Goal: Contribute content: Contribute content

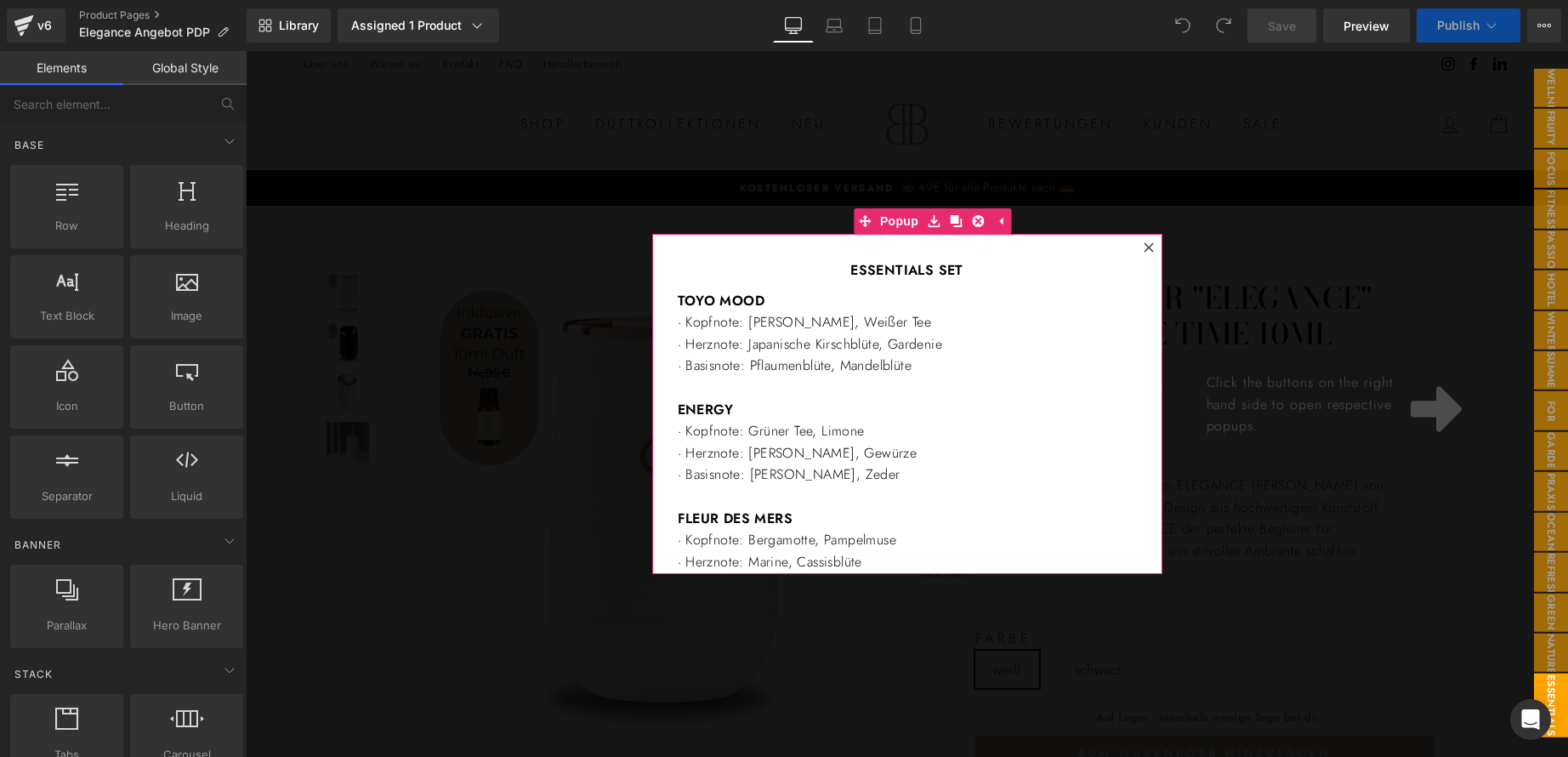
click at [1143, 242] on icon at bounding box center [1148, 247] width 10 height 10
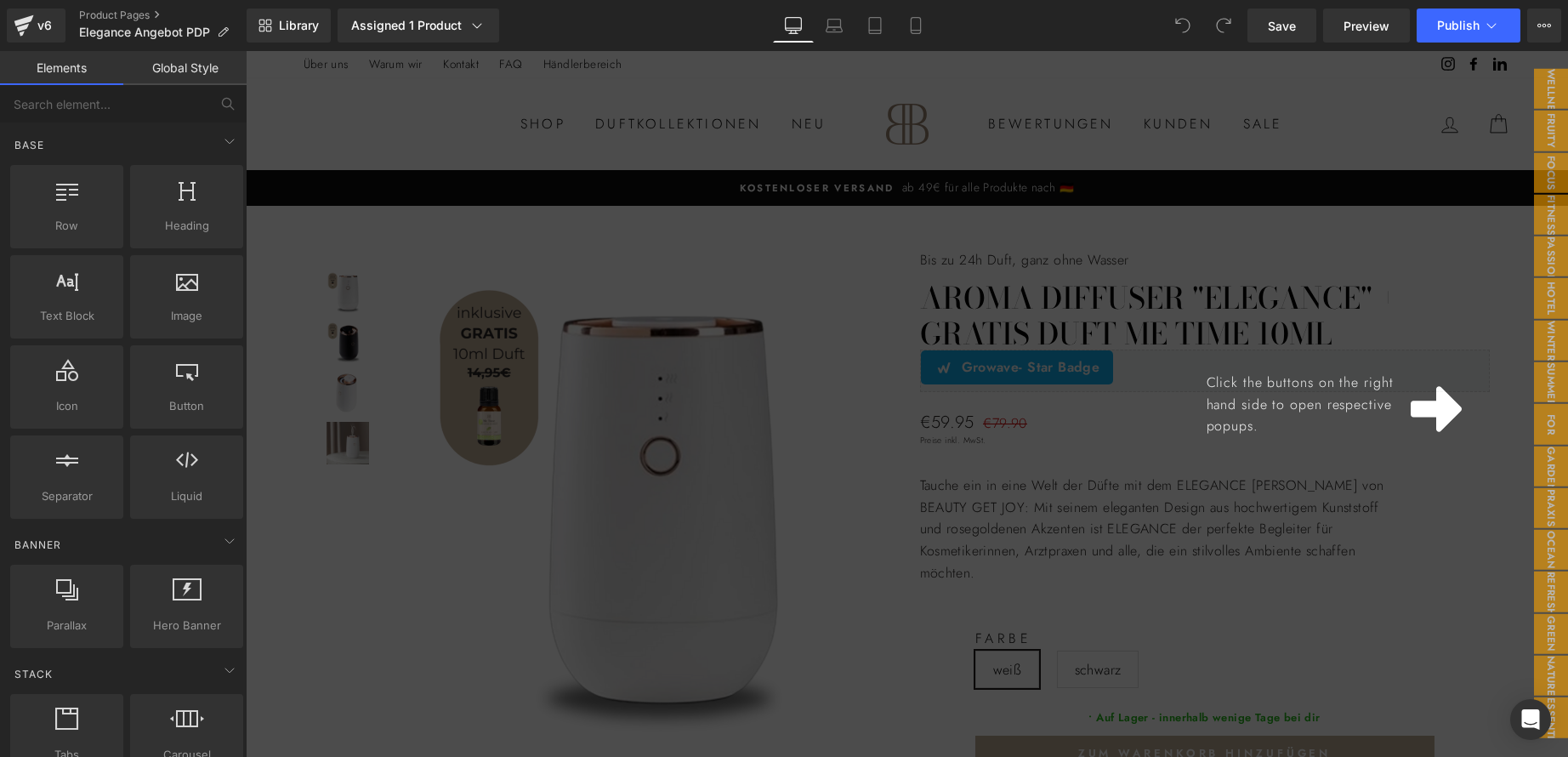
click at [1065, 419] on div "Click the buttons on the right hand side to open respective popups." at bounding box center [906, 403] width 1322 height 705
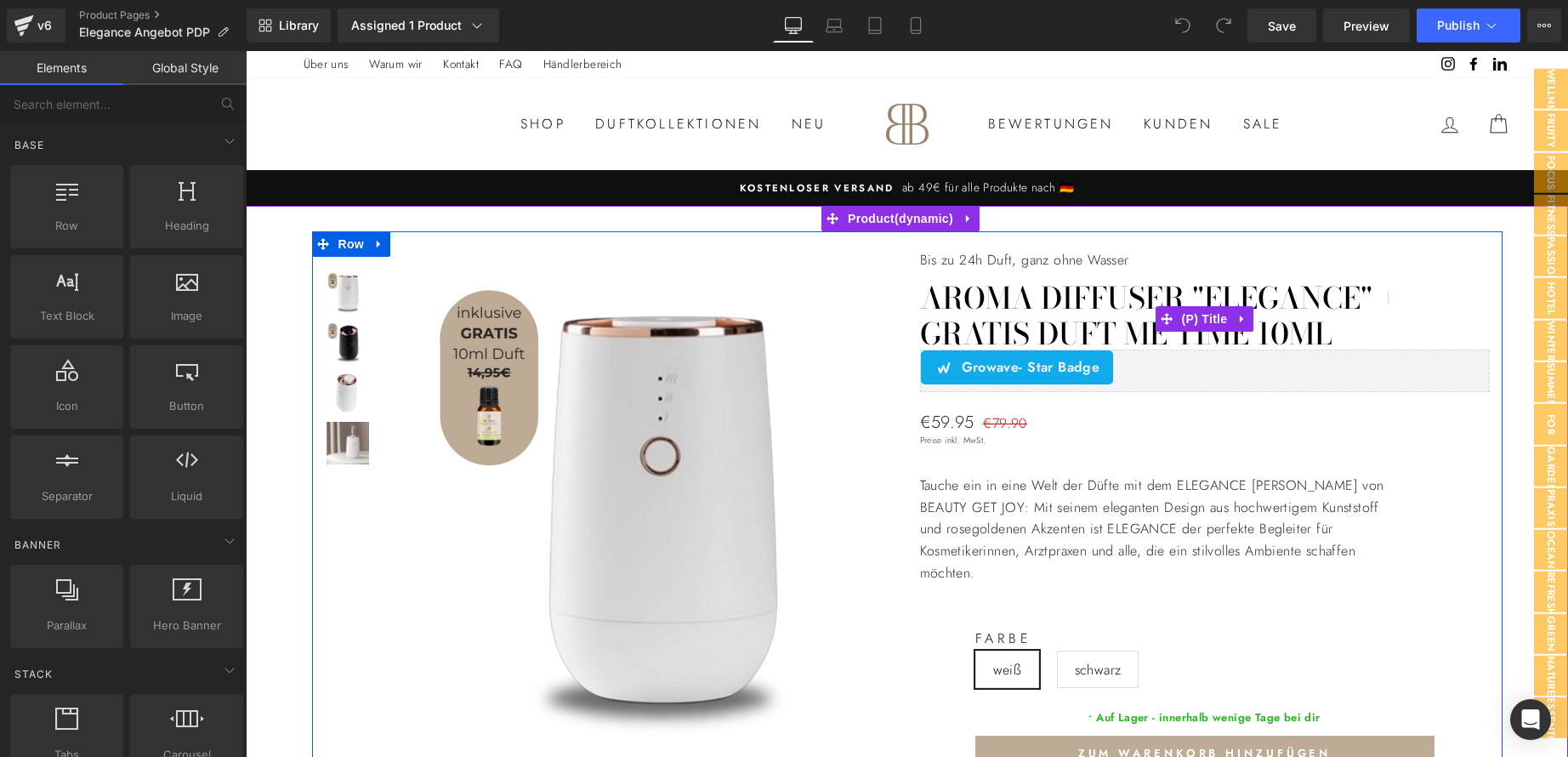
click at [1269, 332] on link "Aroma Diffuser "ELEGANCE" + GRATIS Duft Me Time 10ml" at bounding box center [1205, 316] width 570 height 72
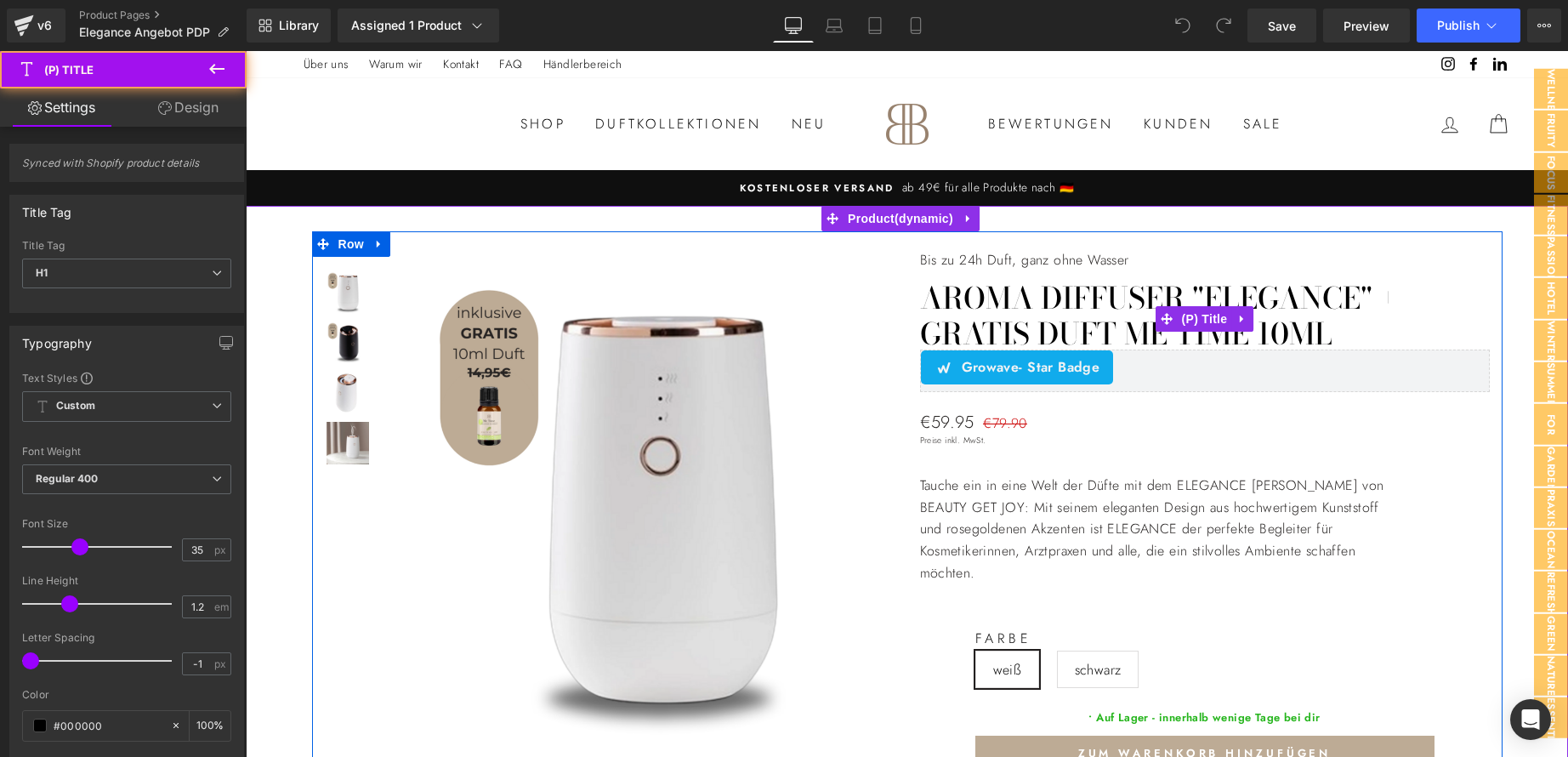
click at [1268, 330] on link "Aroma Diffuser "ELEGANCE" + GRATIS Duft Me Time 10ml" at bounding box center [1205, 316] width 570 height 72
click at [1266, 330] on link "Aroma Diffuser "ELEGANCE" + GRATIS Duft Me Time 10ml" at bounding box center [1205, 316] width 570 height 72
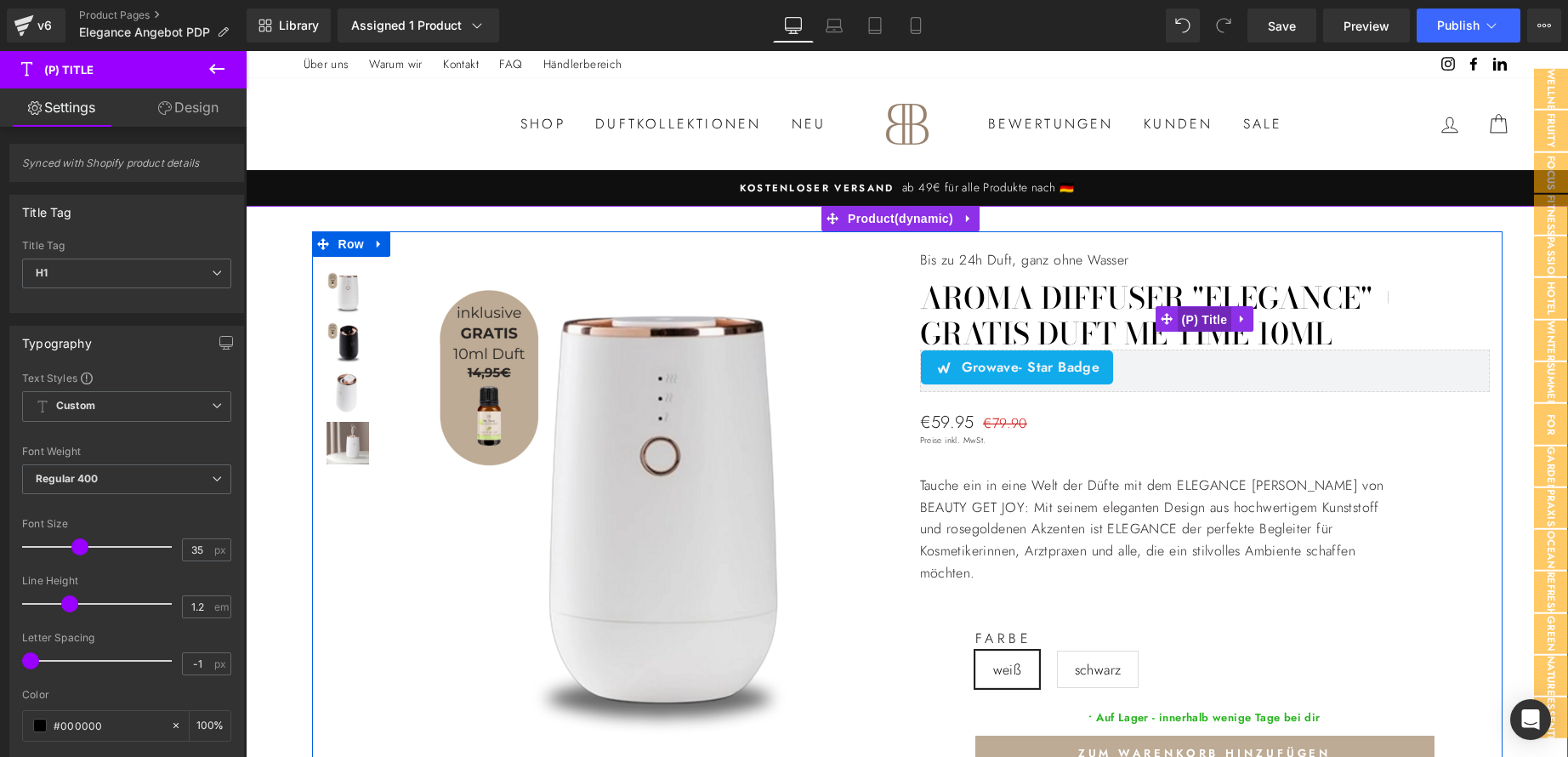
click at [1211, 316] on span "(P) Title" at bounding box center [1204, 319] width 54 height 25
click at [1265, 332] on link "Aroma Diffuser "ELEGANCE" + GRATIS Duft Me Time 10ml" at bounding box center [1205, 316] width 570 height 72
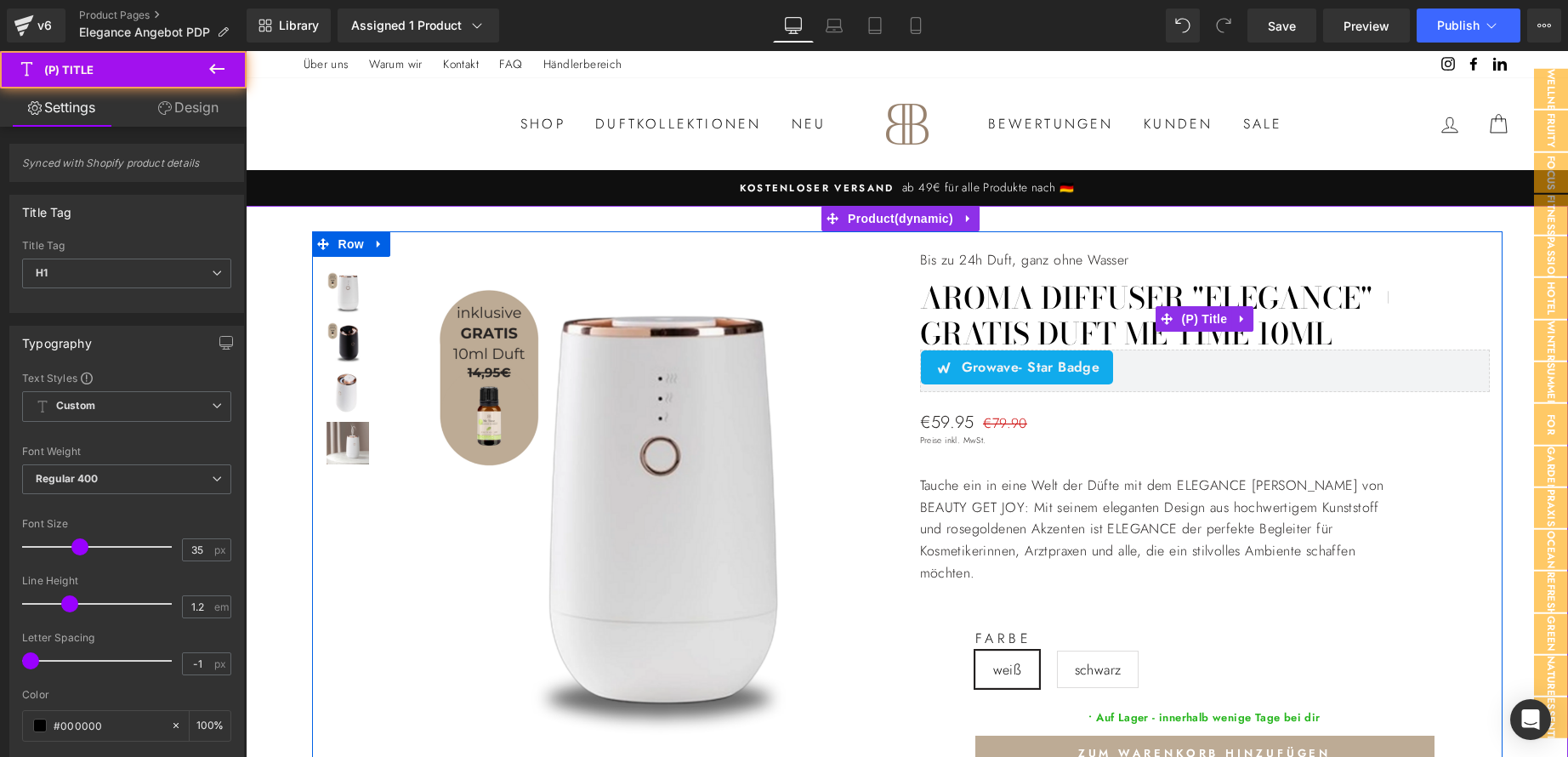
click at [1012, 306] on link "Aroma Diffuser "ELEGANCE" + GRATIS Duft Me Time 10ml" at bounding box center [1205, 316] width 570 height 72
click at [1009, 297] on link "Aroma Diffuser "ELEGANCE" + GRATIS Duft Me Time 10ml" at bounding box center [1205, 316] width 570 height 72
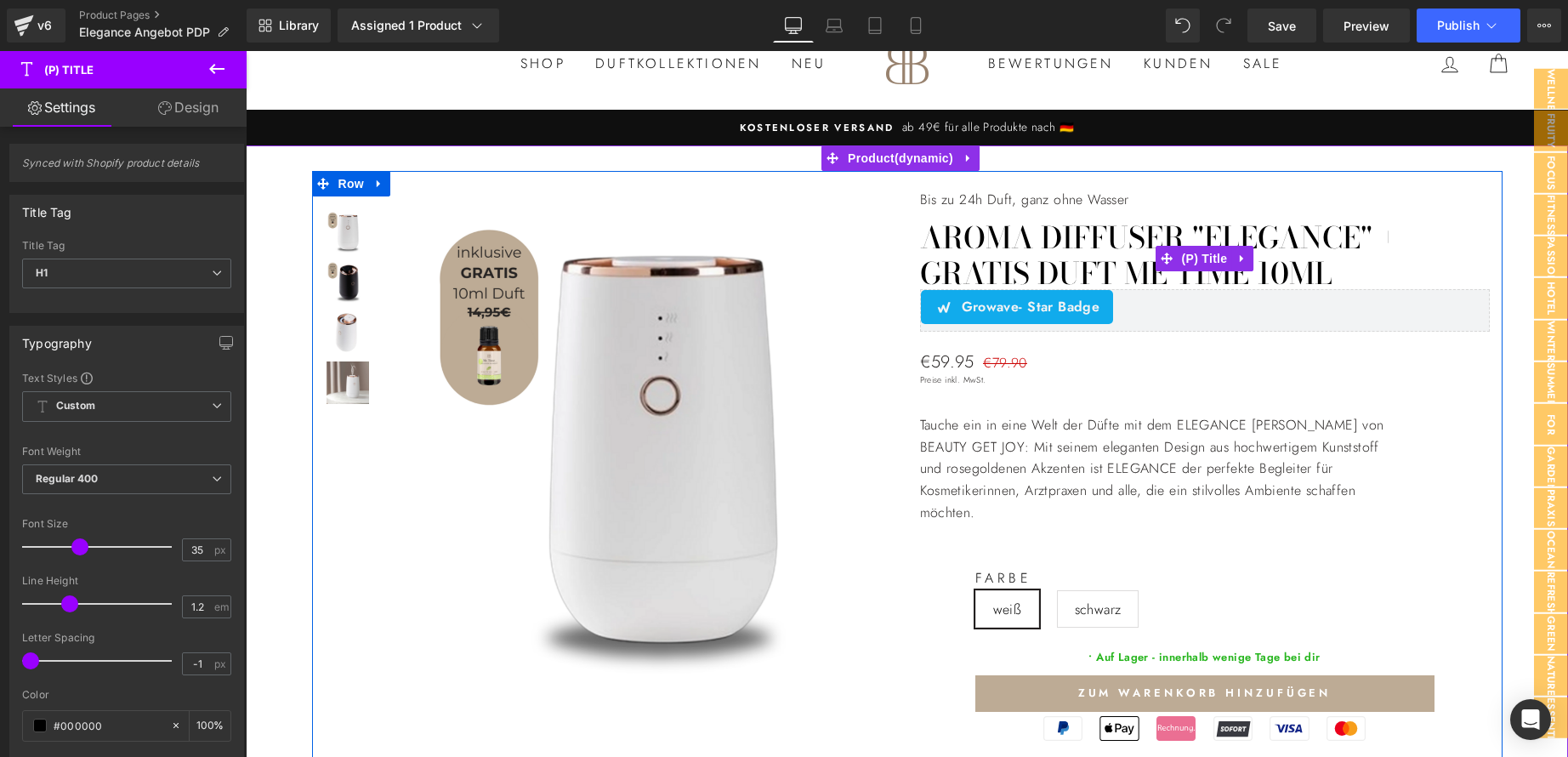
scroll to position [85, 0]
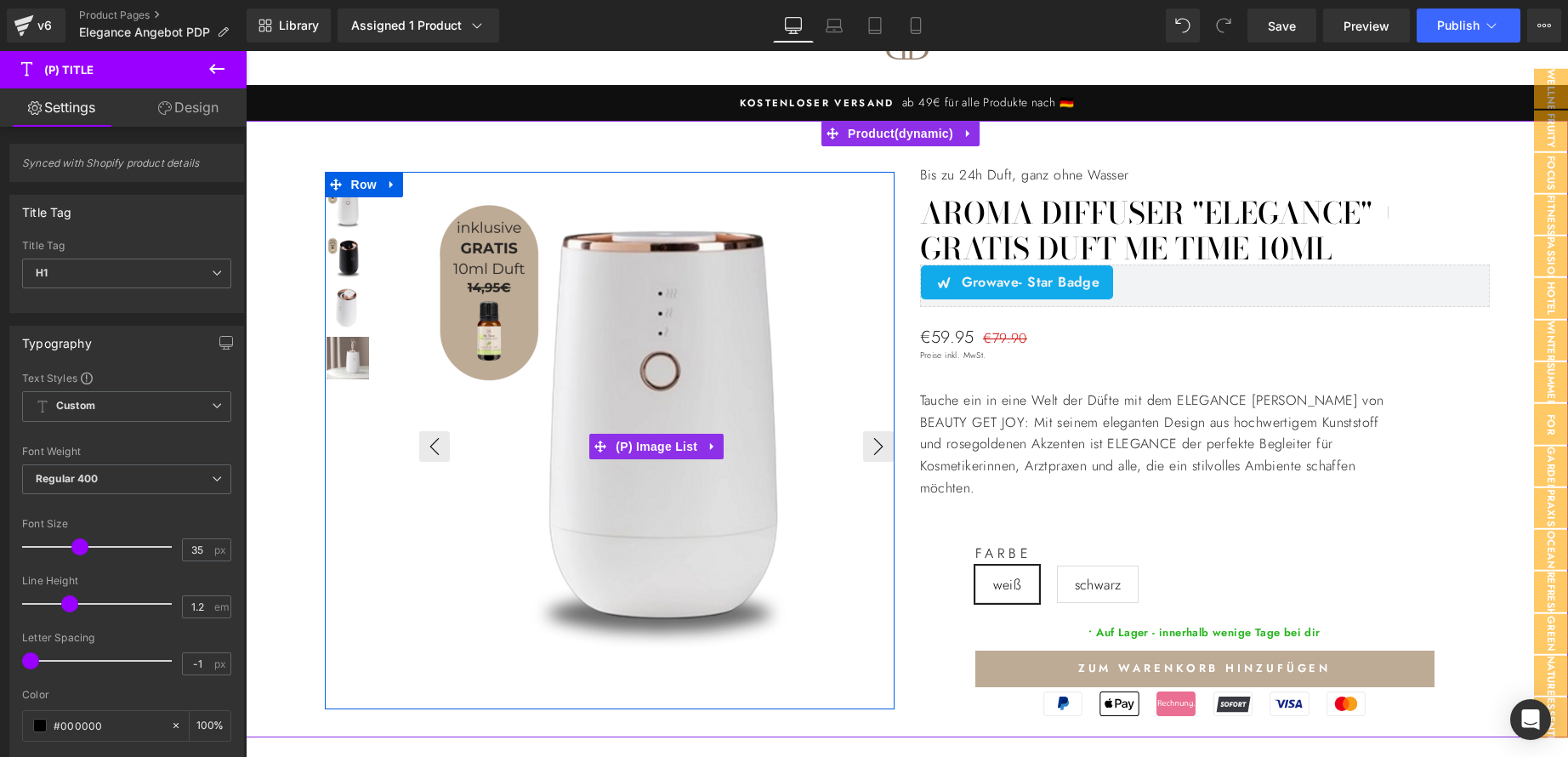
click at [486, 267] on img at bounding box center [658, 423] width 475 height 475
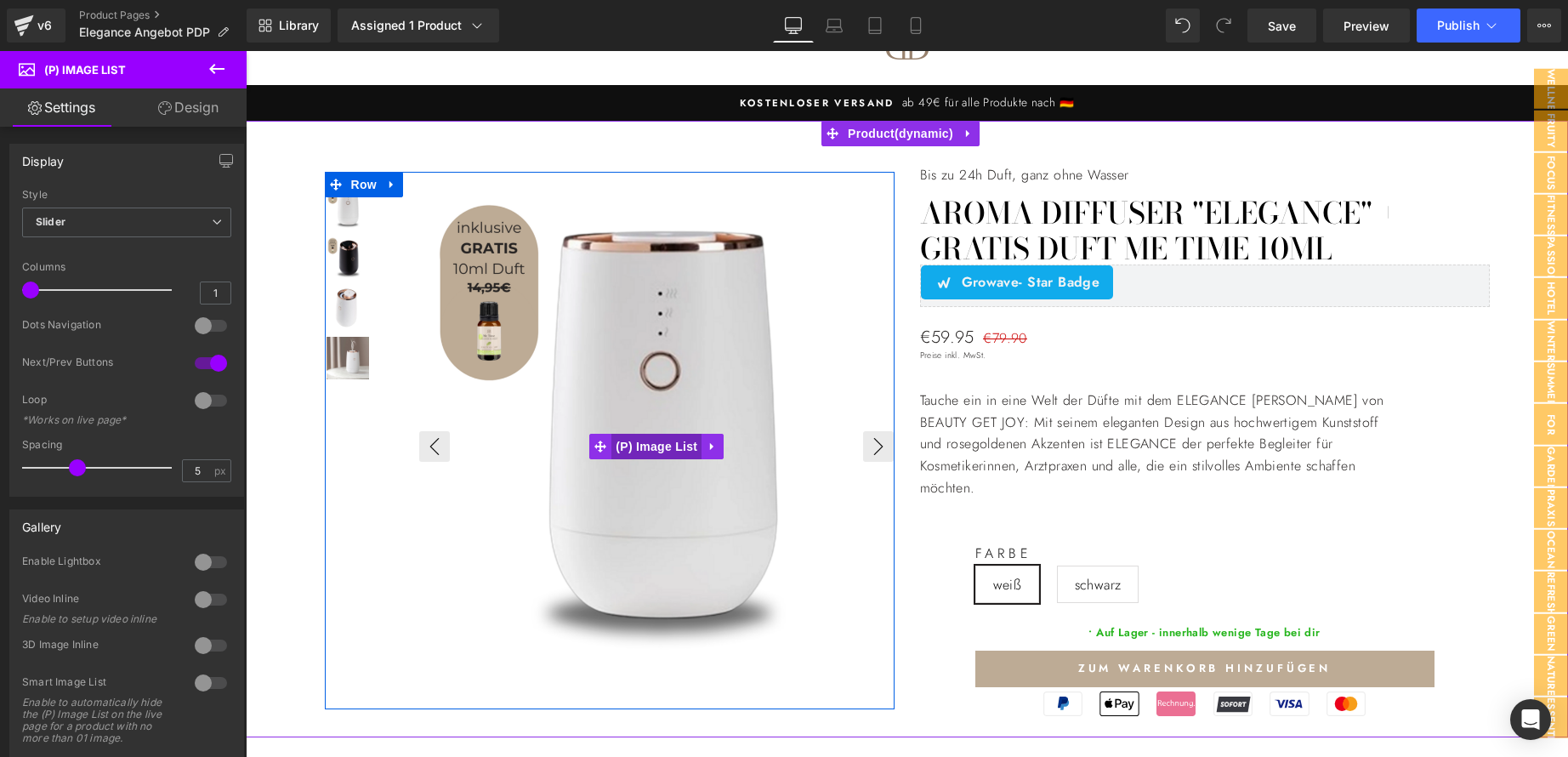
click at [674, 439] on span "(P) Image List" at bounding box center [656, 446] width 90 height 25
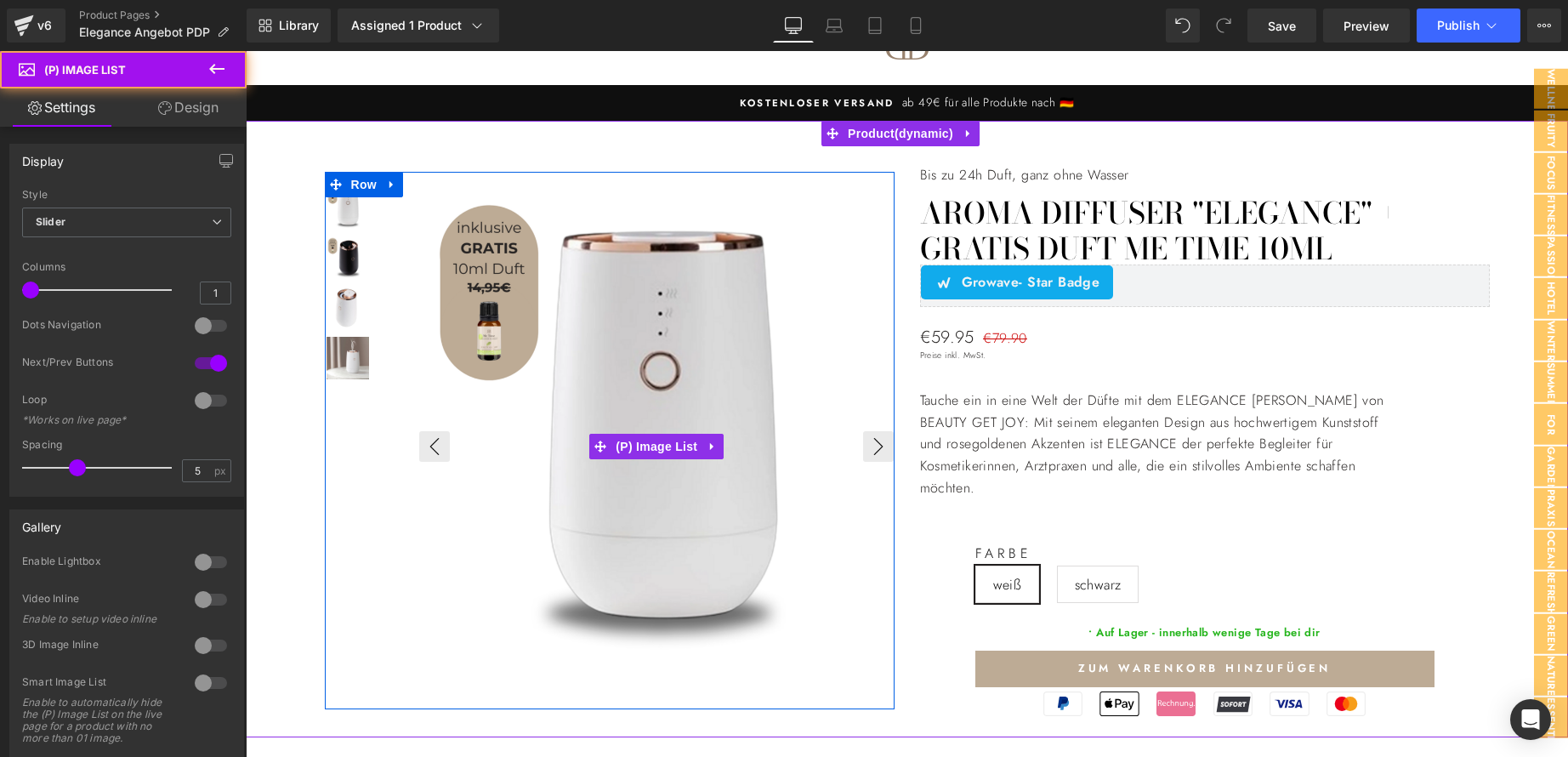
click at [477, 418] on img at bounding box center [658, 423] width 475 height 475
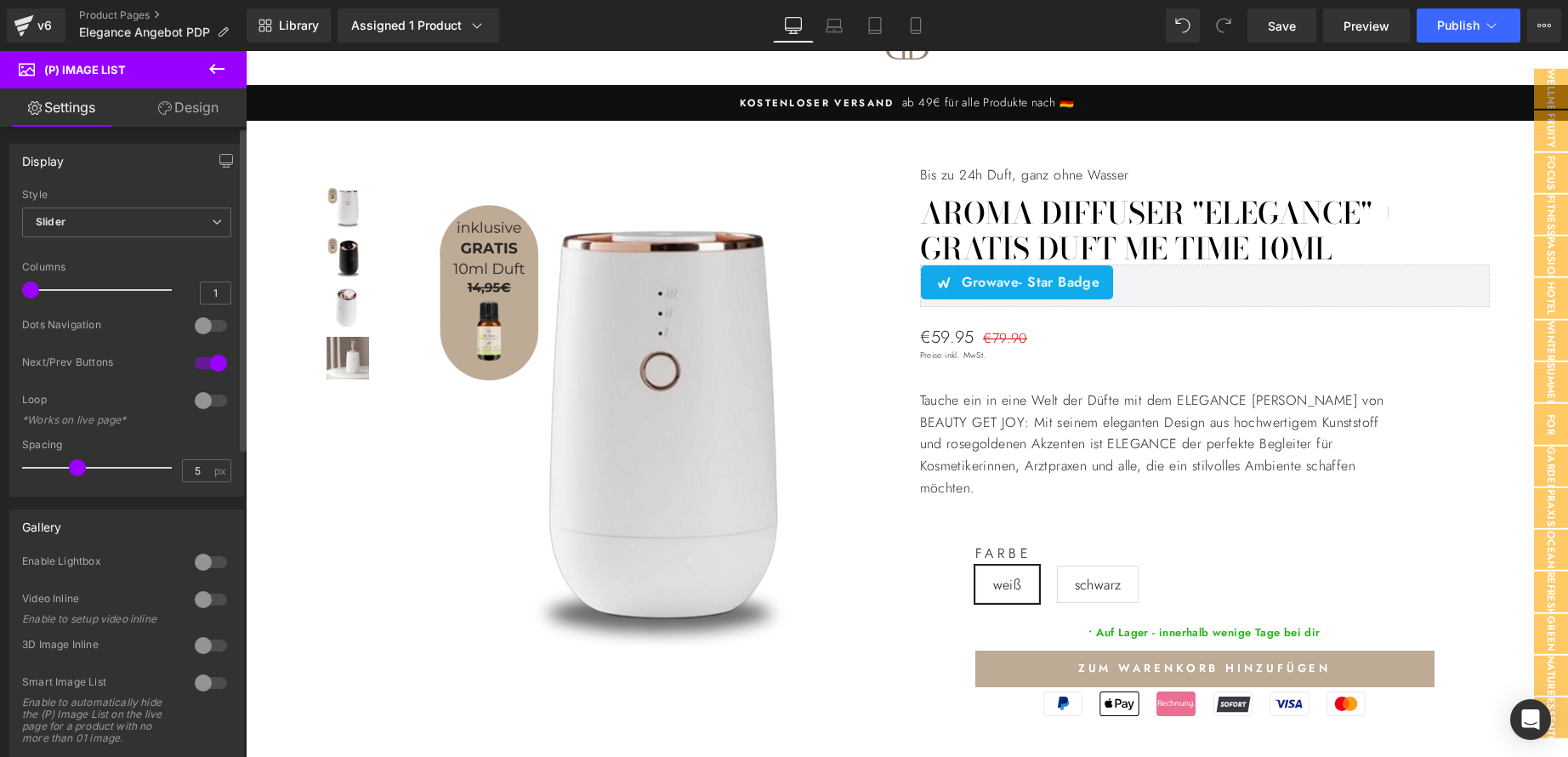
click at [33, 524] on div "Gallery" at bounding box center [41, 522] width 39 height 24
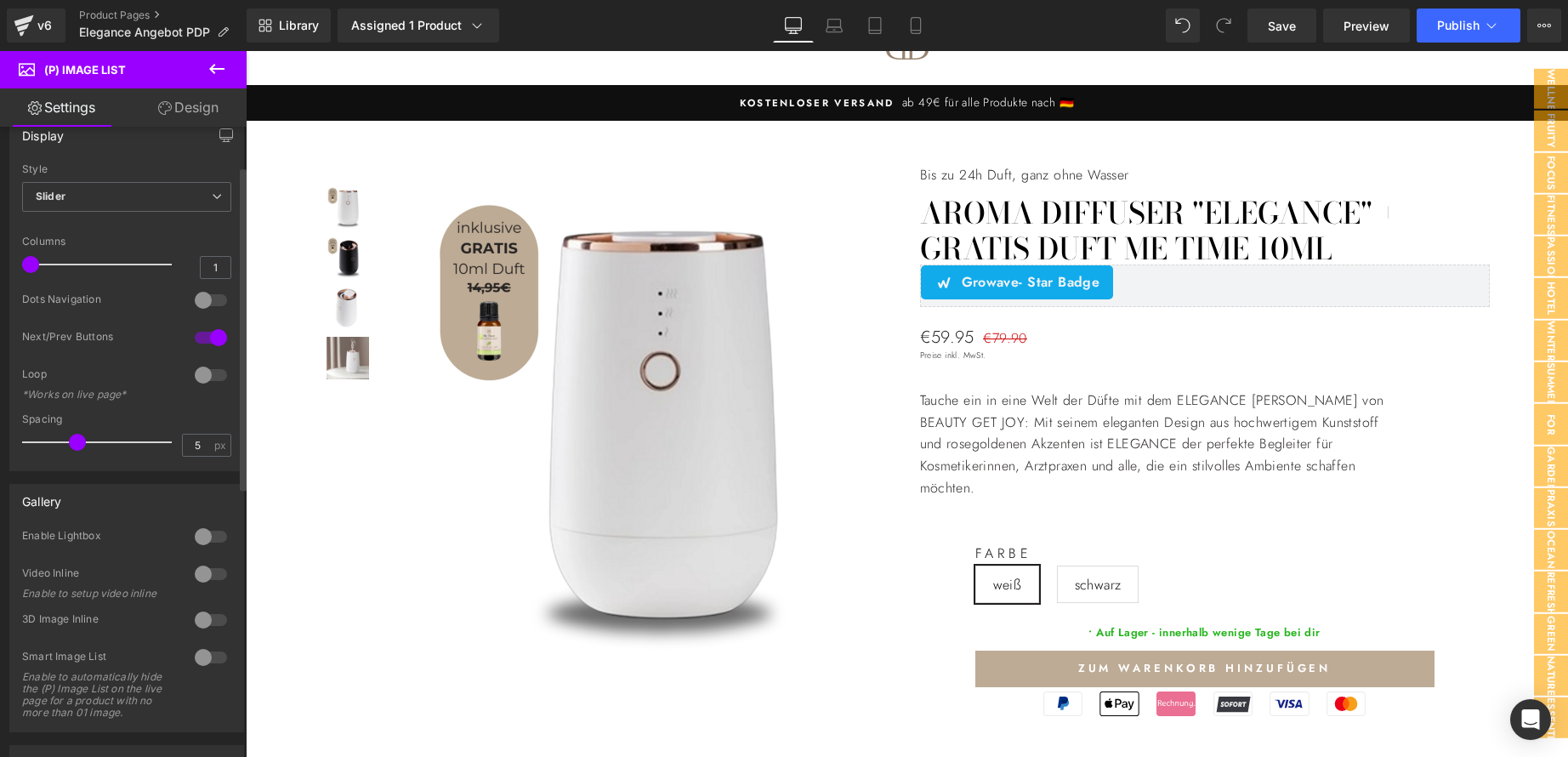
scroll to position [0, 0]
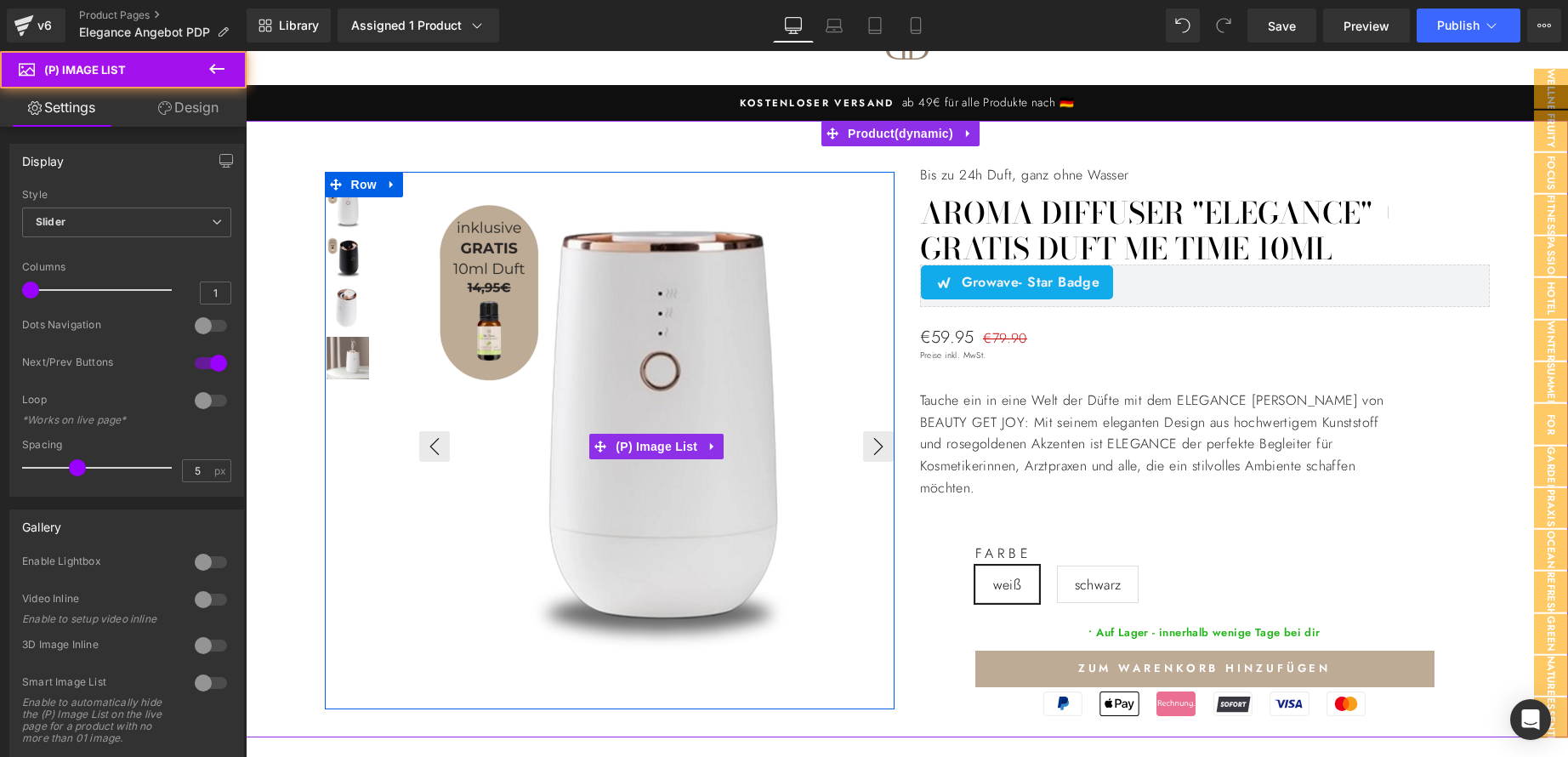
click at [596, 380] on img at bounding box center [658, 423] width 475 height 475
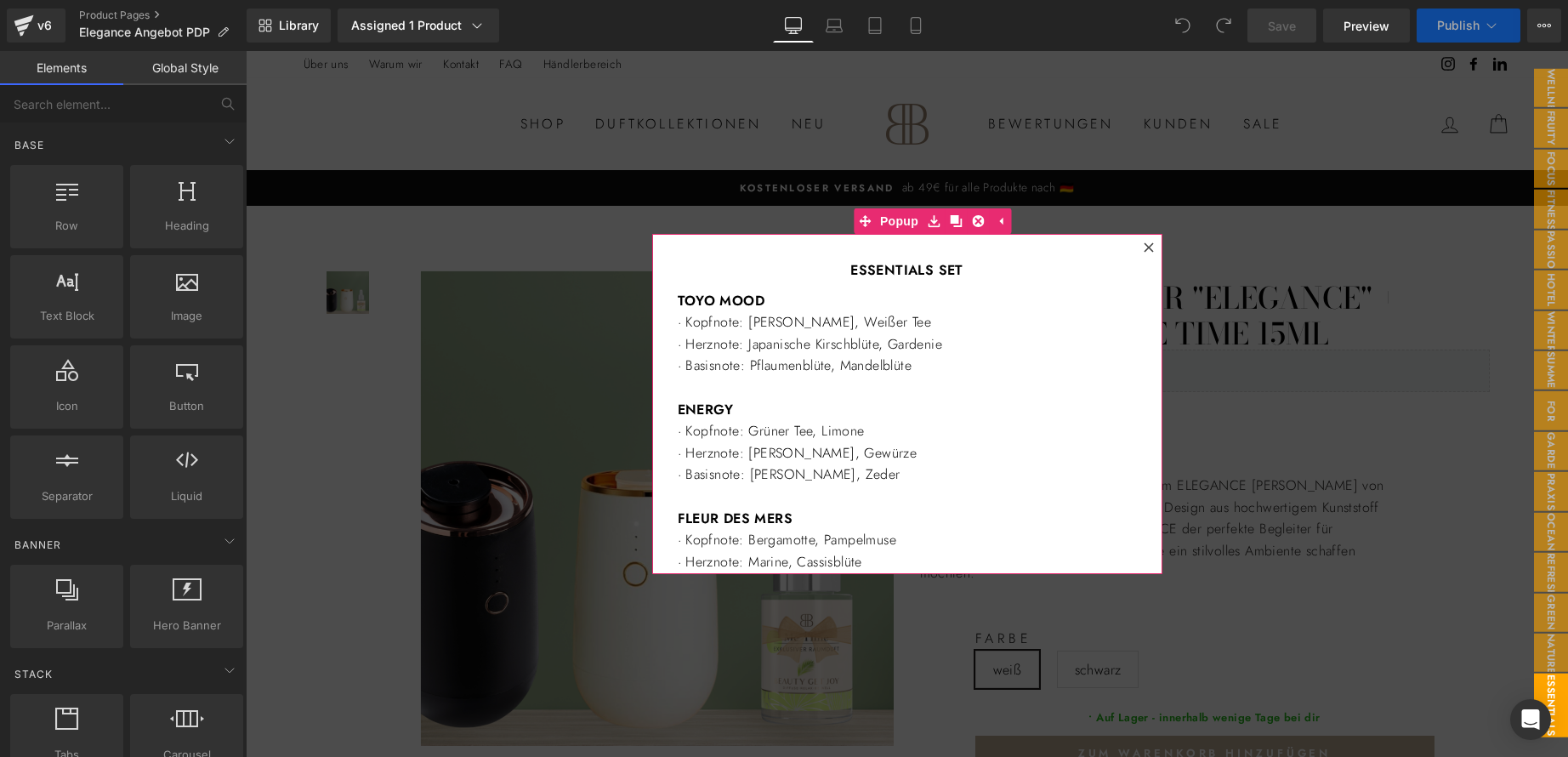
click at [1143, 249] on icon at bounding box center [1148, 247] width 10 height 10
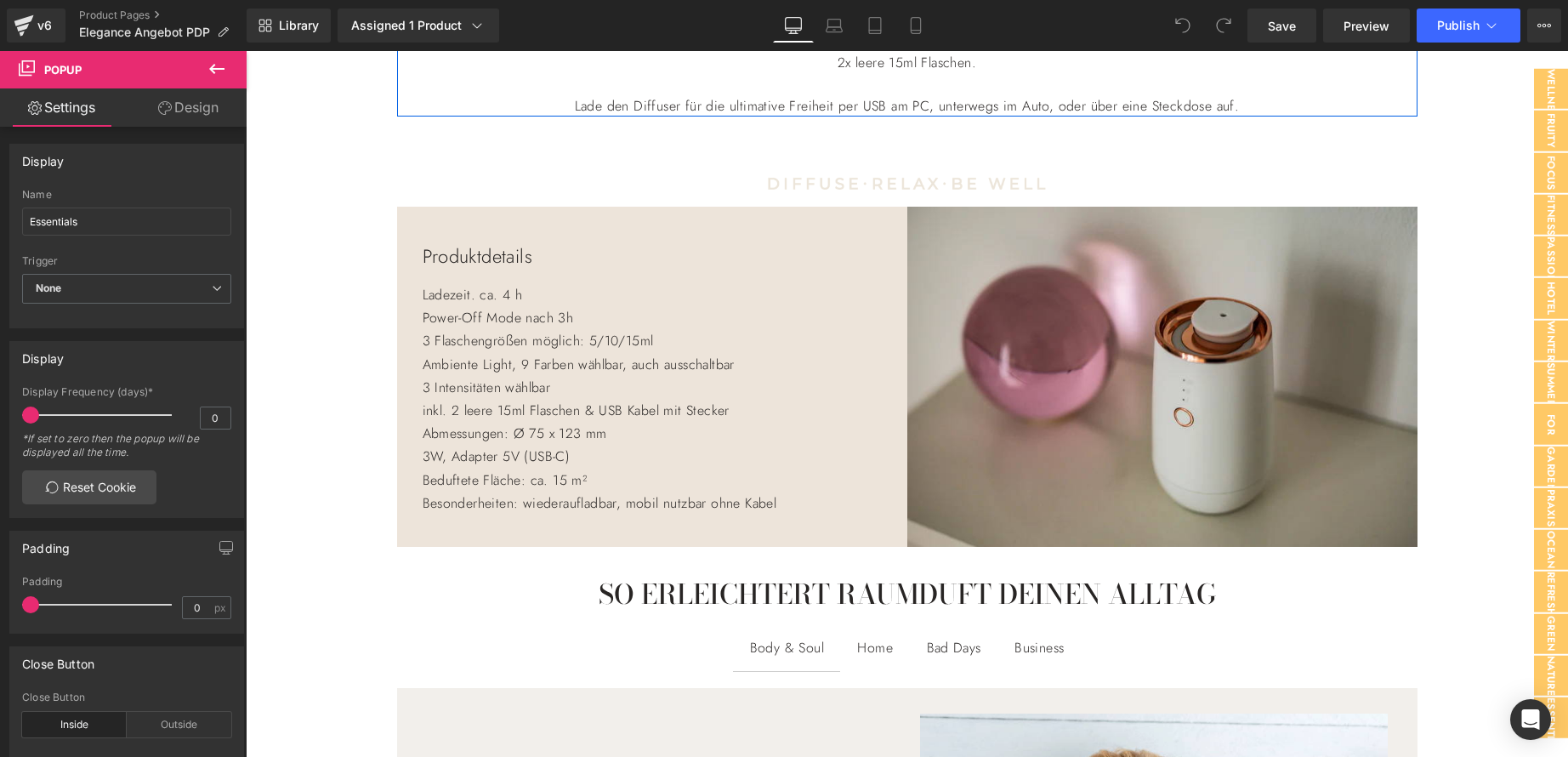
scroll to position [1191, 0]
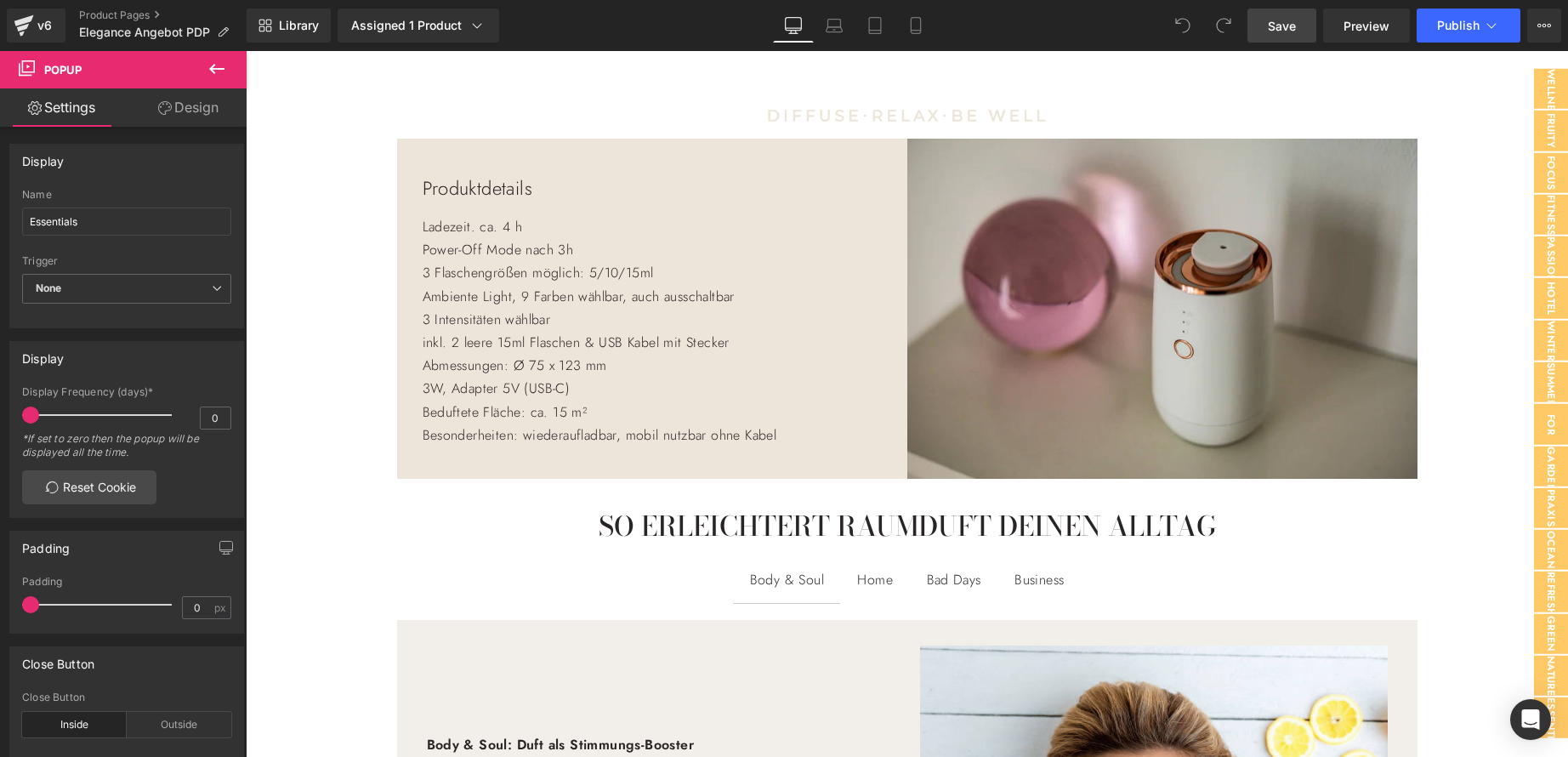
click at [1281, 29] on span "Save" at bounding box center [1282, 25] width 28 height 17
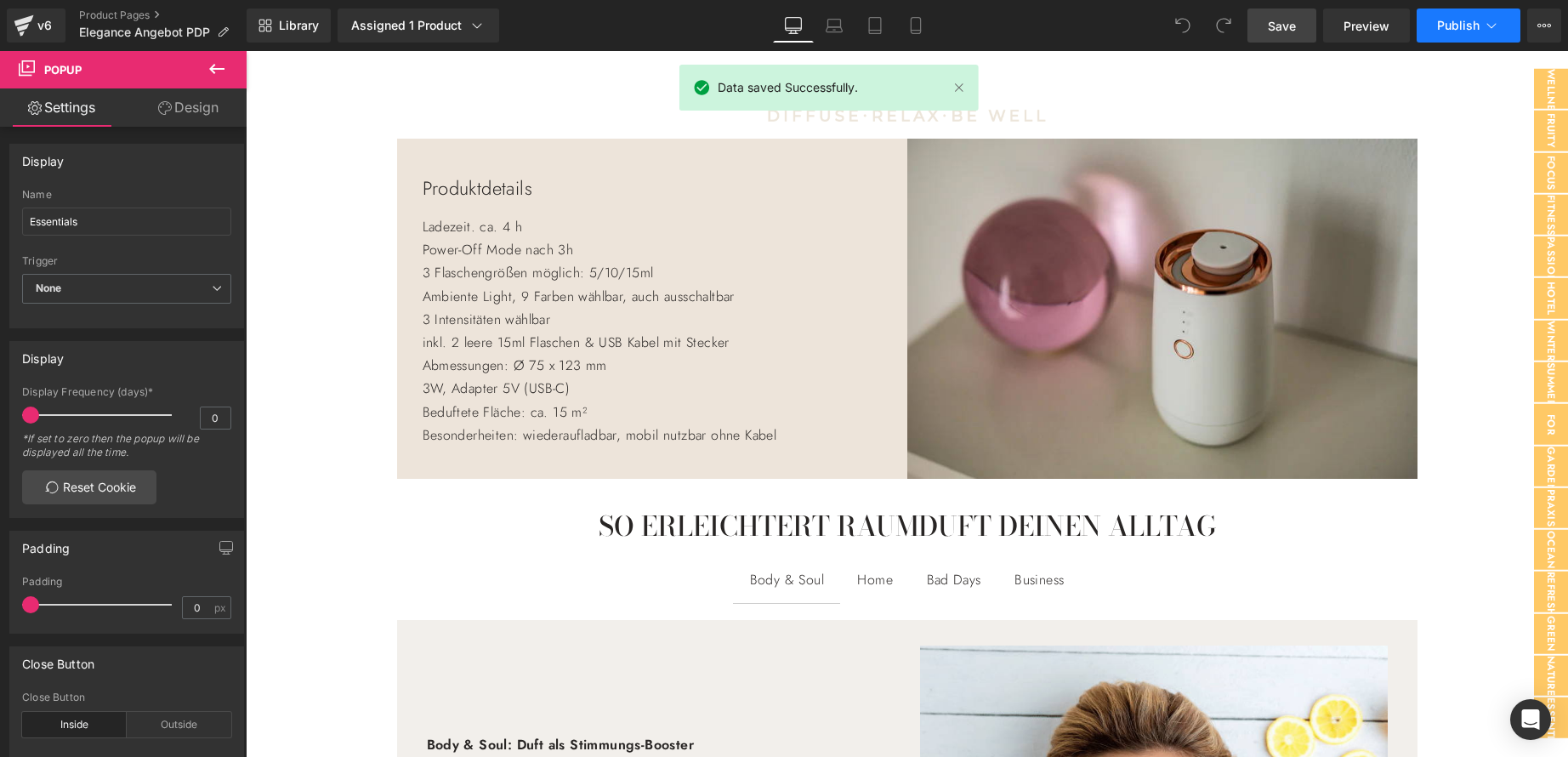
click at [1467, 18] on span "Publish" at bounding box center [1458, 25] width 43 height 14
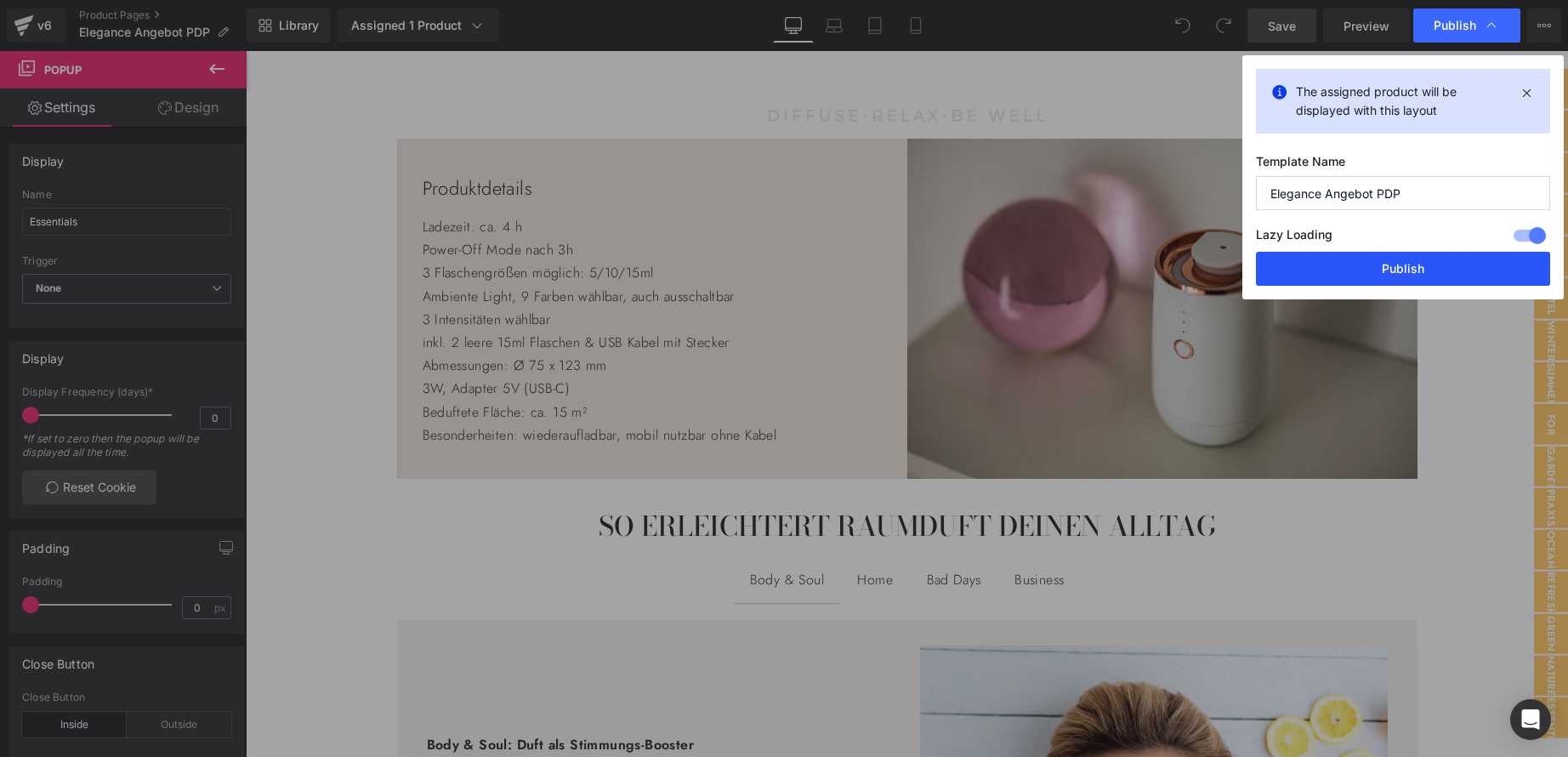
click at [1416, 266] on button "Publish" at bounding box center [1403, 268] width 295 height 34
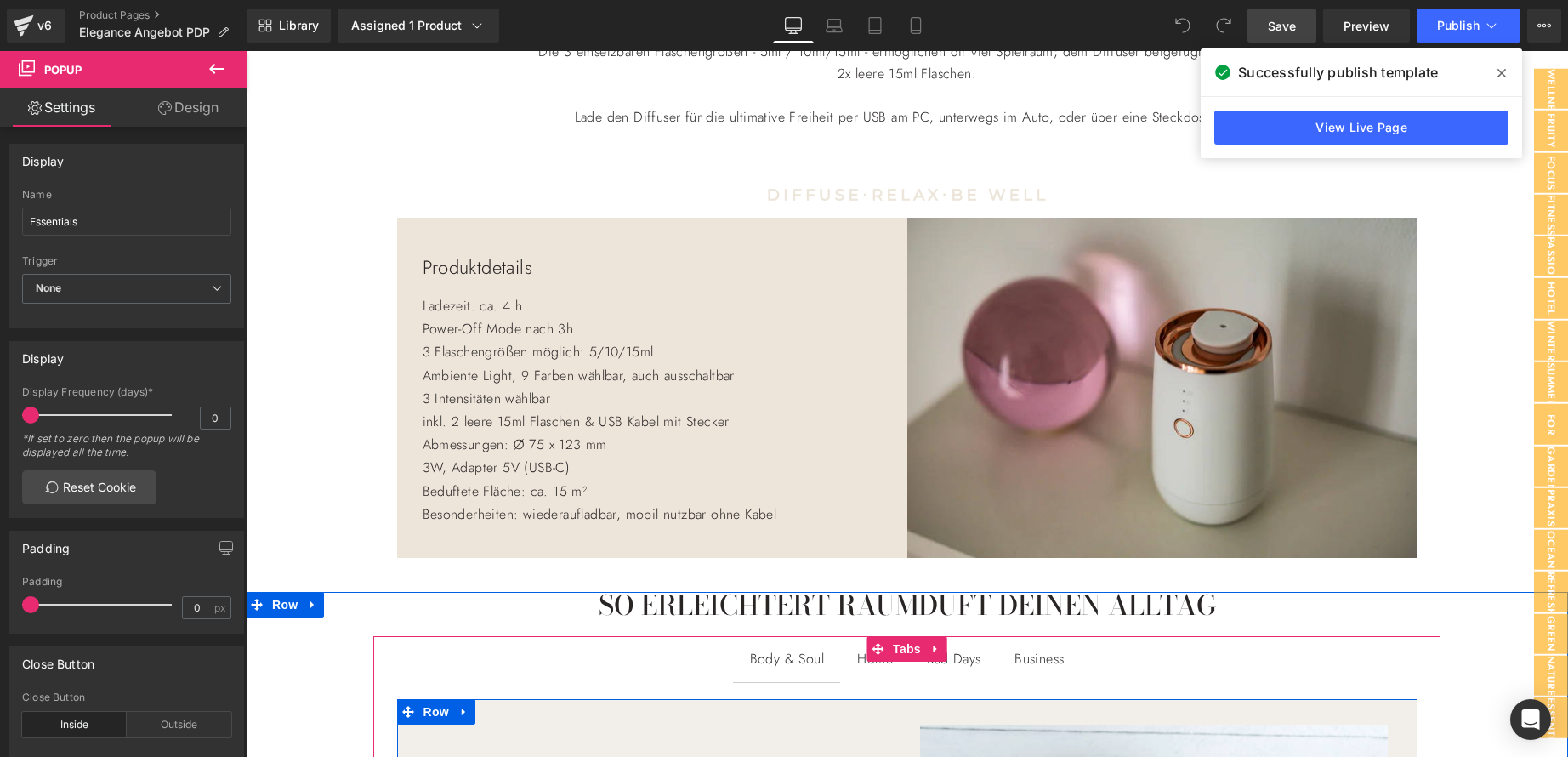
scroll to position [1106, 0]
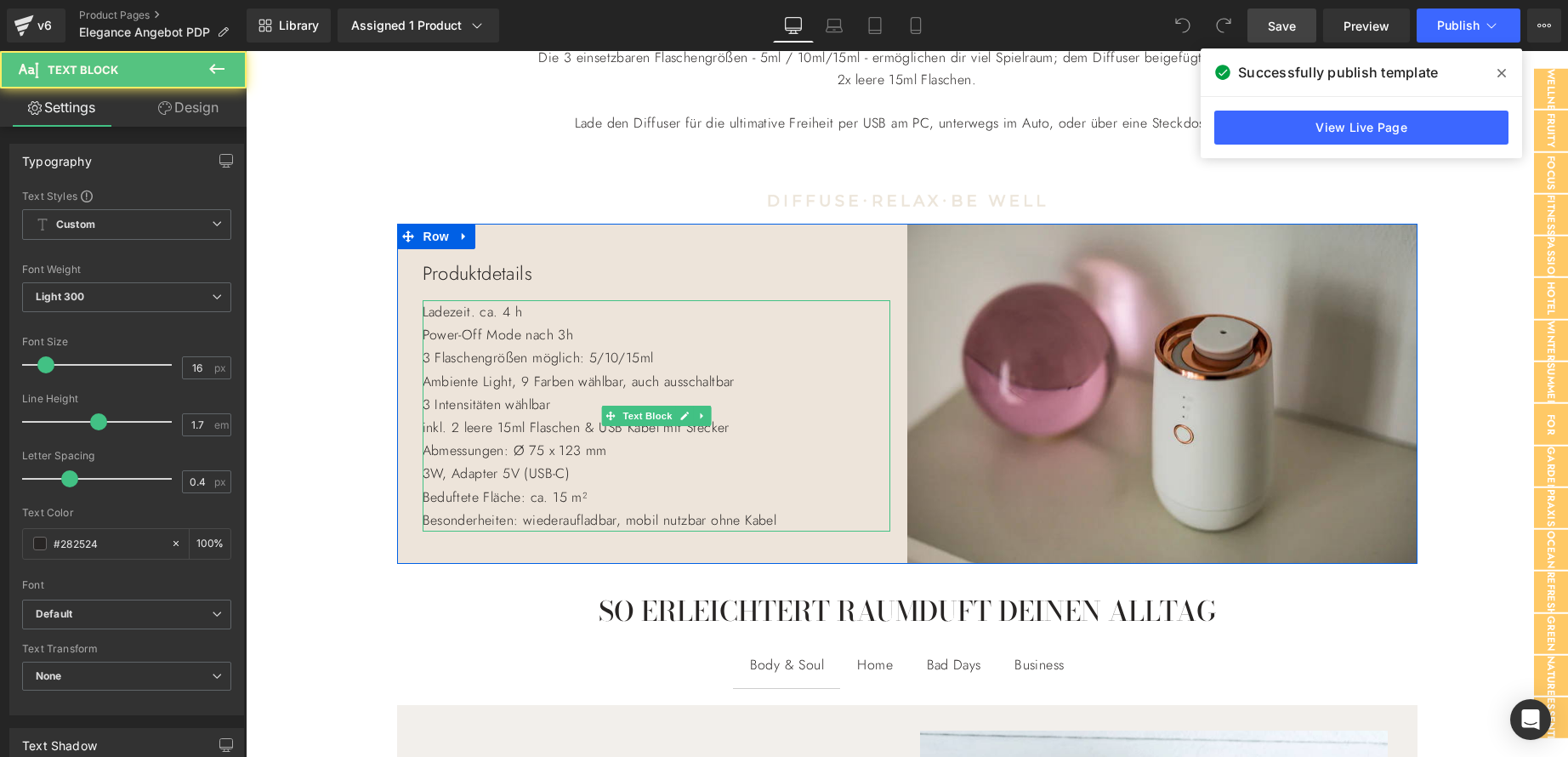
click at [765, 323] on p "Ladezeit. ca. 4 h" at bounding box center [656, 311] width 468 height 23
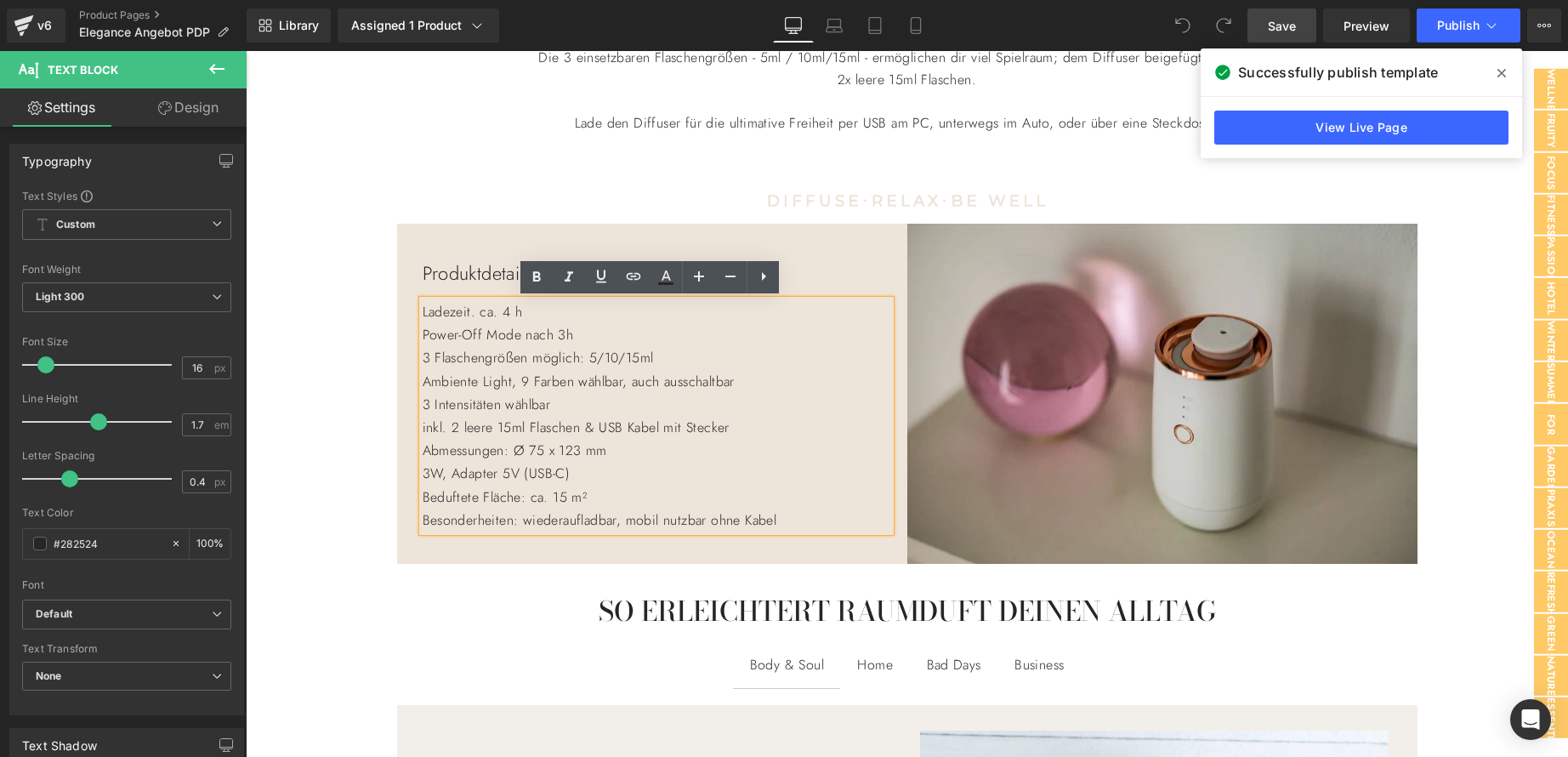
scroll to position [935, 0]
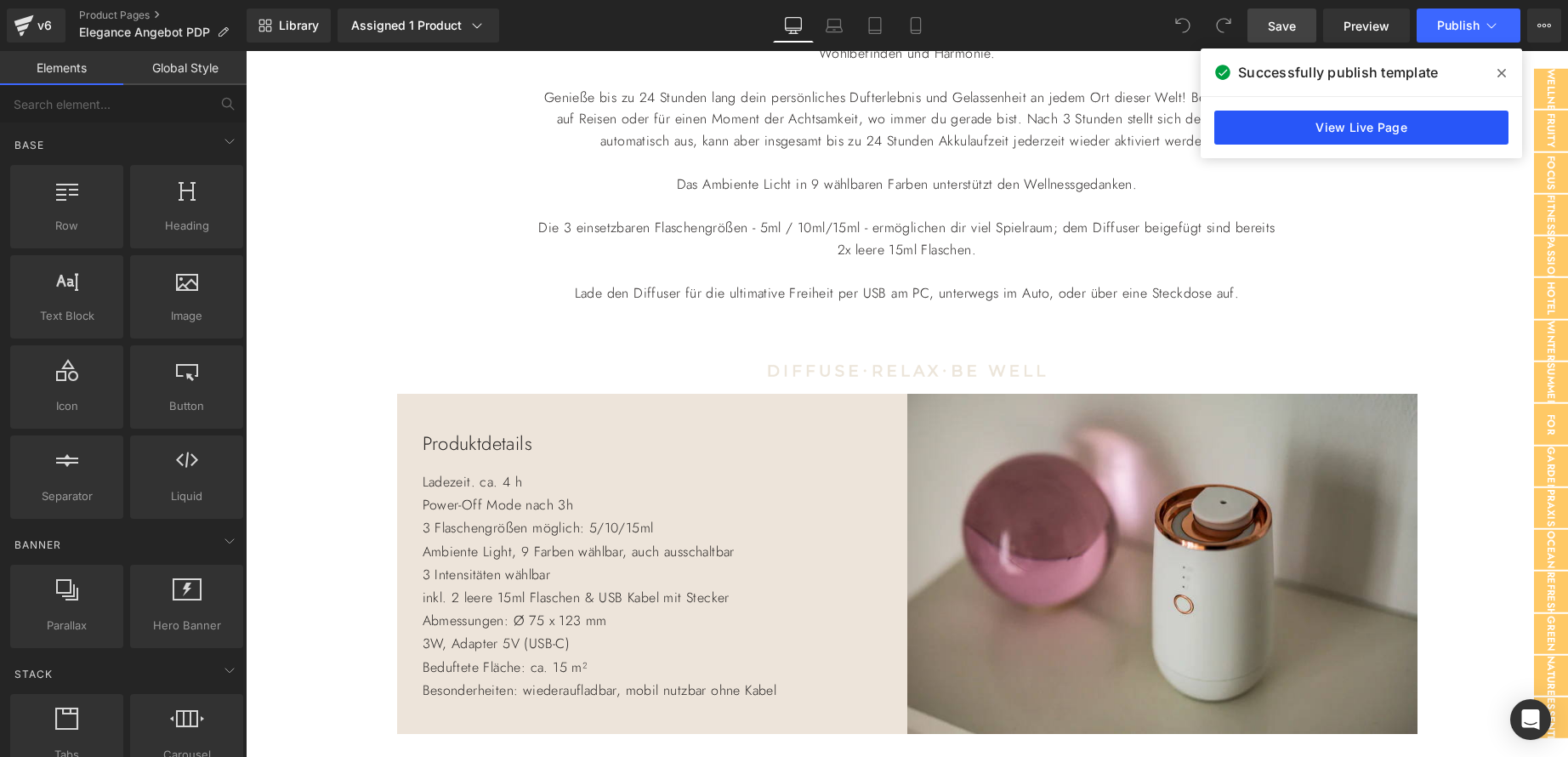
click at [1388, 128] on link "View Live Page" at bounding box center [1361, 127] width 295 height 34
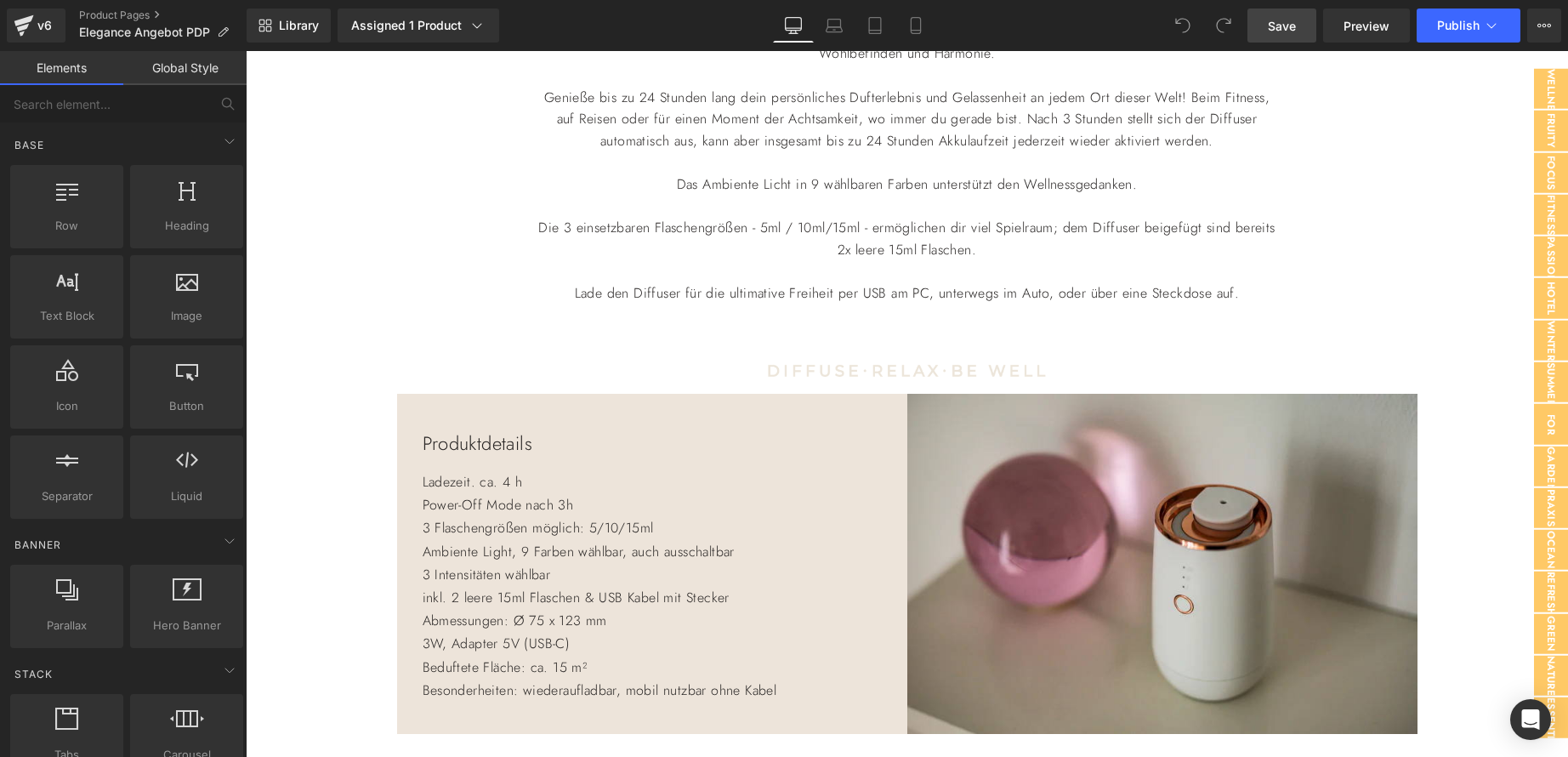
click at [583, 413] on div "Produktdetails Text Block Ladezeit. ca. 4 h Power-Off Mode nach 3h 3 Flaschengr…" at bounding box center [652, 563] width 510 height 340
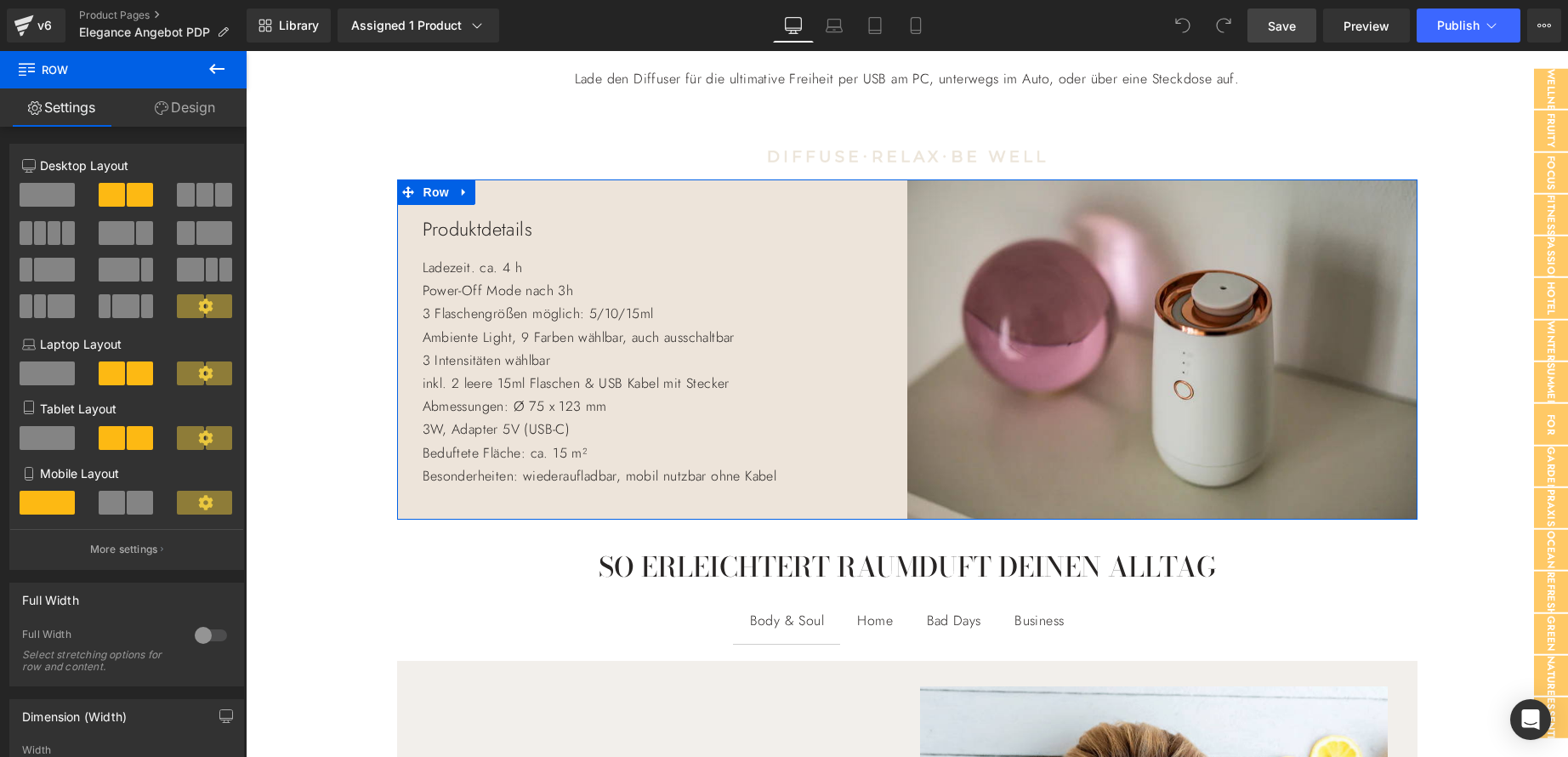
scroll to position [1191, 0]
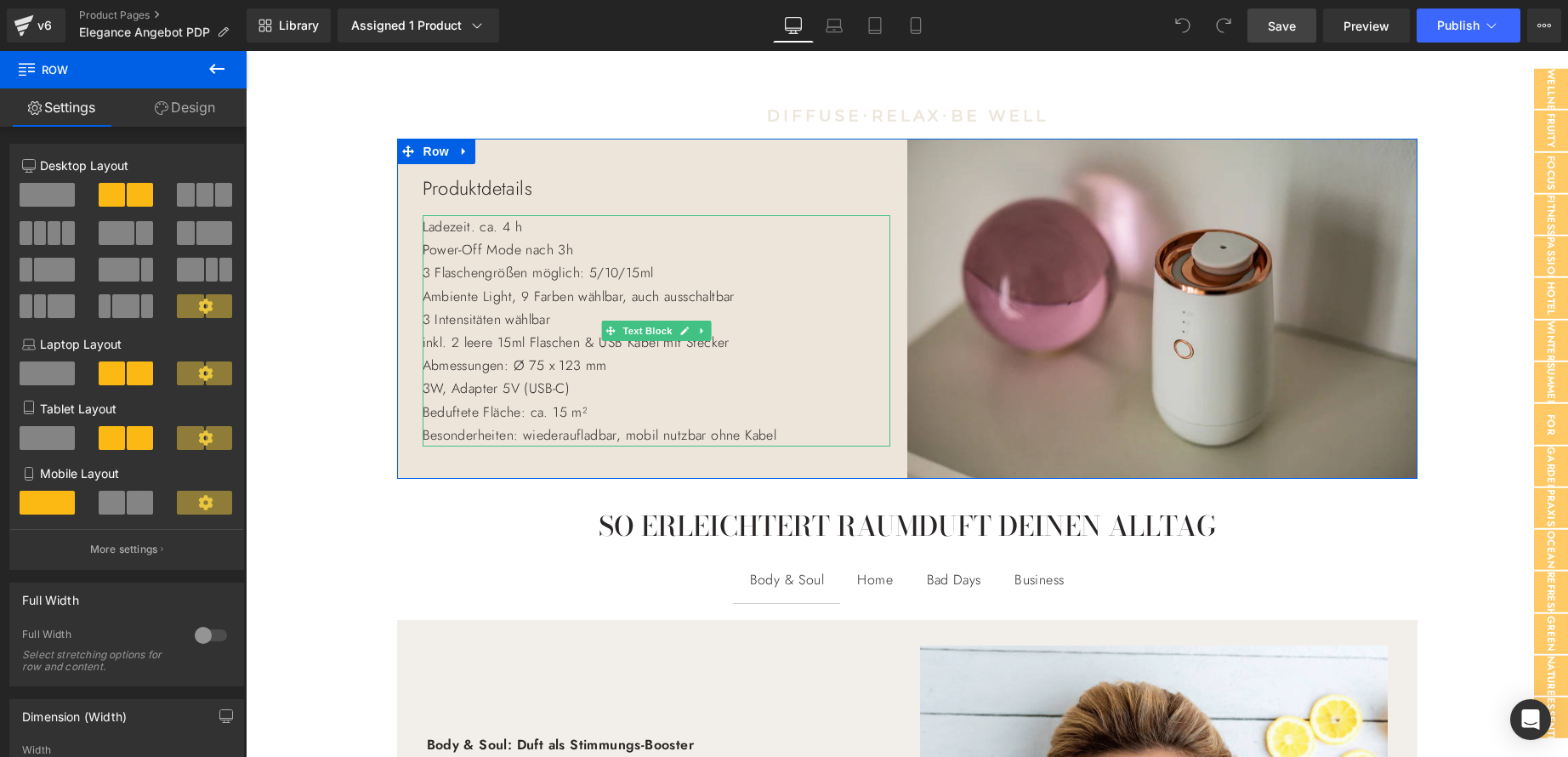
click at [599, 429] on p "Besonderheiten: wiederaufladbar, mobil nutzbar ohne Kabel" at bounding box center [656, 434] width 468 height 23
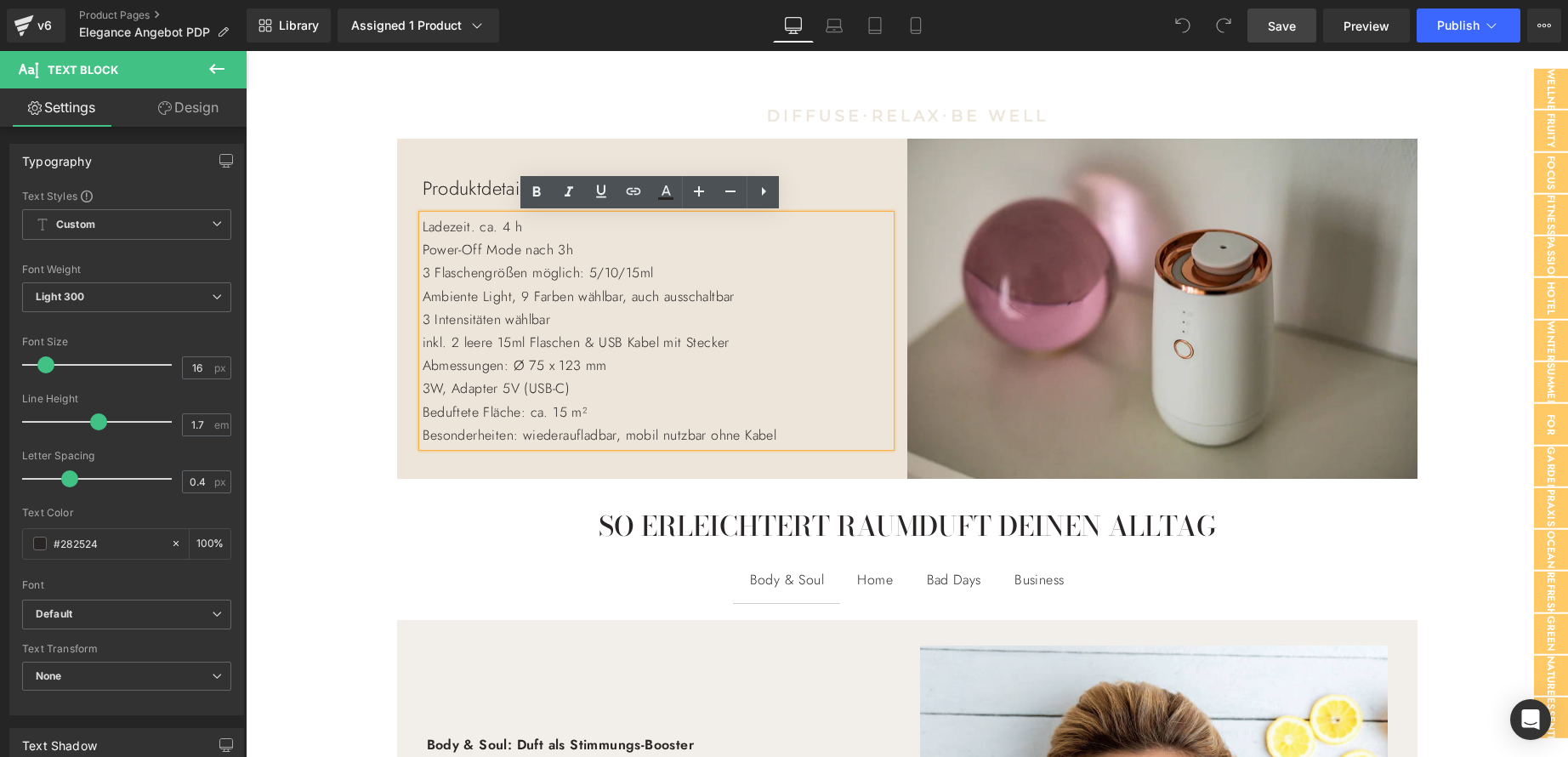
click at [810, 443] on p "Besonderheiten: wiederaufladbar, mobil nutzbar ohne Kabel" at bounding box center [656, 434] width 468 height 23
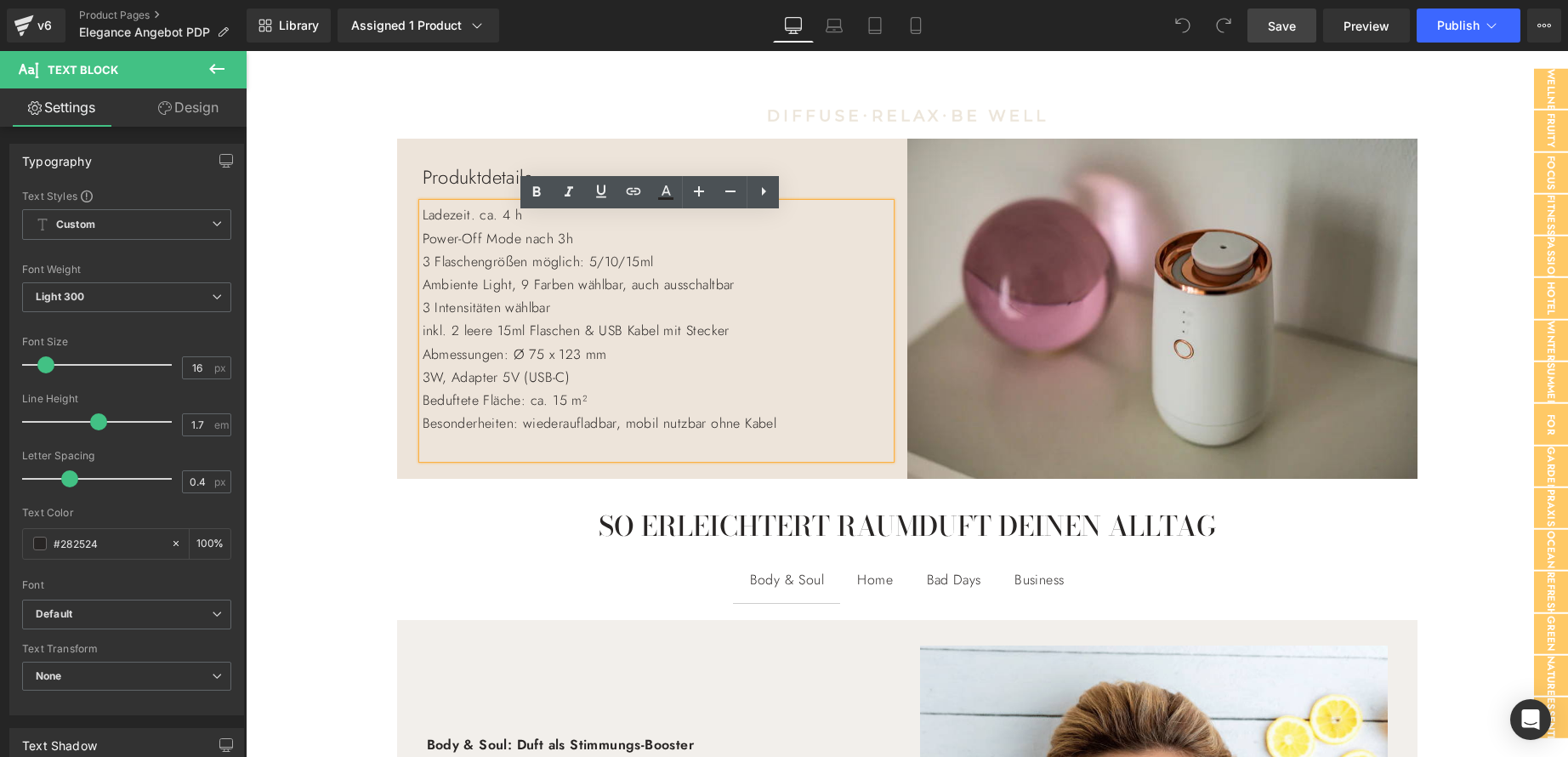
scroll to position [1178, 0]
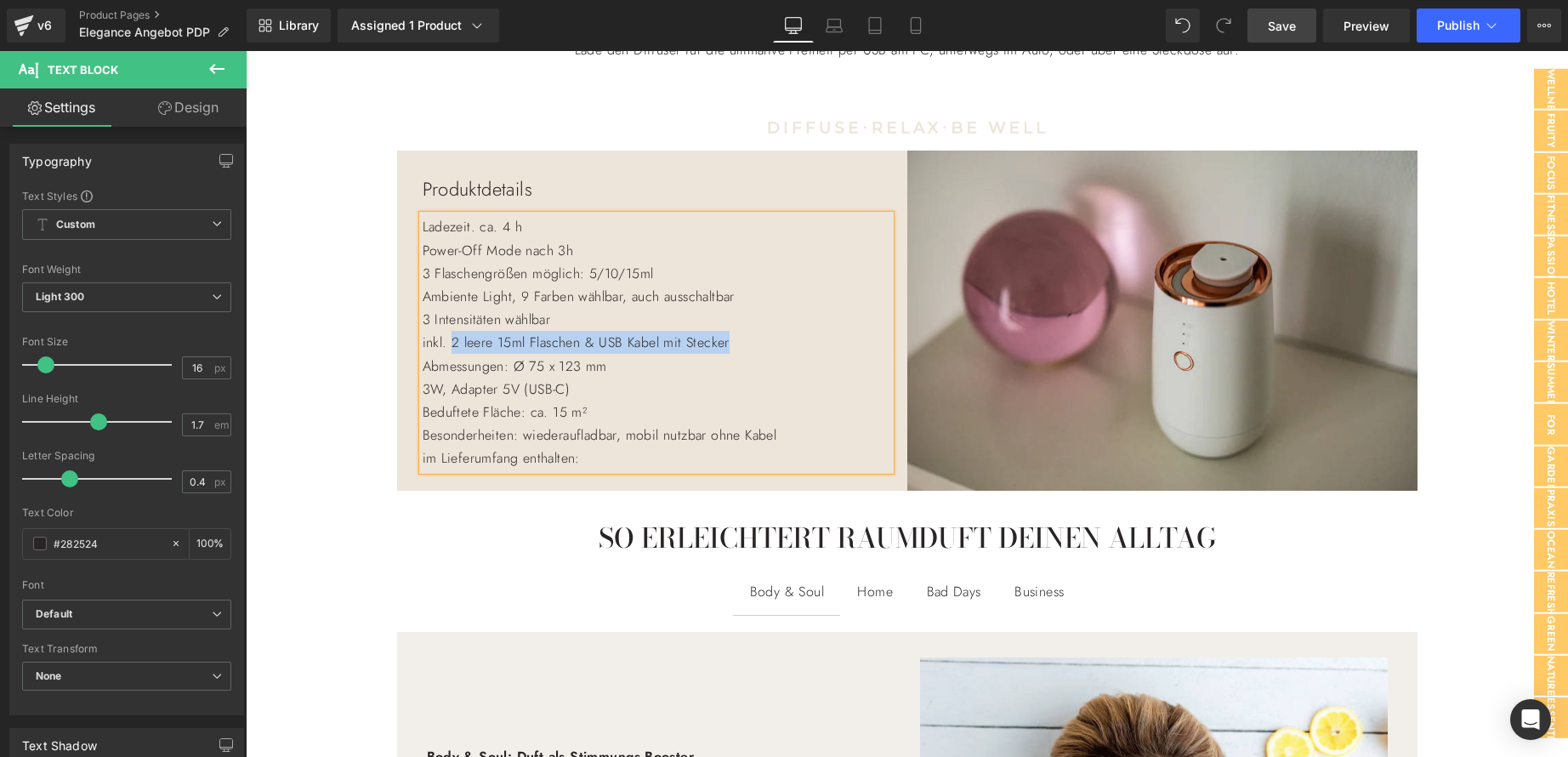
drag, startPoint x: 760, startPoint y: 342, endPoint x: 444, endPoint y: 344, distance: 316.0
click at [444, 344] on p "inkl. 2 leere 15ml Flaschen & USB Kabel mit Stecker" at bounding box center [656, 342] width 468 height 23
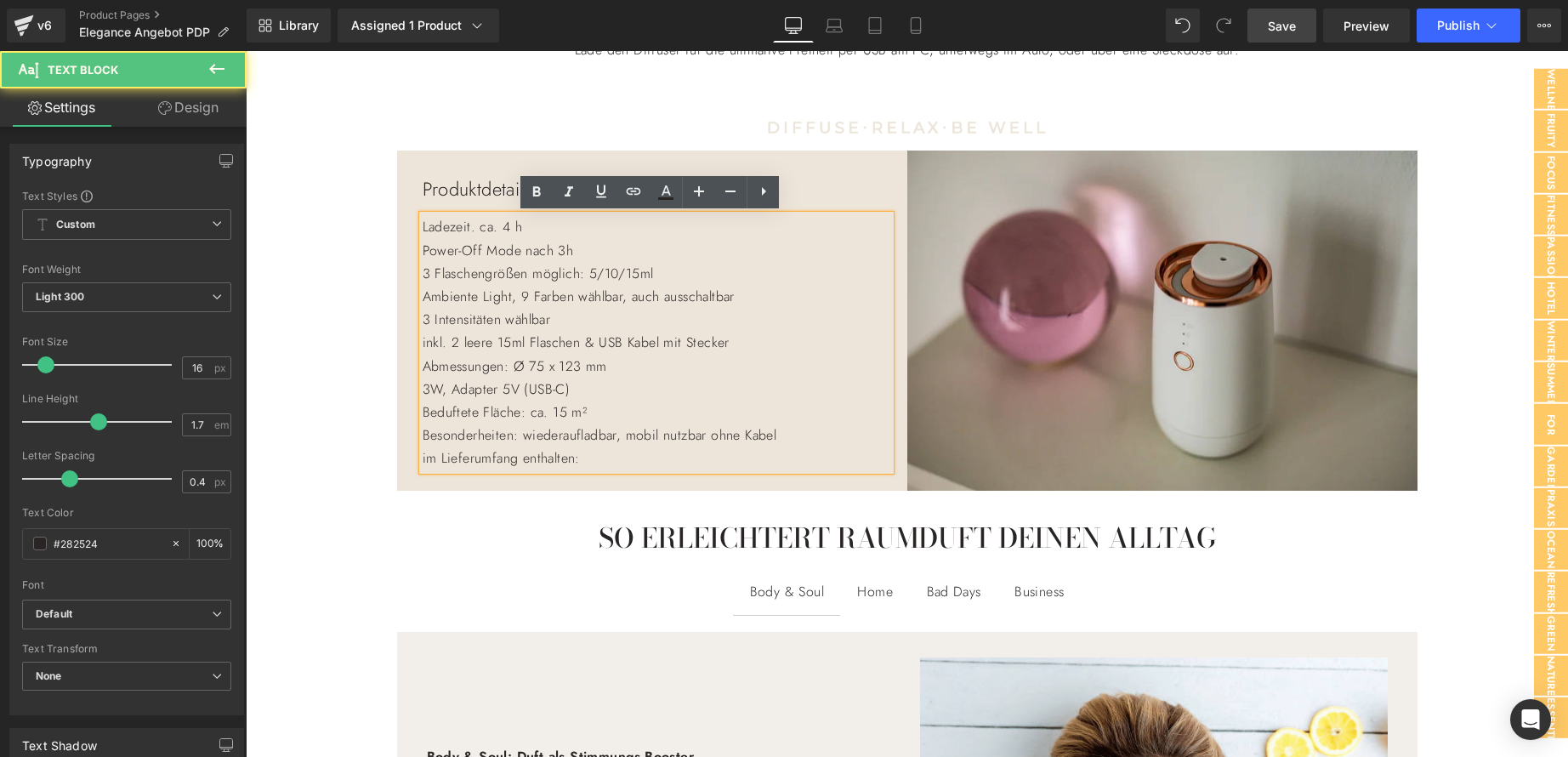
click at [605, 458] on p "im Lieferumfang enthalten:" at bounding box center [656, 458] width 468 height 23
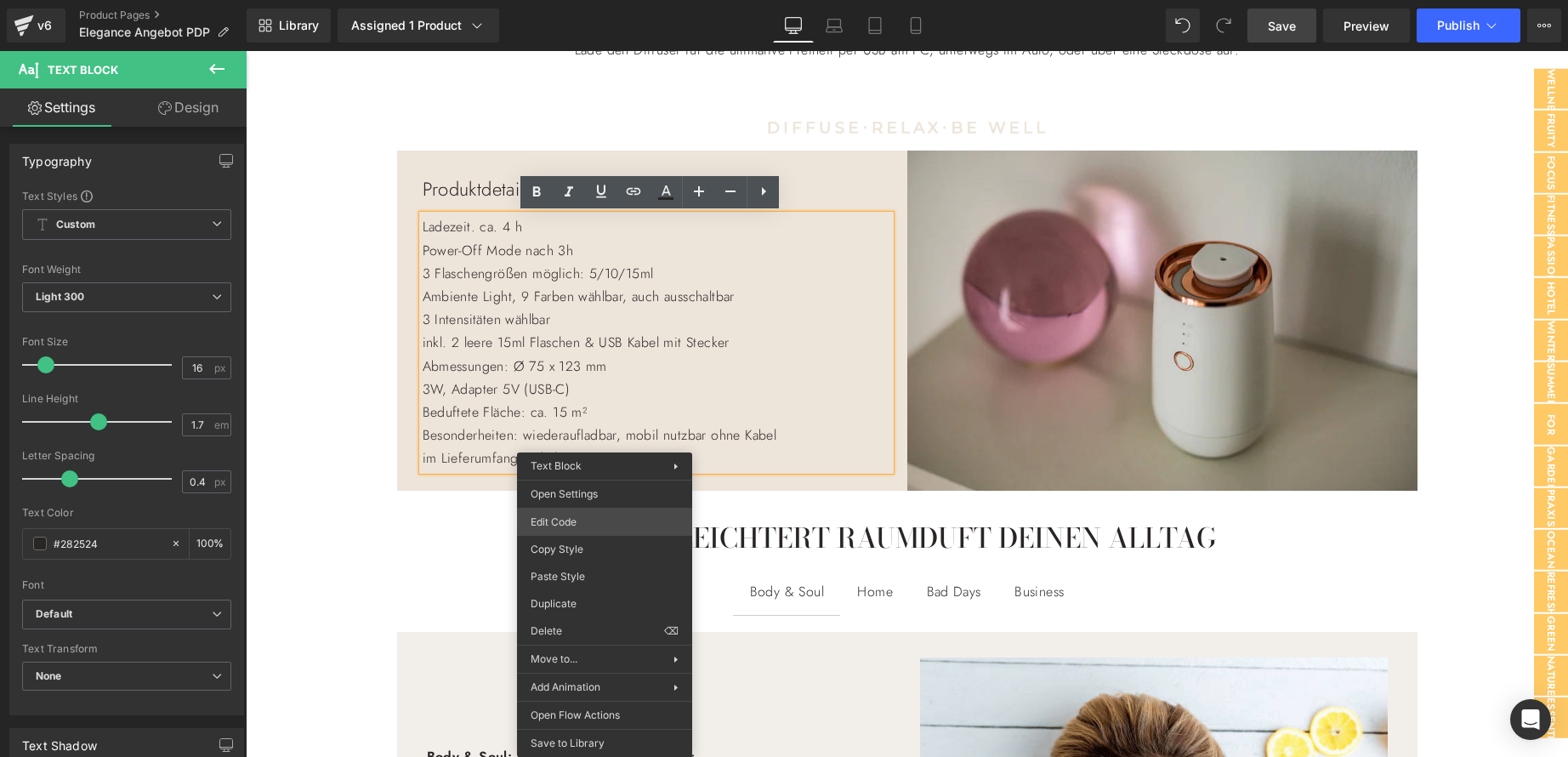
click at [563, 0] on div "You are previewing how the will restyle your page. You can not edit Elements in…" at bounding box center [784, 0] width 1568 height 0
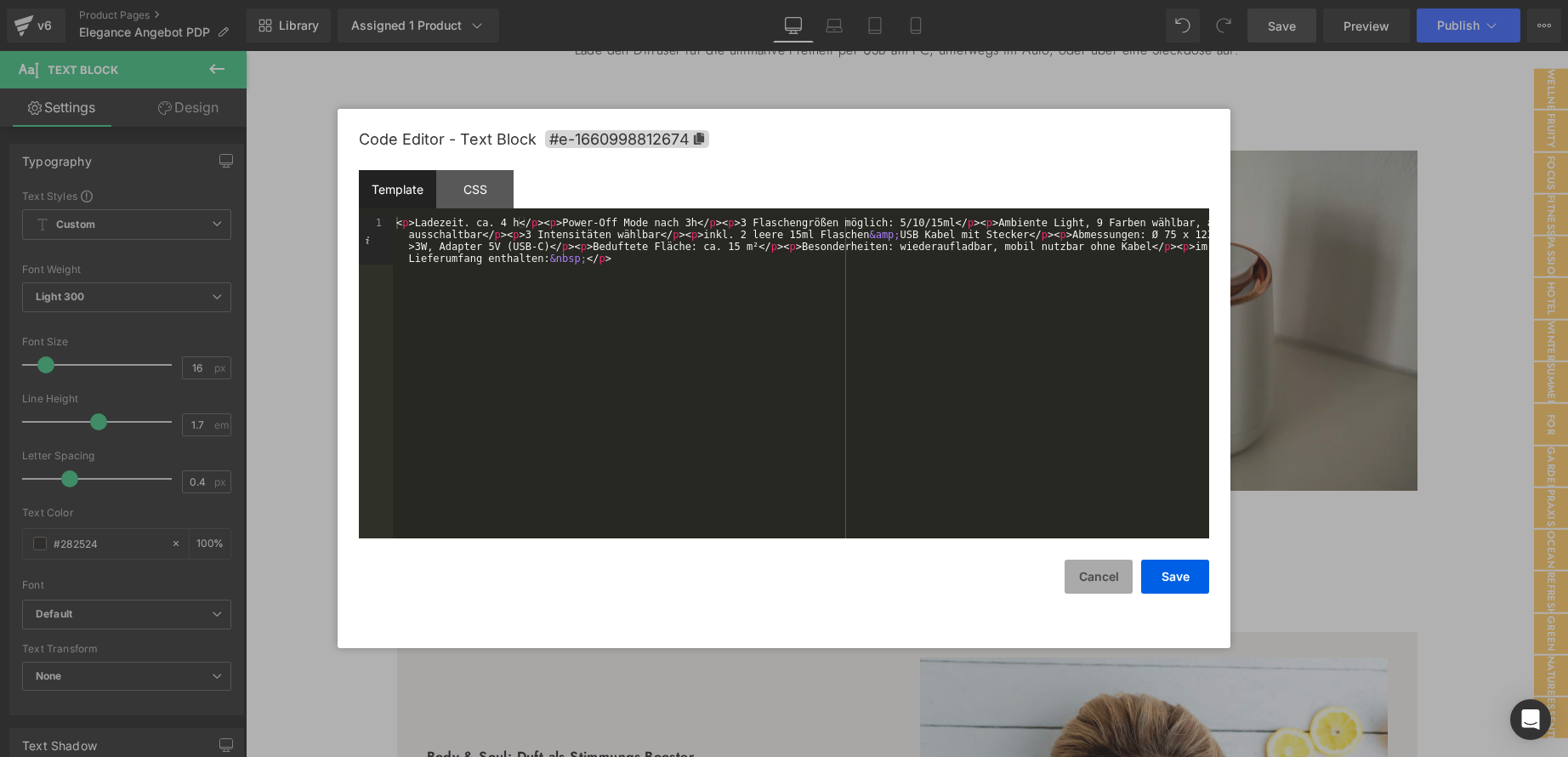
click at [1104, 582] on button "Cancel" at bounding box center [1099, 576] width 68 height 34
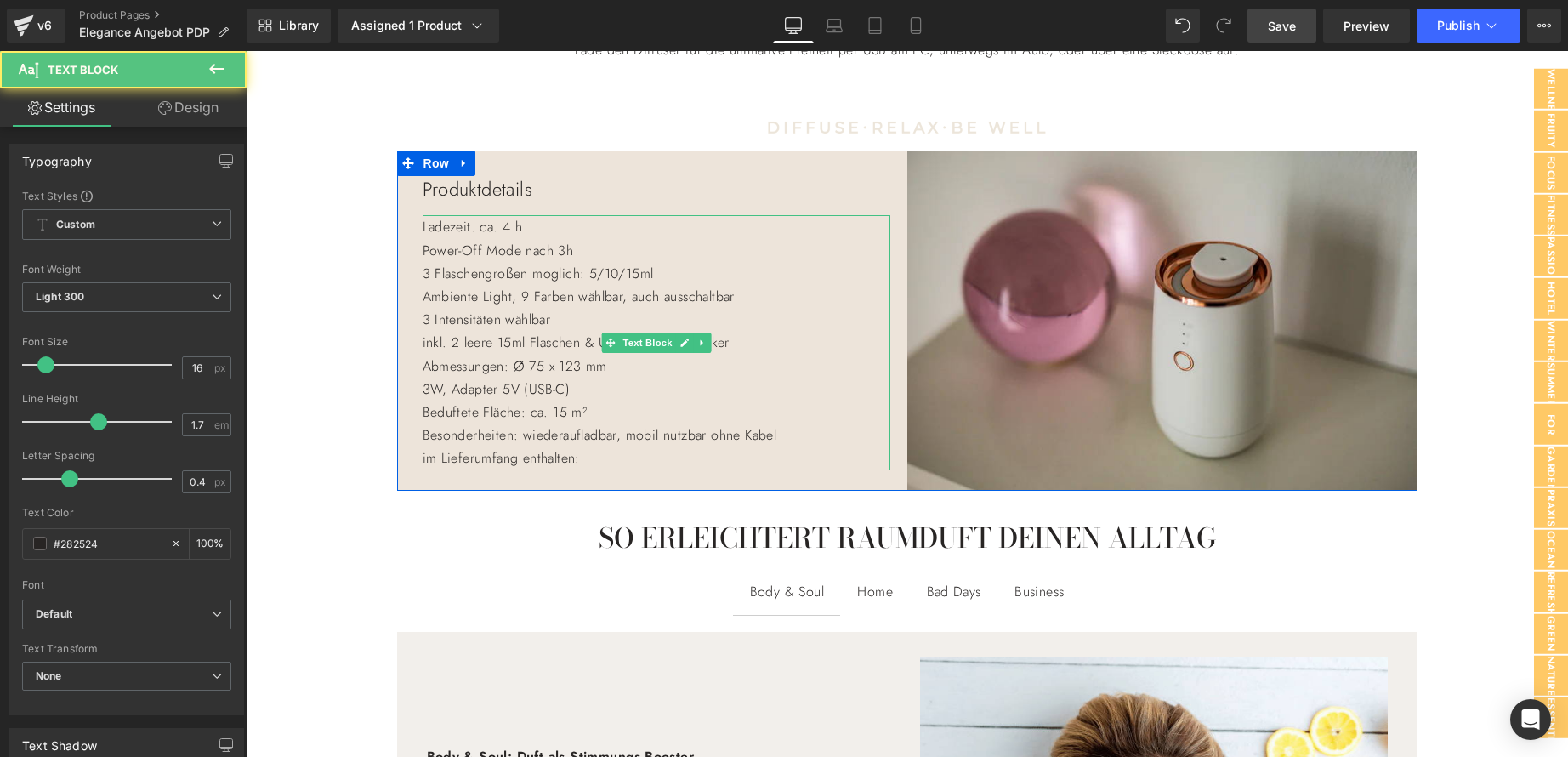
click at [649, 462] on p "im Lieferumfang enthalten:" at bounding box center [656, 458] width 468 height 23
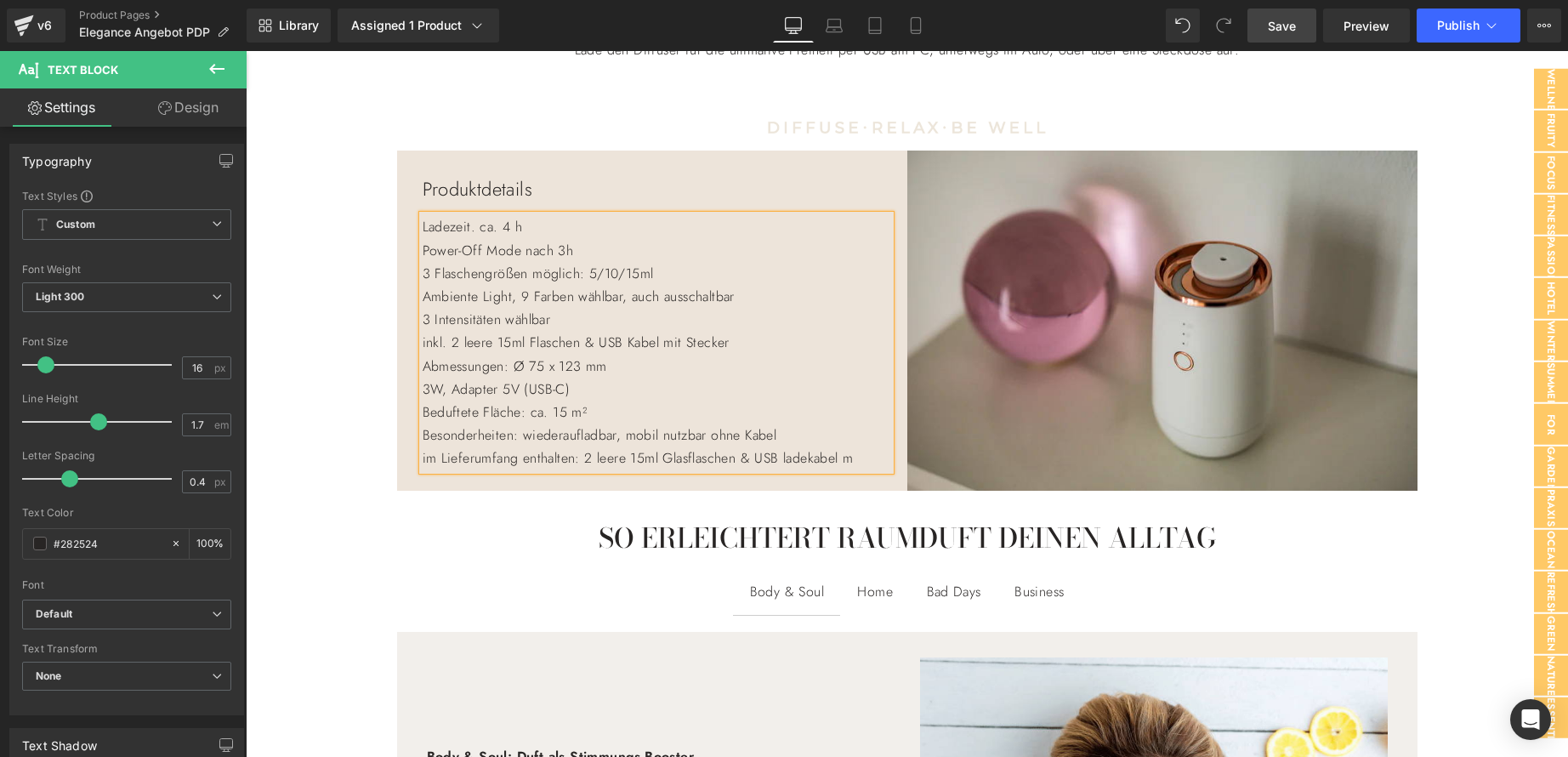
scroll to position [1168, 0]
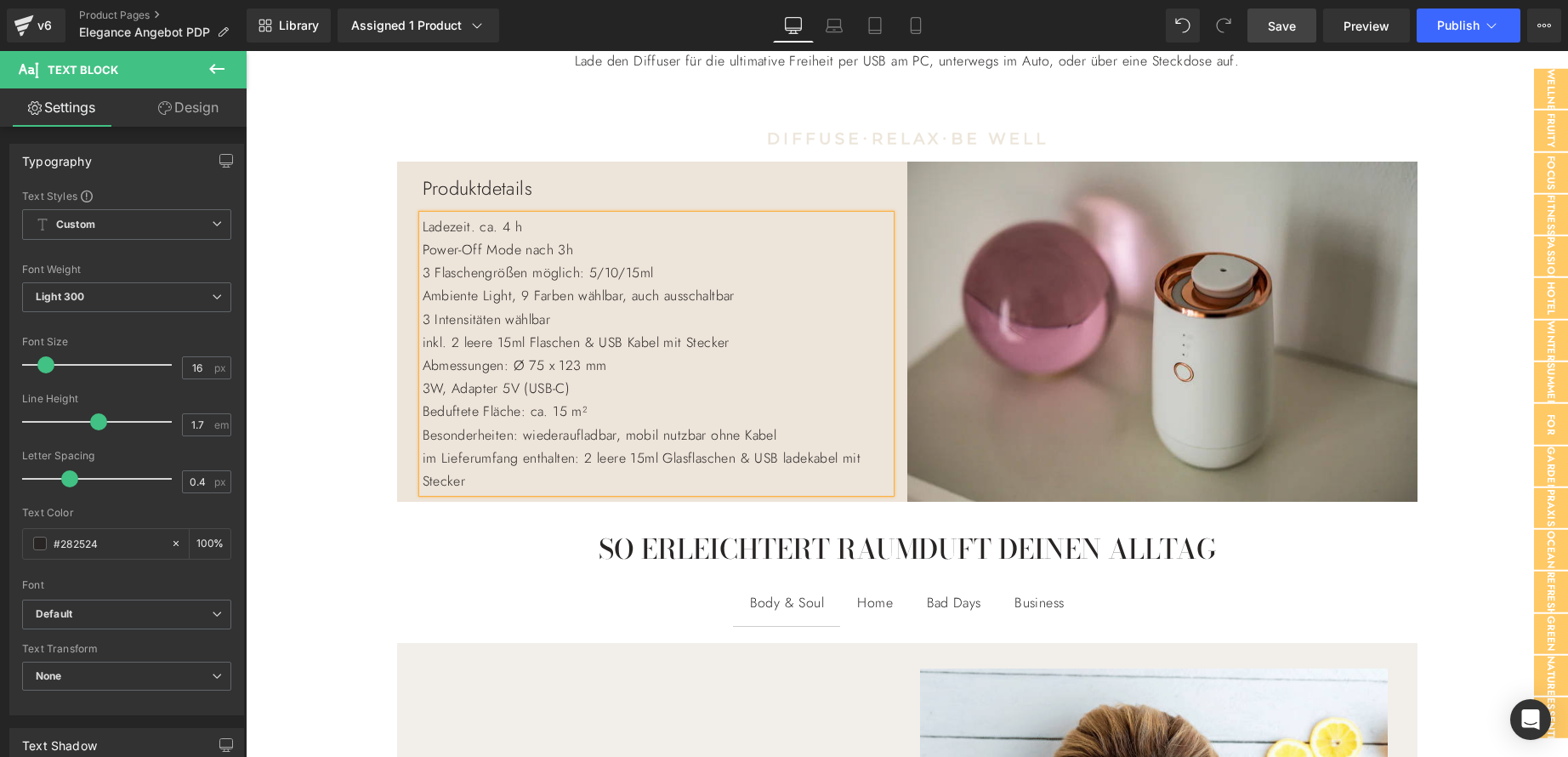
click at [814, 460] on p "im Lieferumfang enthalten: 2 leere 15ml Glasflaschen & USB ladekabel mit Stecker" at bounding box center [656, 469] width 468 height 46
click at [756, 341] on p "inkl. 2 leere 15ml Flaschen & USB Kabel mit Stecker" at bounding box center [656, 342] width 468 height 23
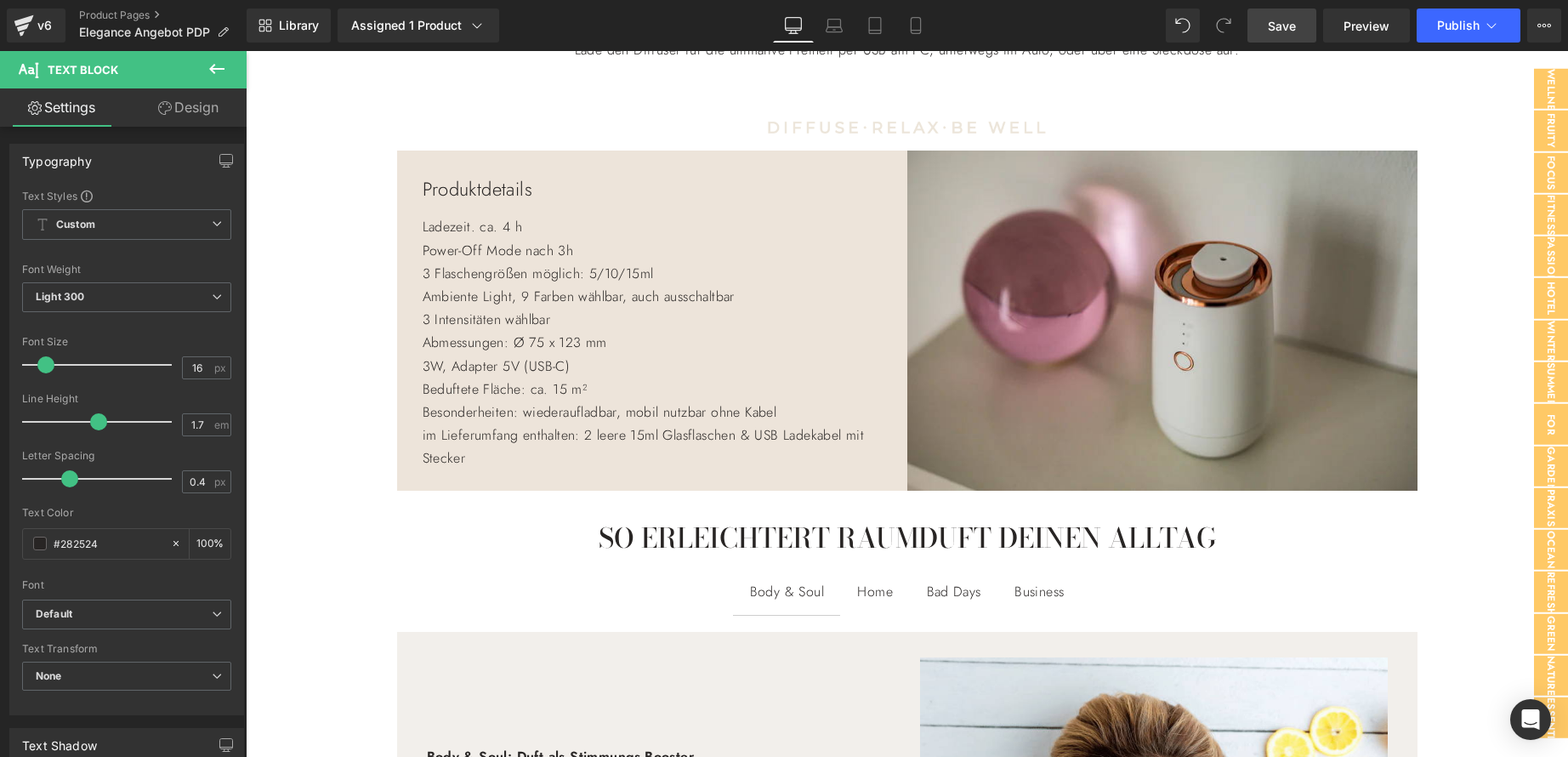
click at [1287, 23] on span "Save" at bounding box center [1282, 25] width 28 height 17
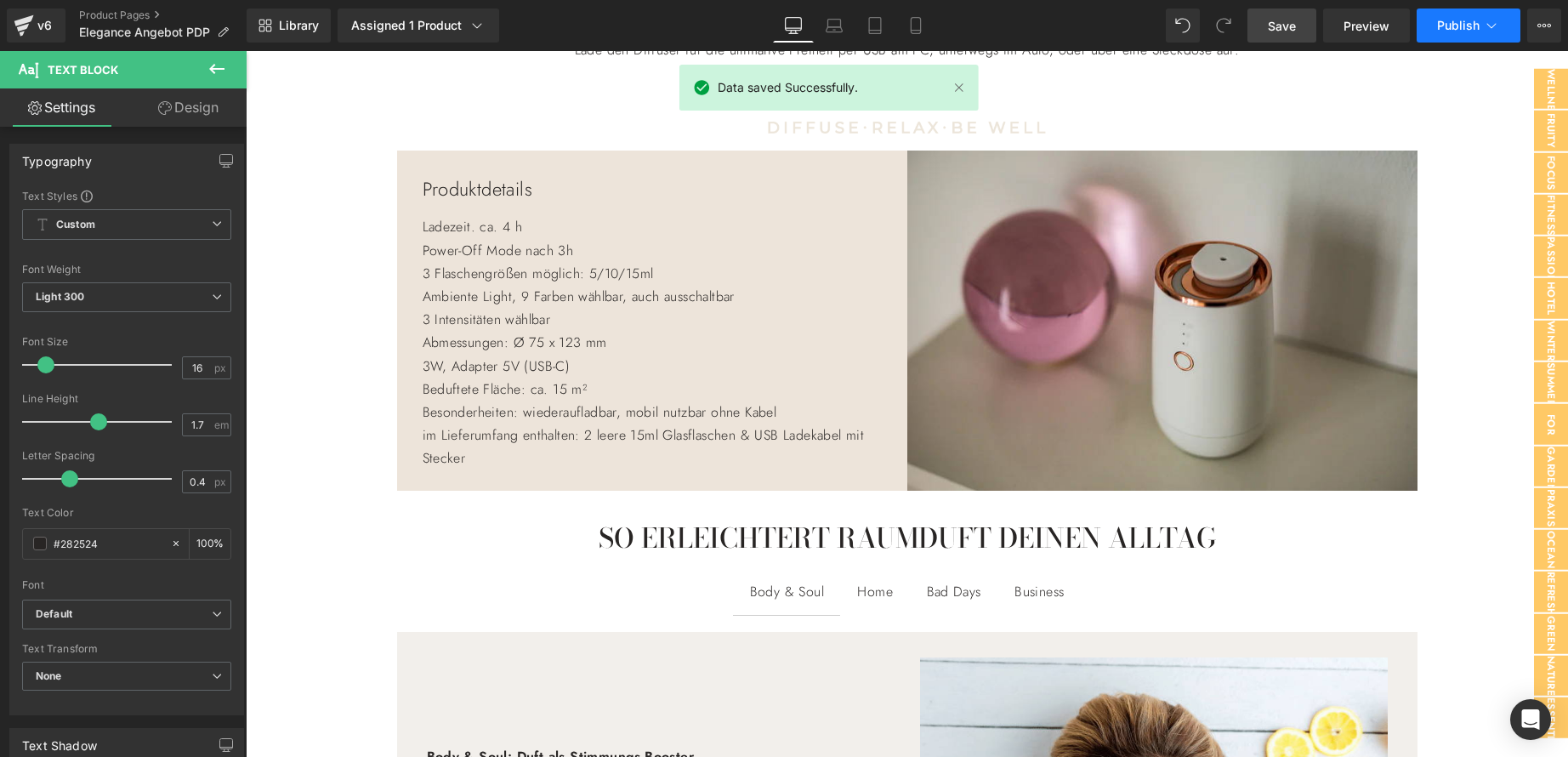
click at [1468, 28] on span "Publish" at bounding box center [1458, 25] width 43 height 14
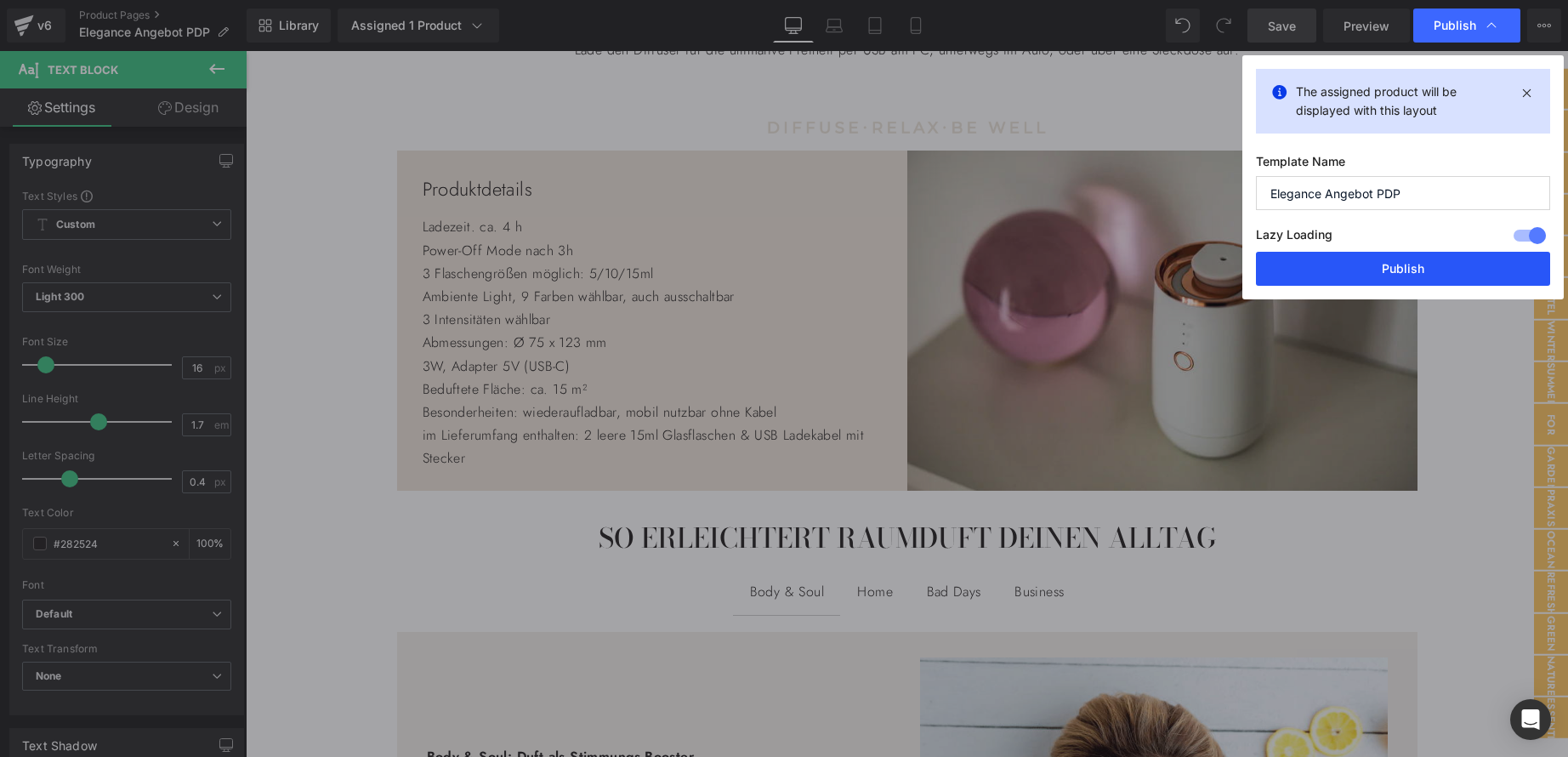
click at [1425, 268] on button "Publish" at bounding box center [1403, 268] width 295 height 34
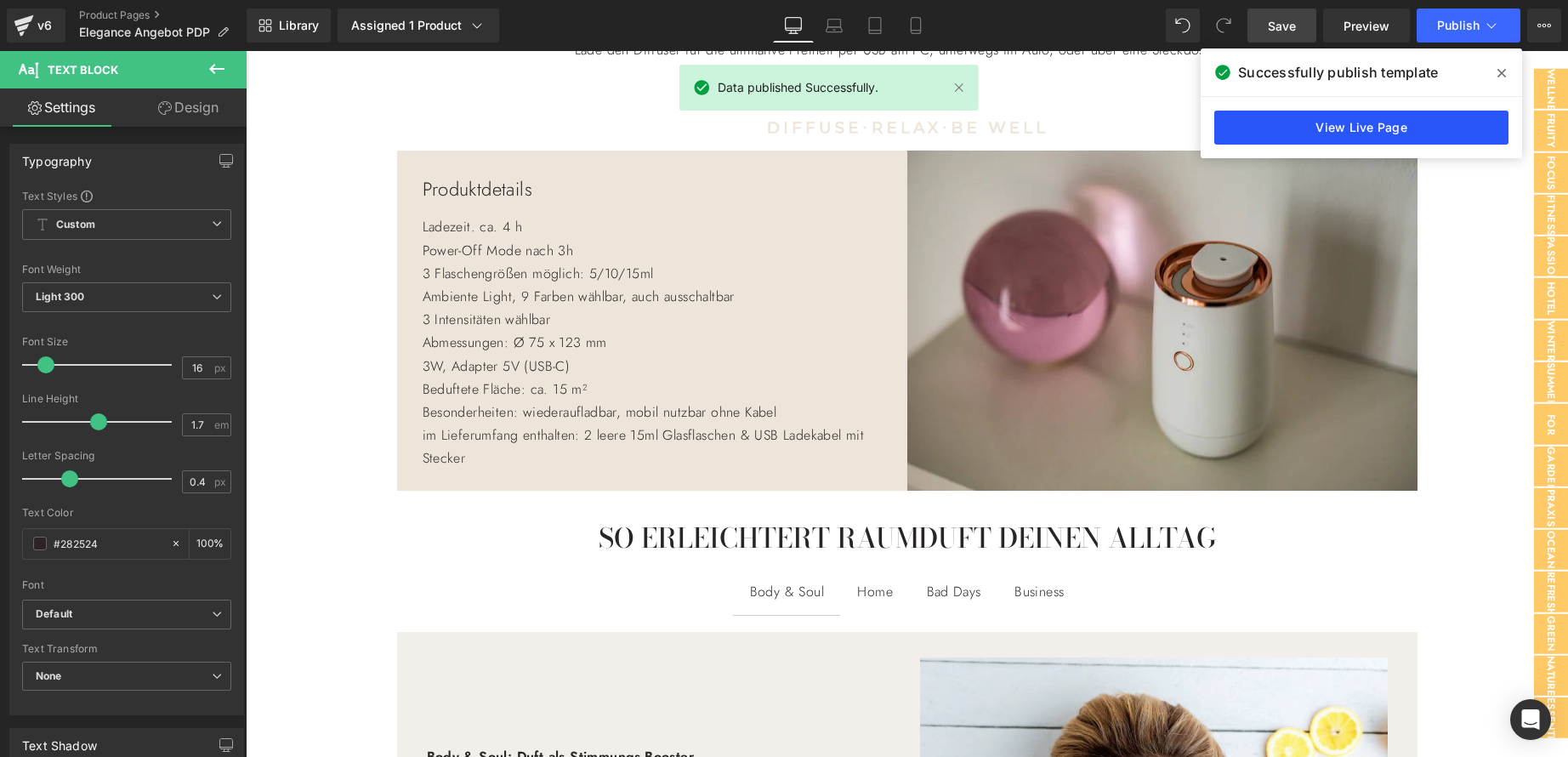
click at [1393, 127] on link "View Live Page" at bounding box center [1361, 127] width 295 height 34
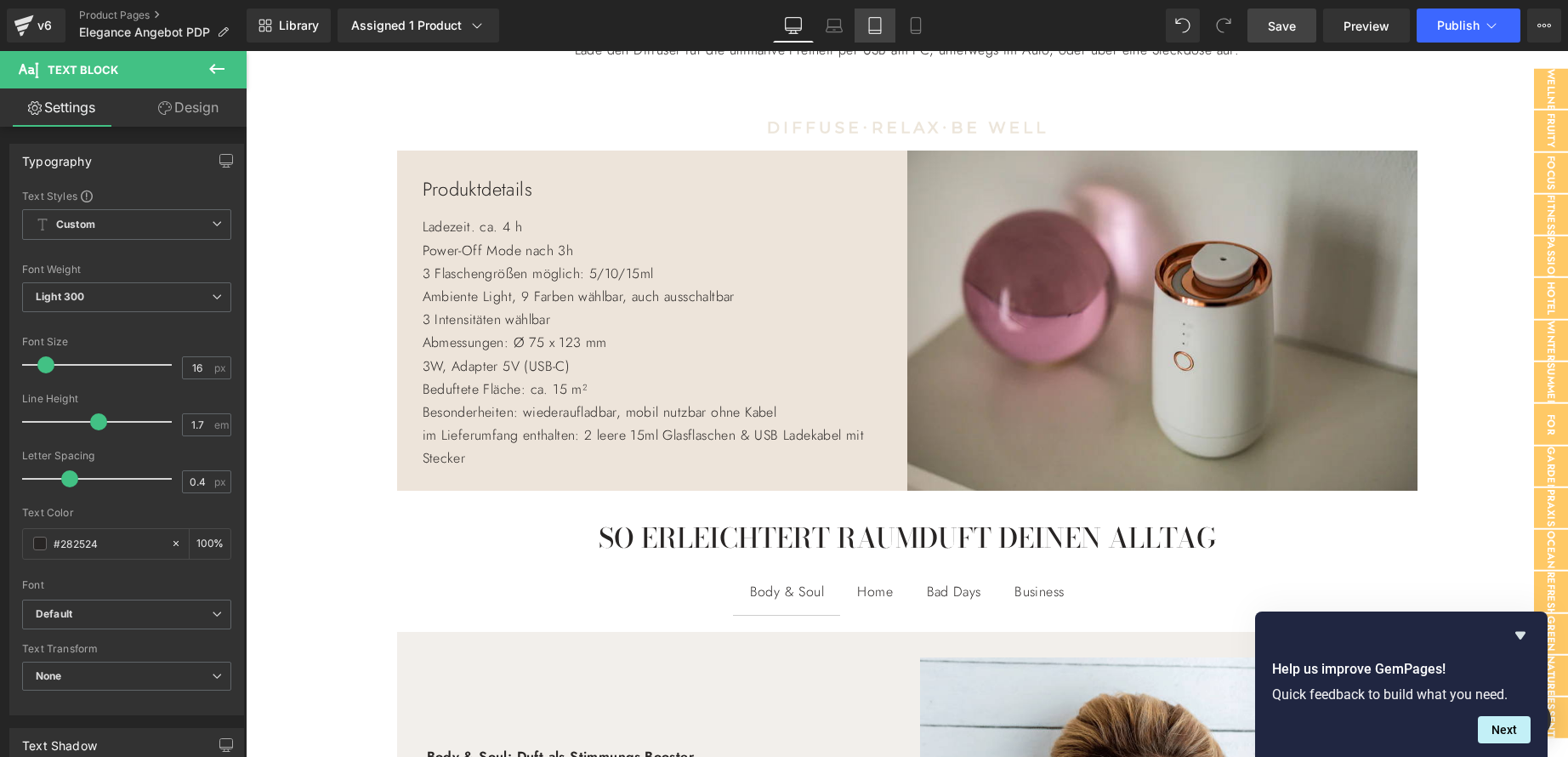
click at [879, 25] on icon at bounding box center [874, 24] width 17 height 17
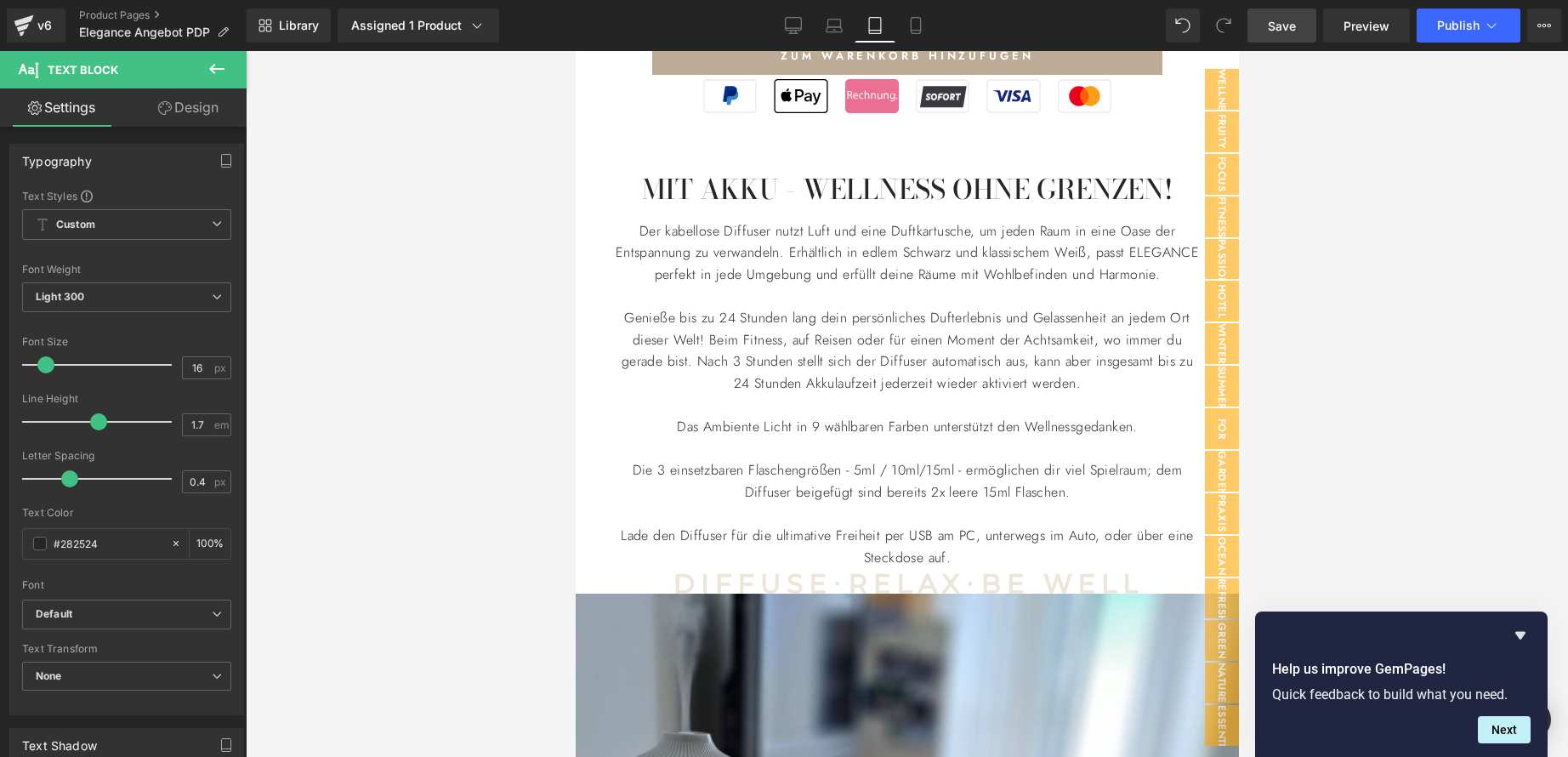
scroll to position [0, 0]
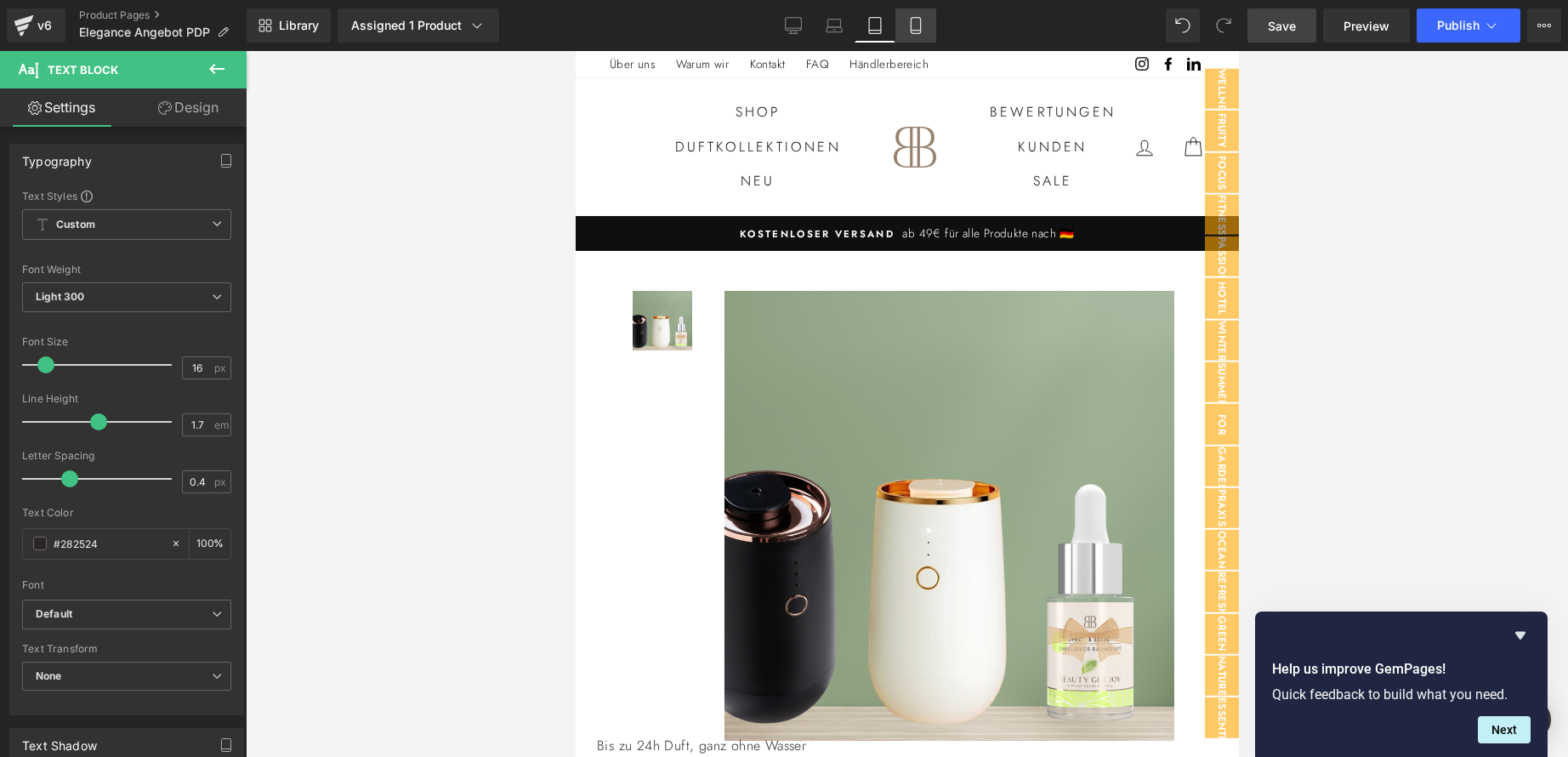
click at [920, 28] on icon at bounding box center [915, 24] width 17 height 17
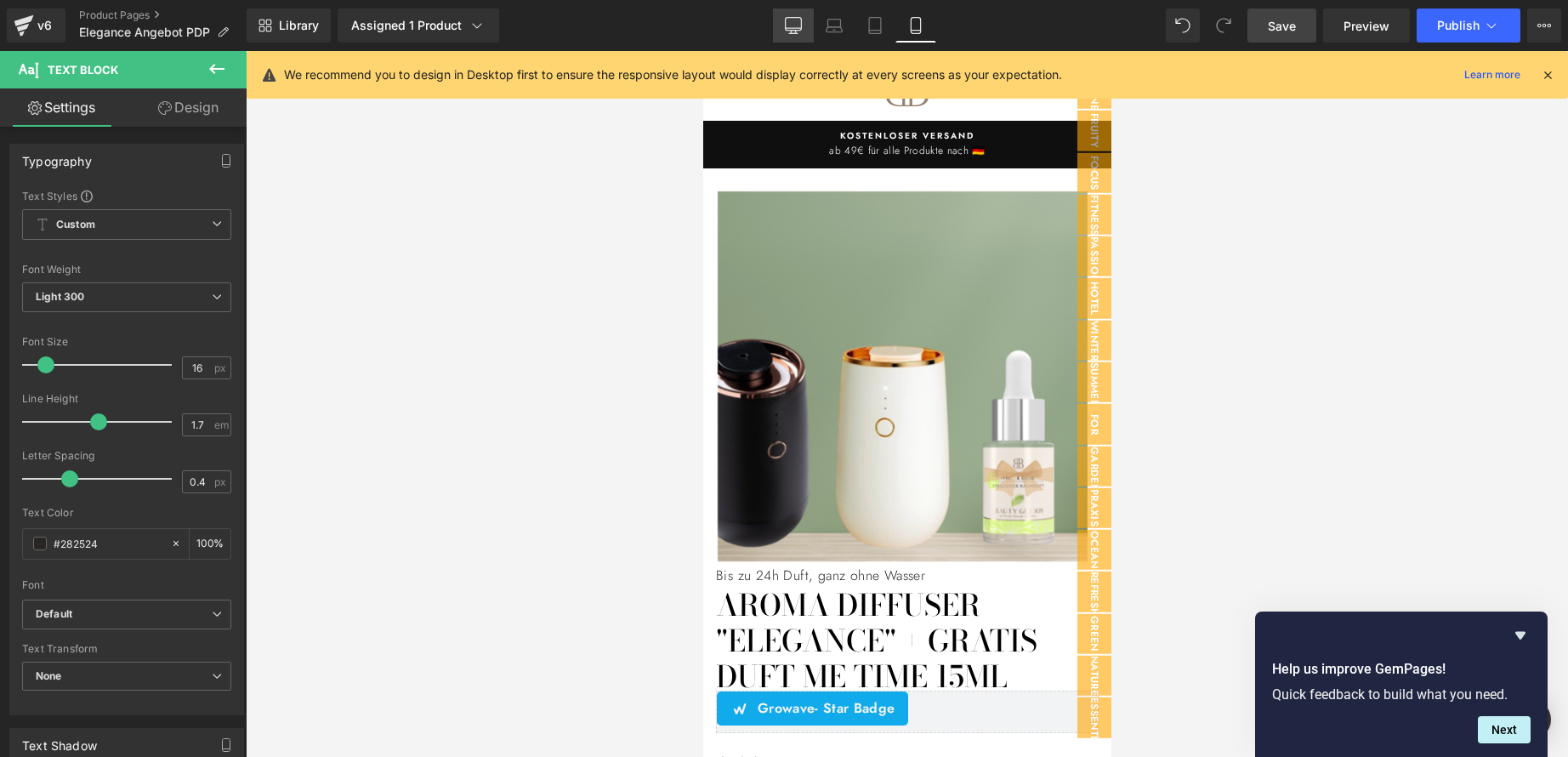
click at [794, 28] on icon at bounding box center [794, 28] width 16 height 0
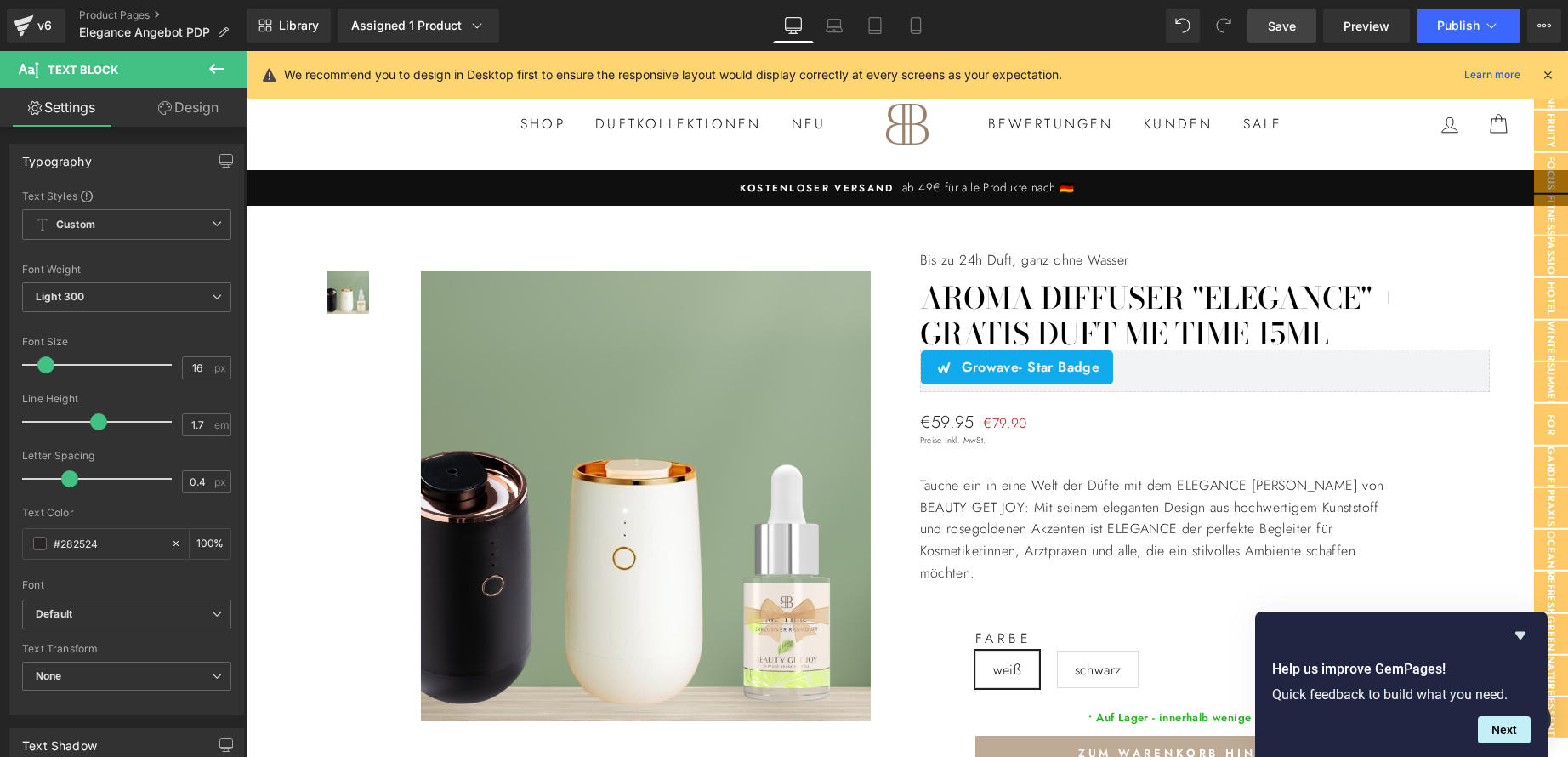
scroll to position [1105, 0]
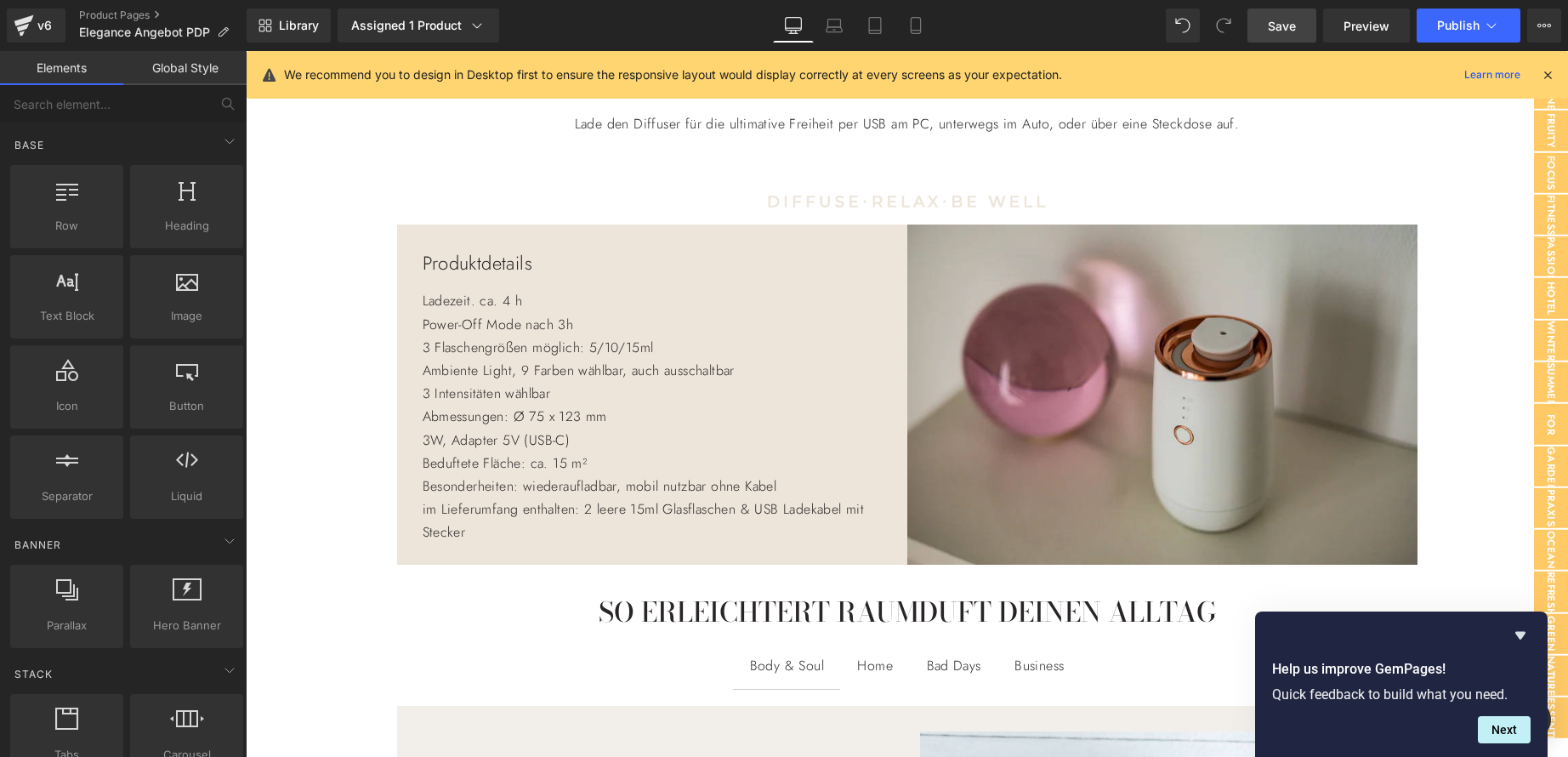
click at [520, 73] on p "We recommend you to design in Desktop first to ensure the responsive layout wou…" at bounding box center [673, 74] width 778 height 18
click at [1497, 25] on icon at bounding box center [1491, 24] width 17 height 17
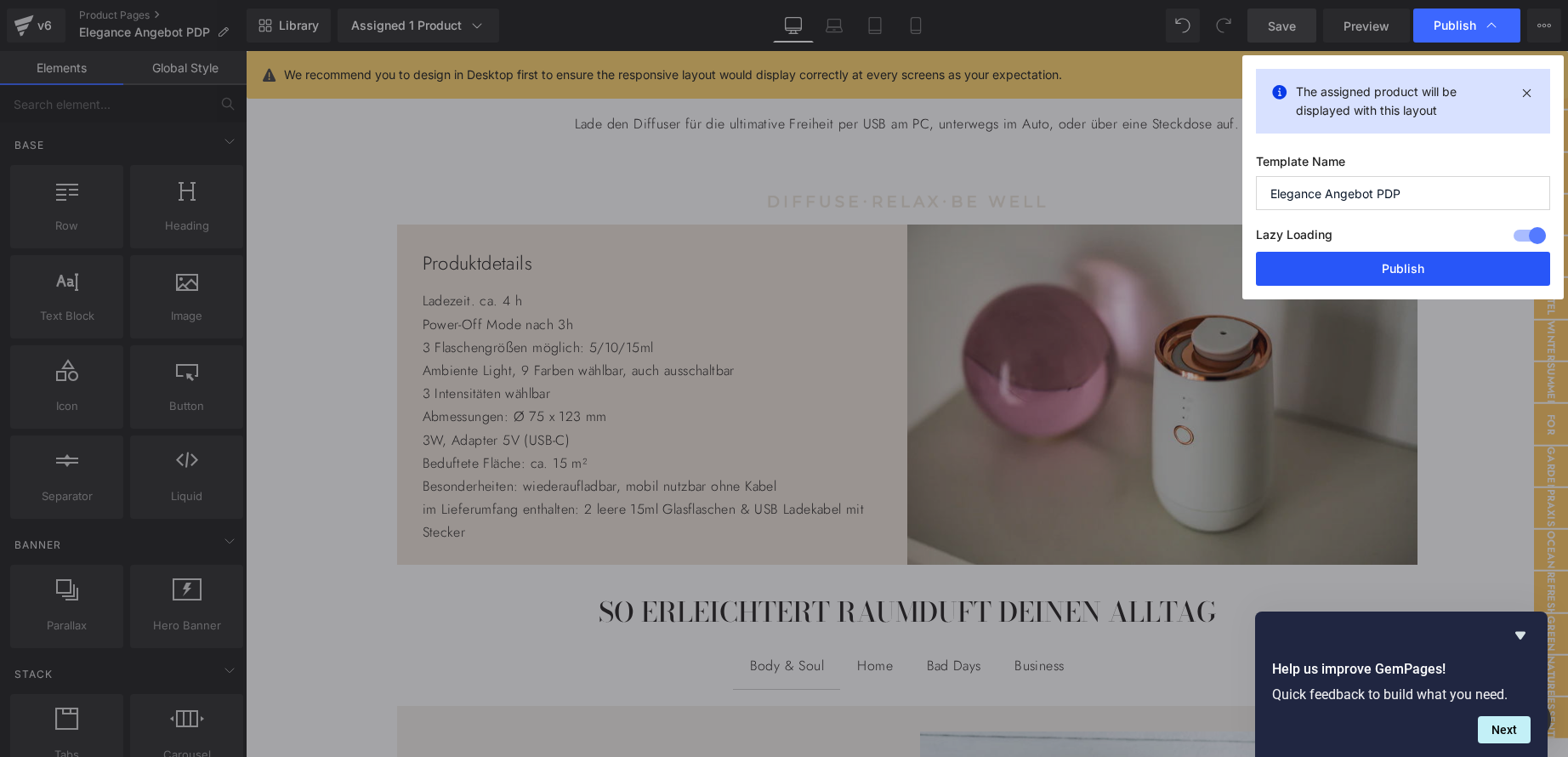
click at [1423, 272] on button "Publish" at bounding box center [1403, 268] width 295 height 34
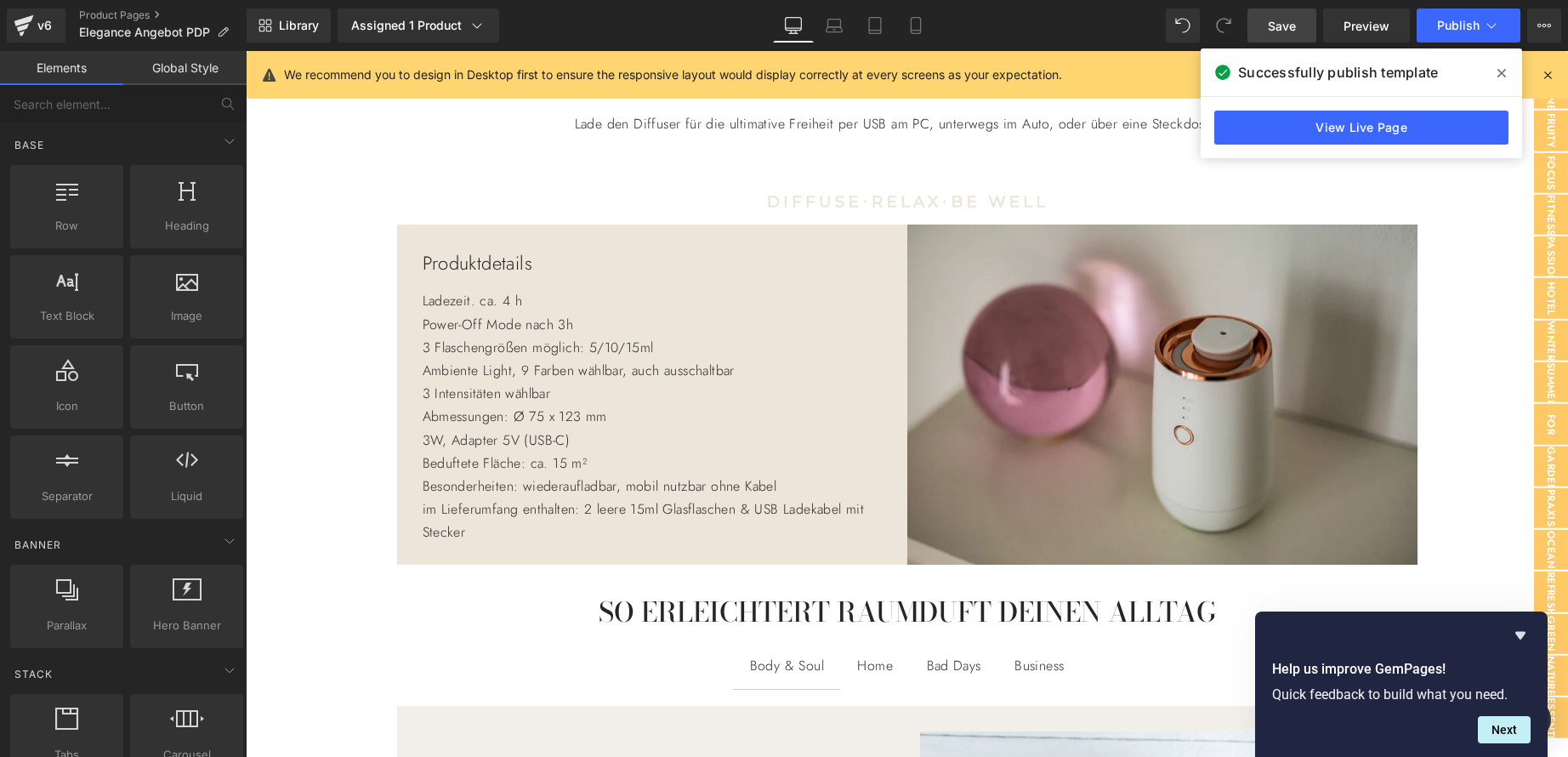
click at [1503, 68] on icon at bounding box center [1502, 73] width 9 height 14
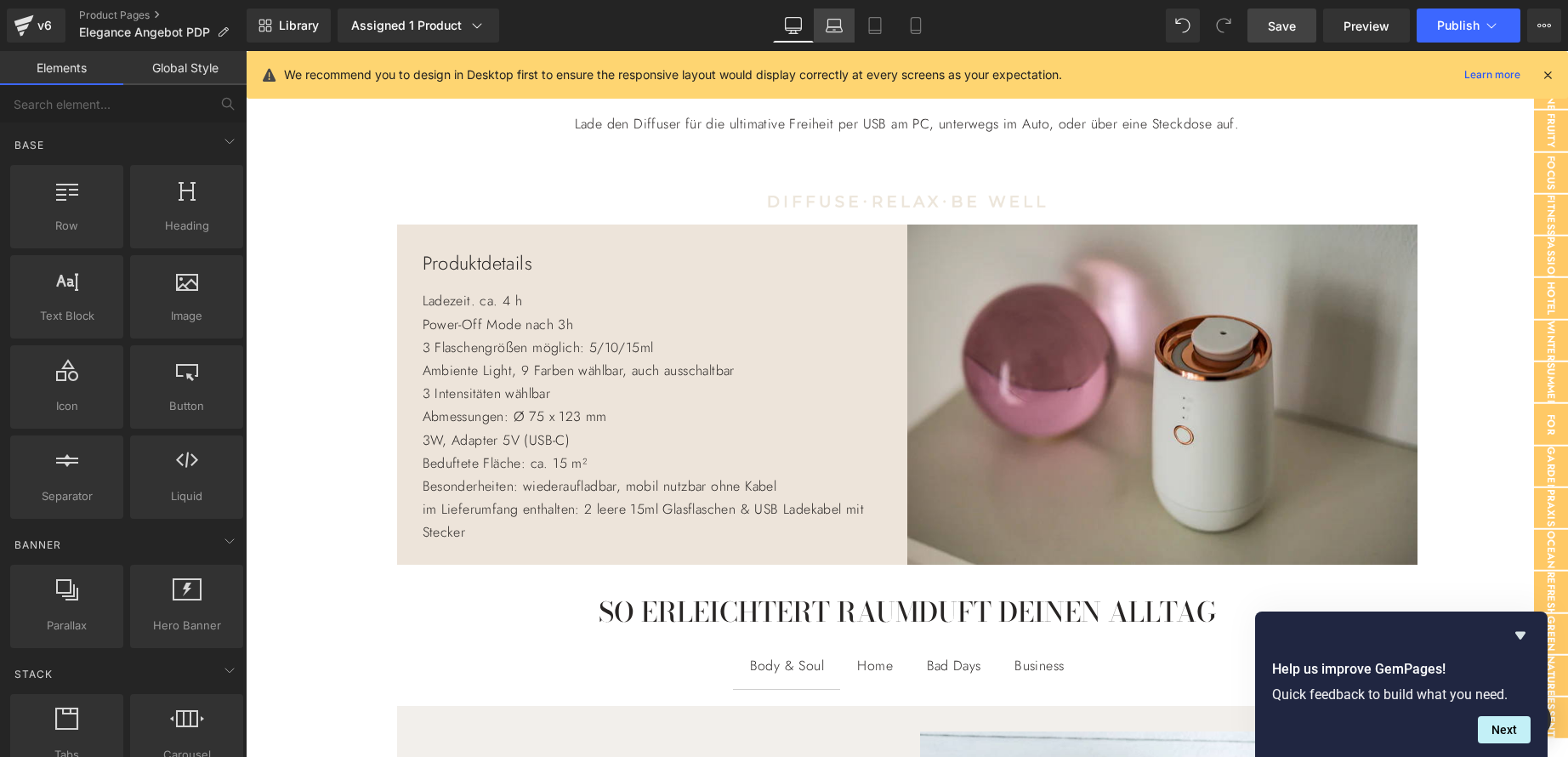
click at [831, 29] on icon at bounding box center [834, 24] width 17 height 17
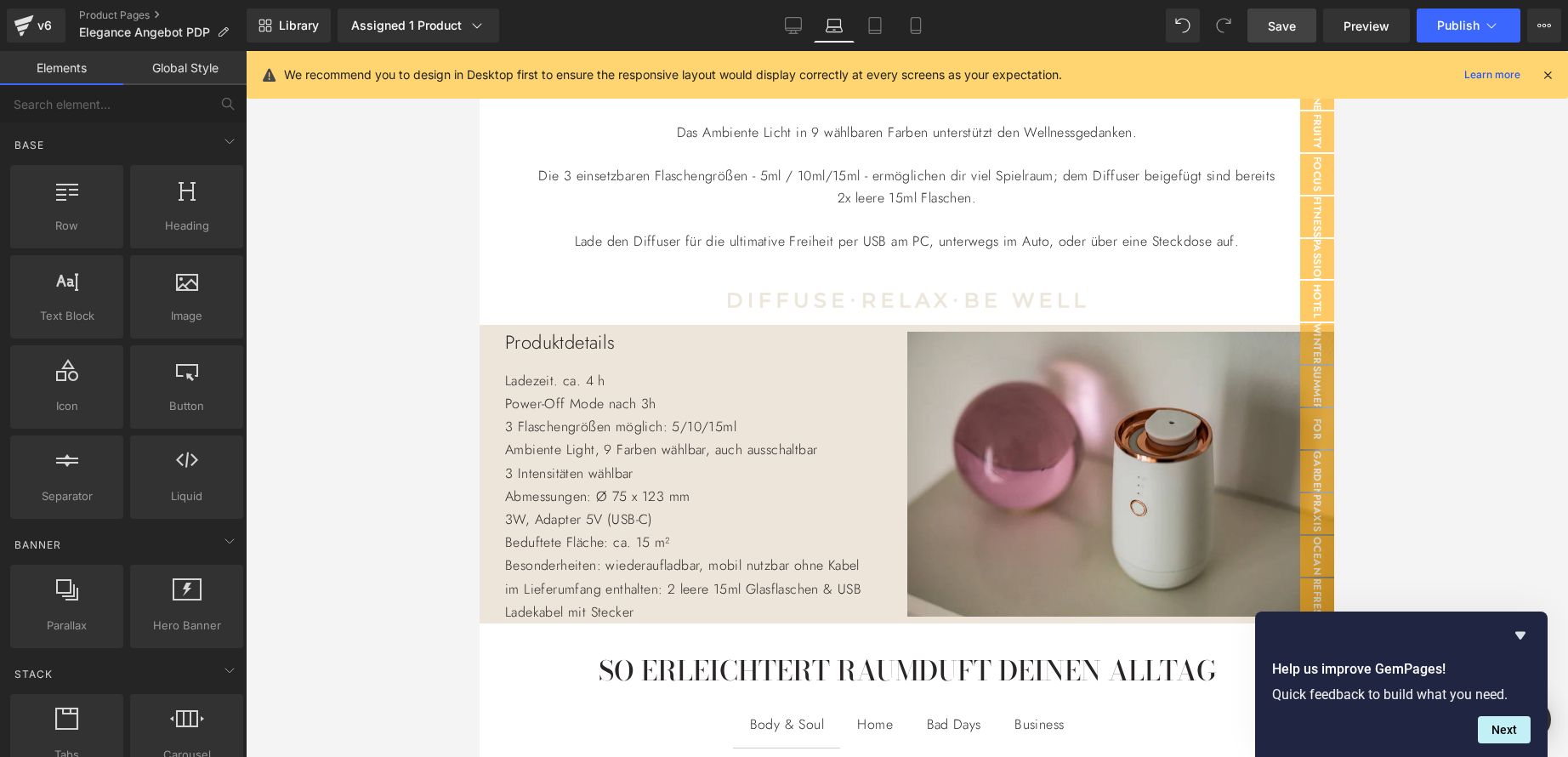
scroll to position [1328, 0]
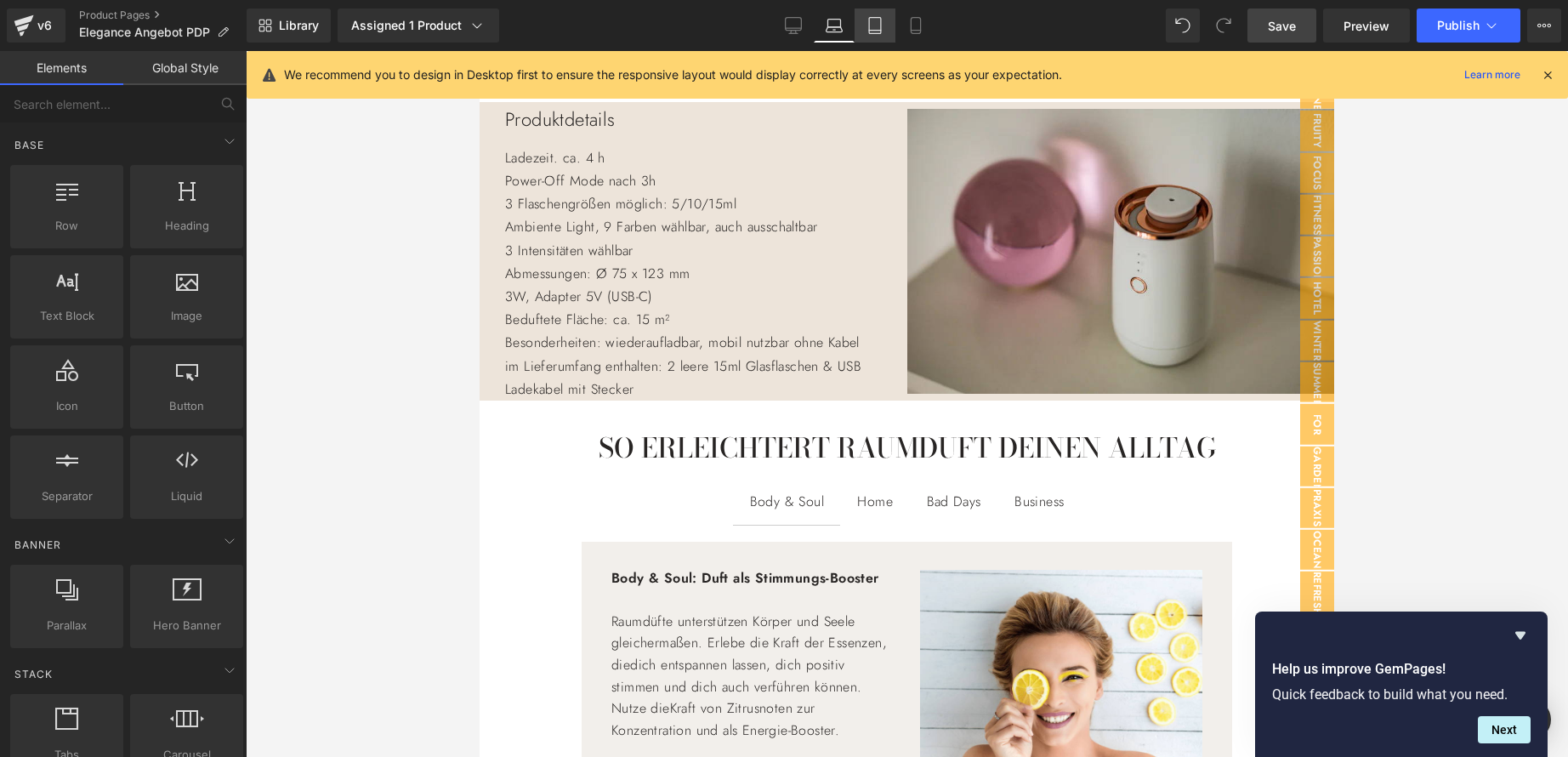
click at [871, 31] on icon at bounding box center [875, 31] width 12 height 0
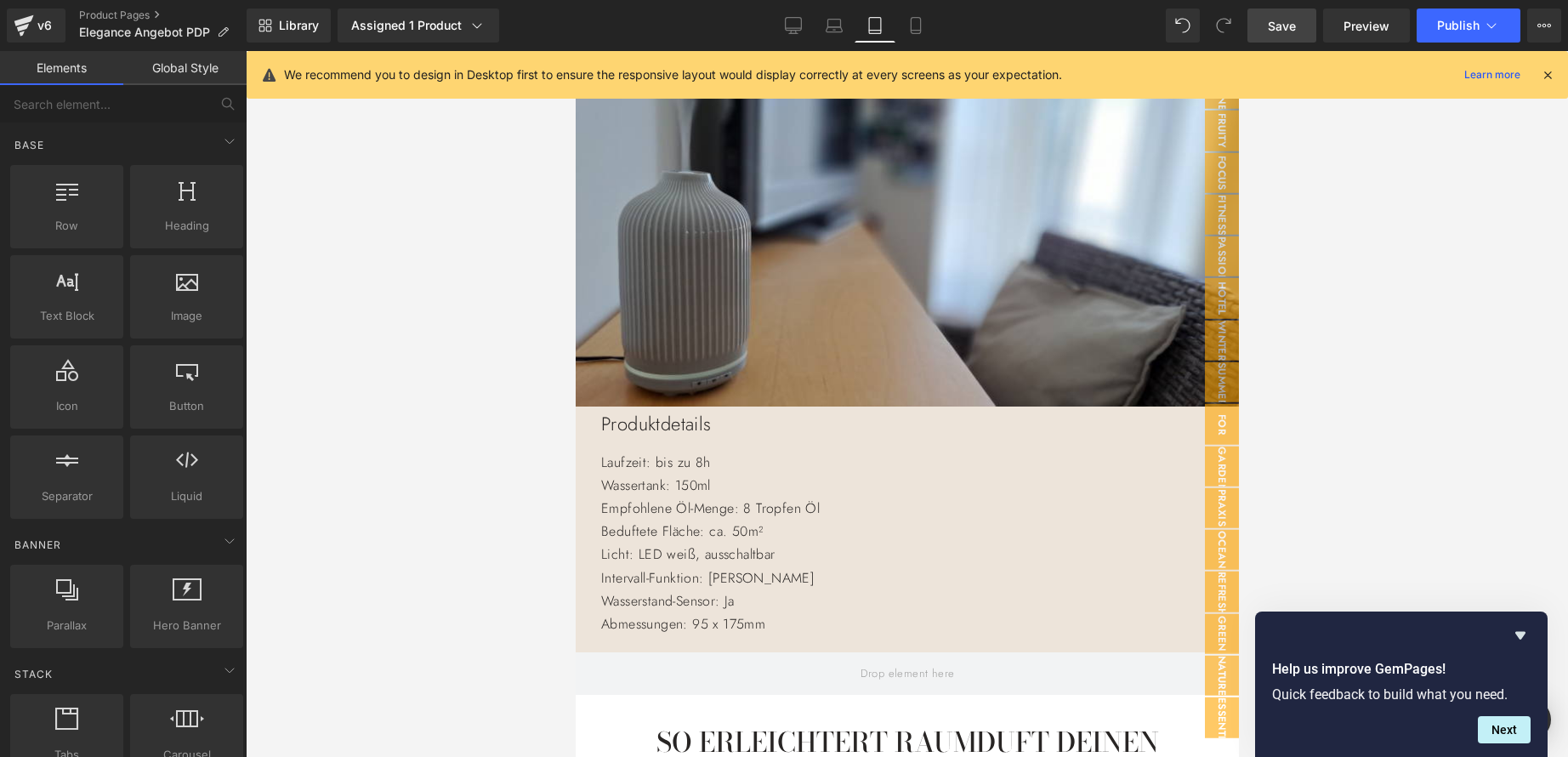
scroll to position [1714, 0]
click at [924, 26] on icon at bounding box center [915, 24] width 17 height 17
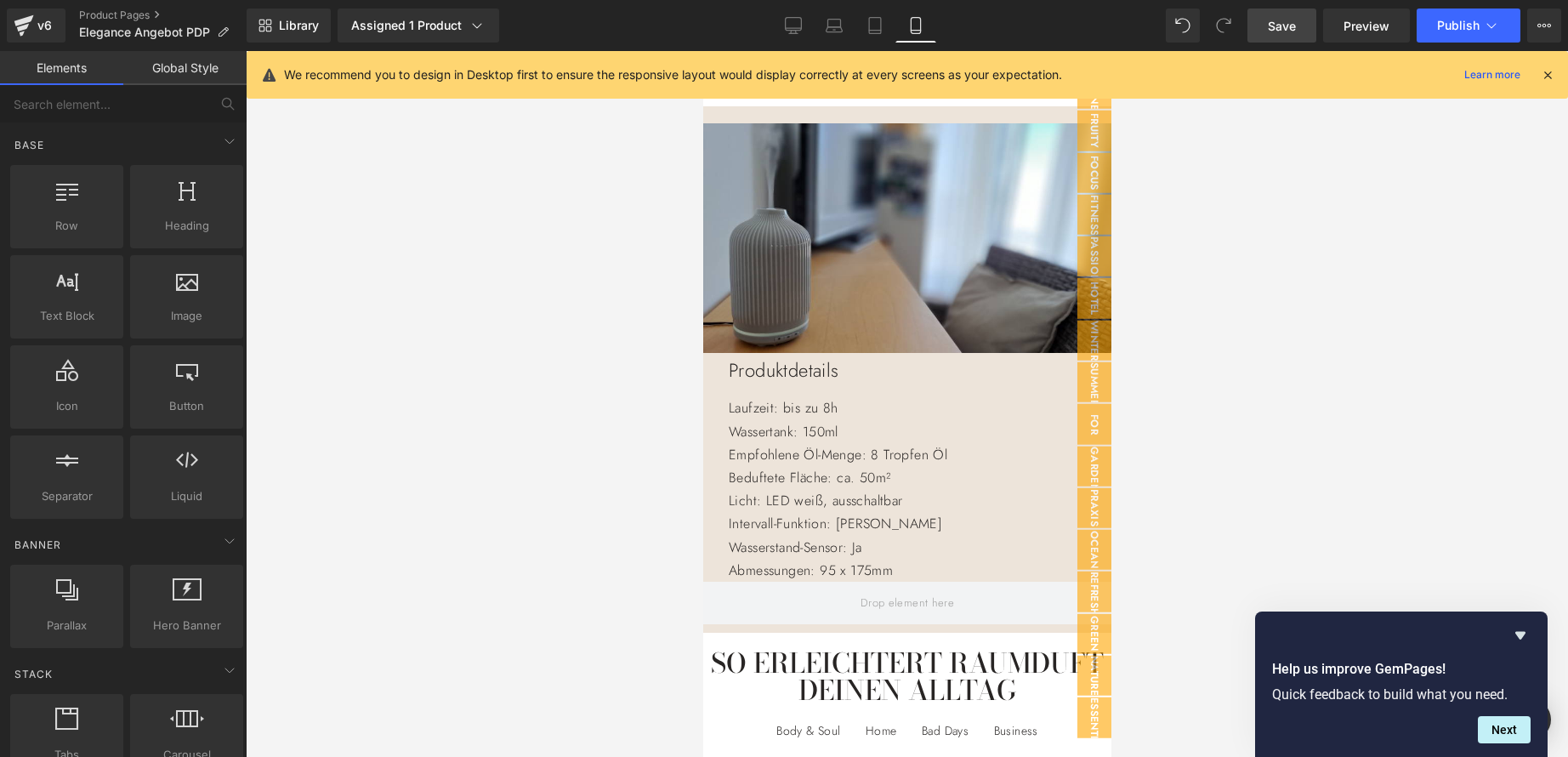
scroll to position [1738, 0]
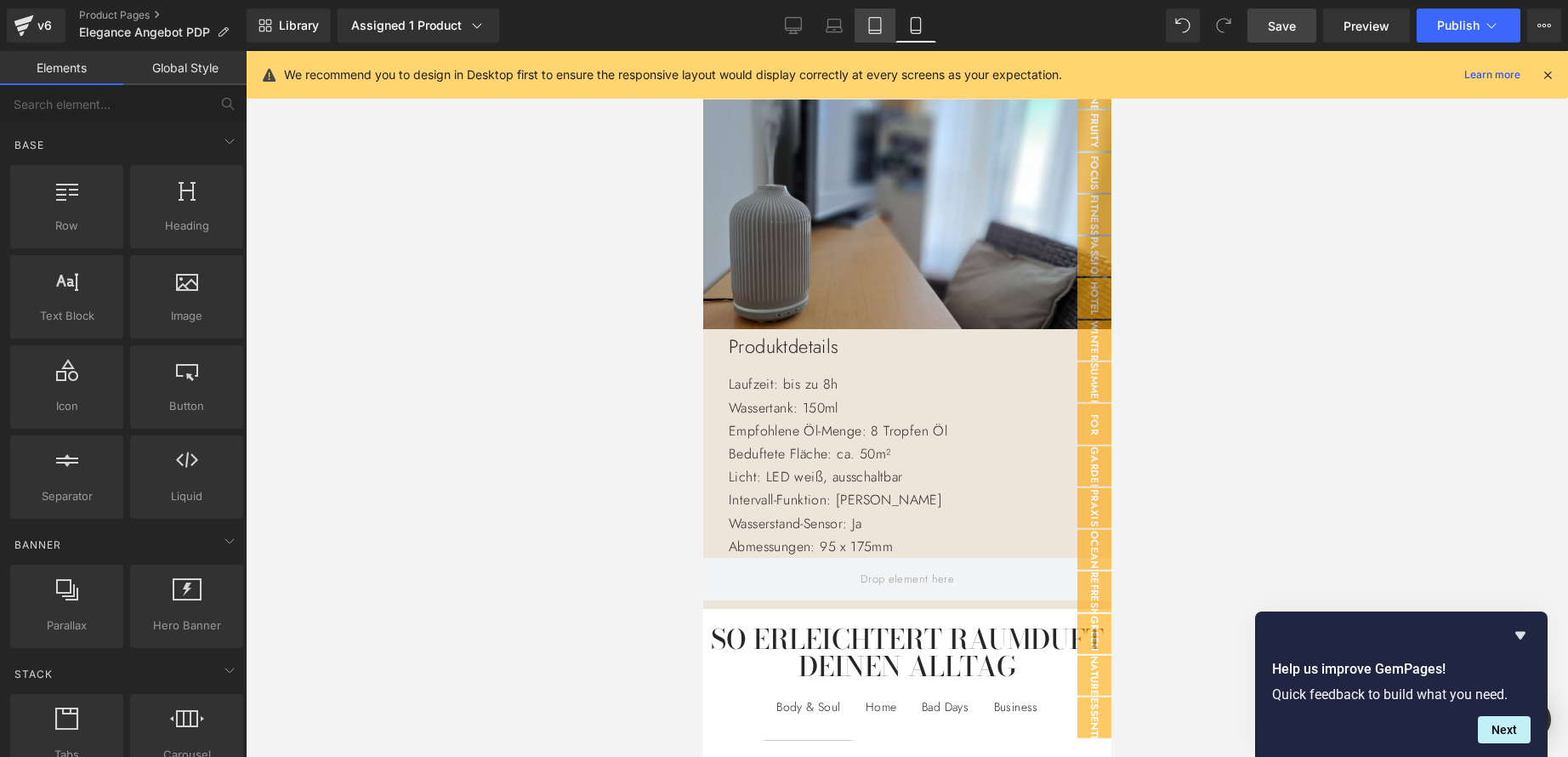
click at [878, 26] on icon at bounding box center [874, 24] width 17 height 17
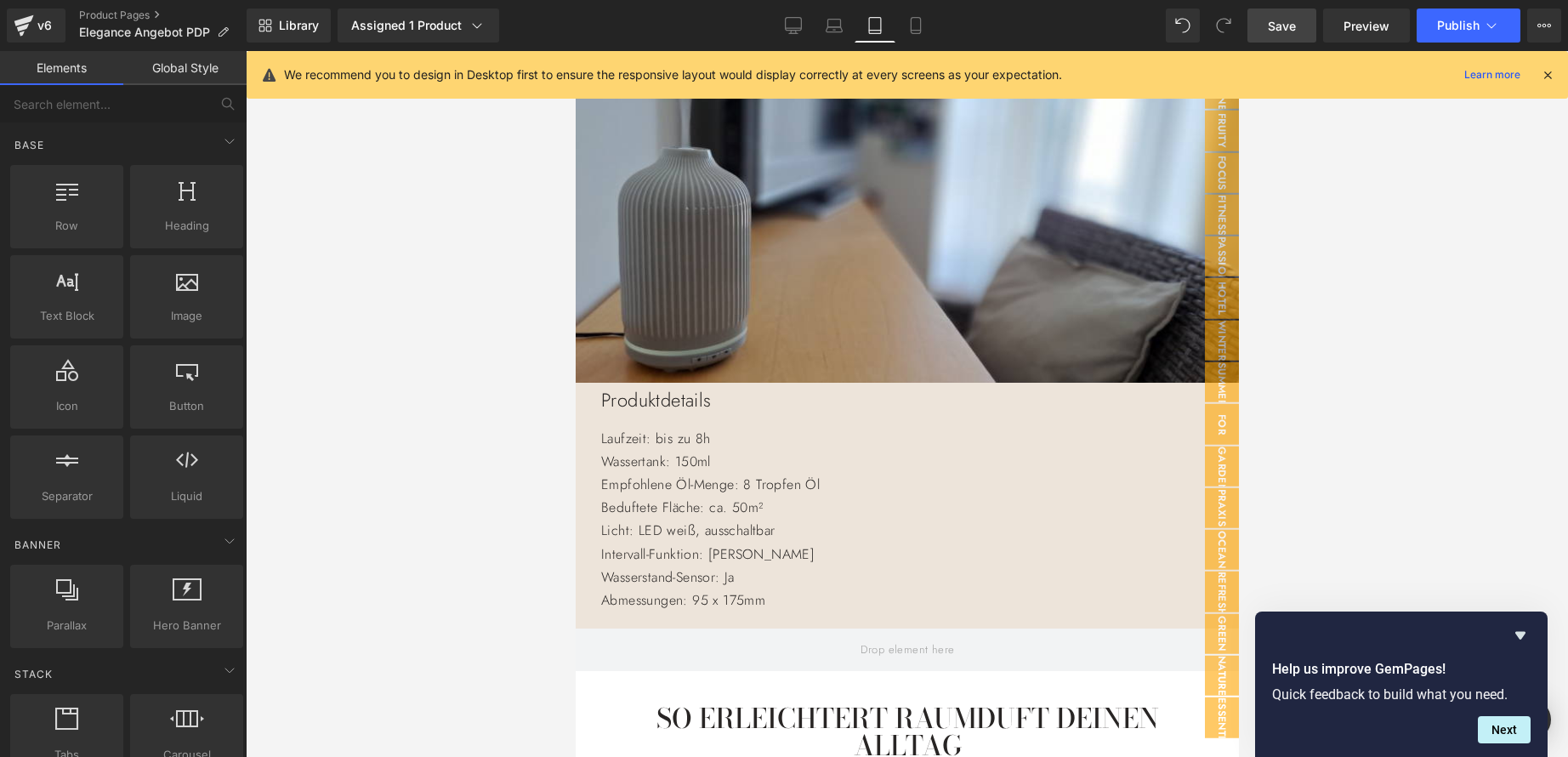
scroll to position [1714, 0]
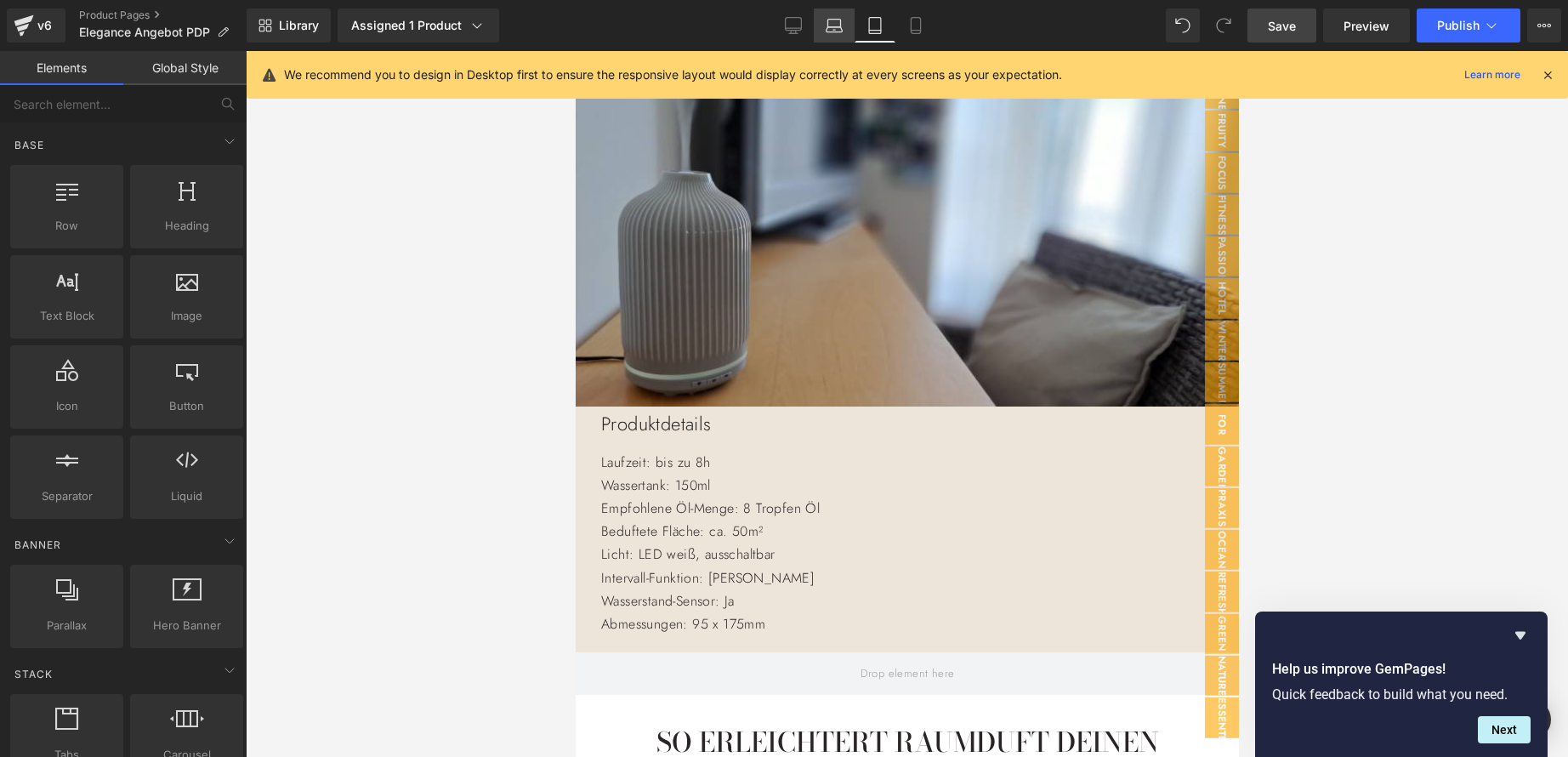
click at [831, 32] on icon at bounding box center [834, 24] width 17 height 17
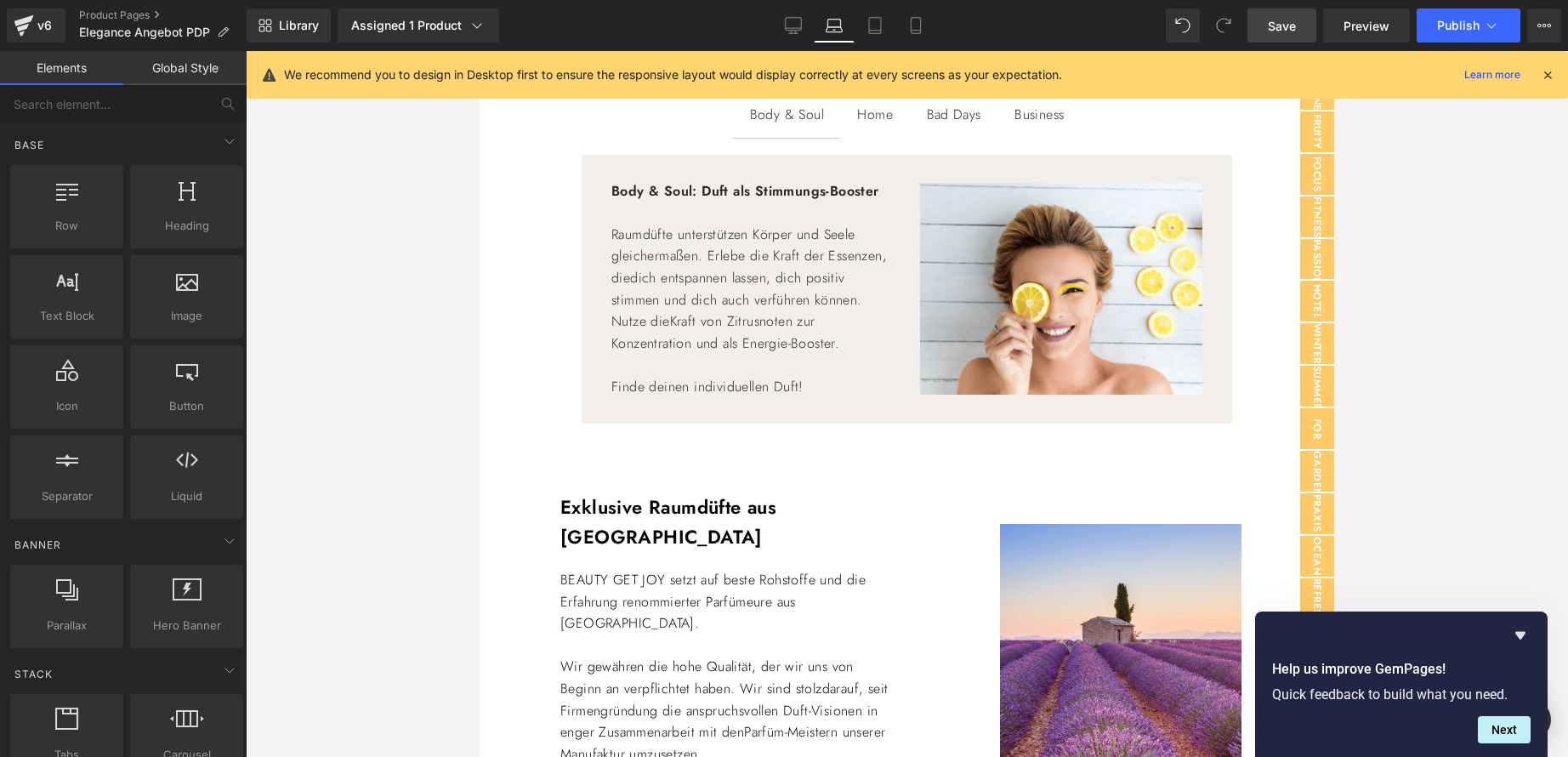
scroll to position [1328, 0]
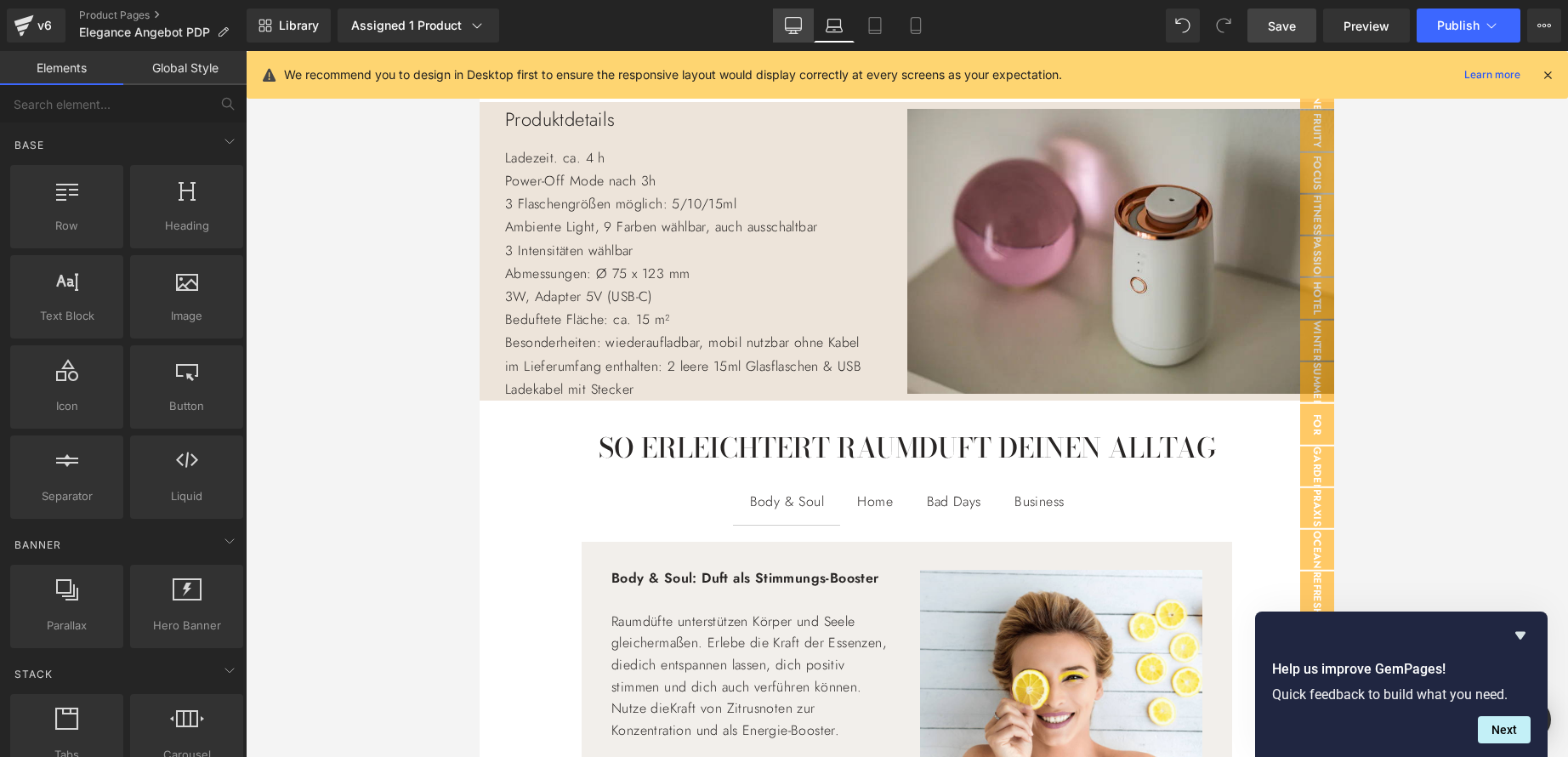
click at [795, 27] on icon at bounding box center [793, 24] width 17 height 17
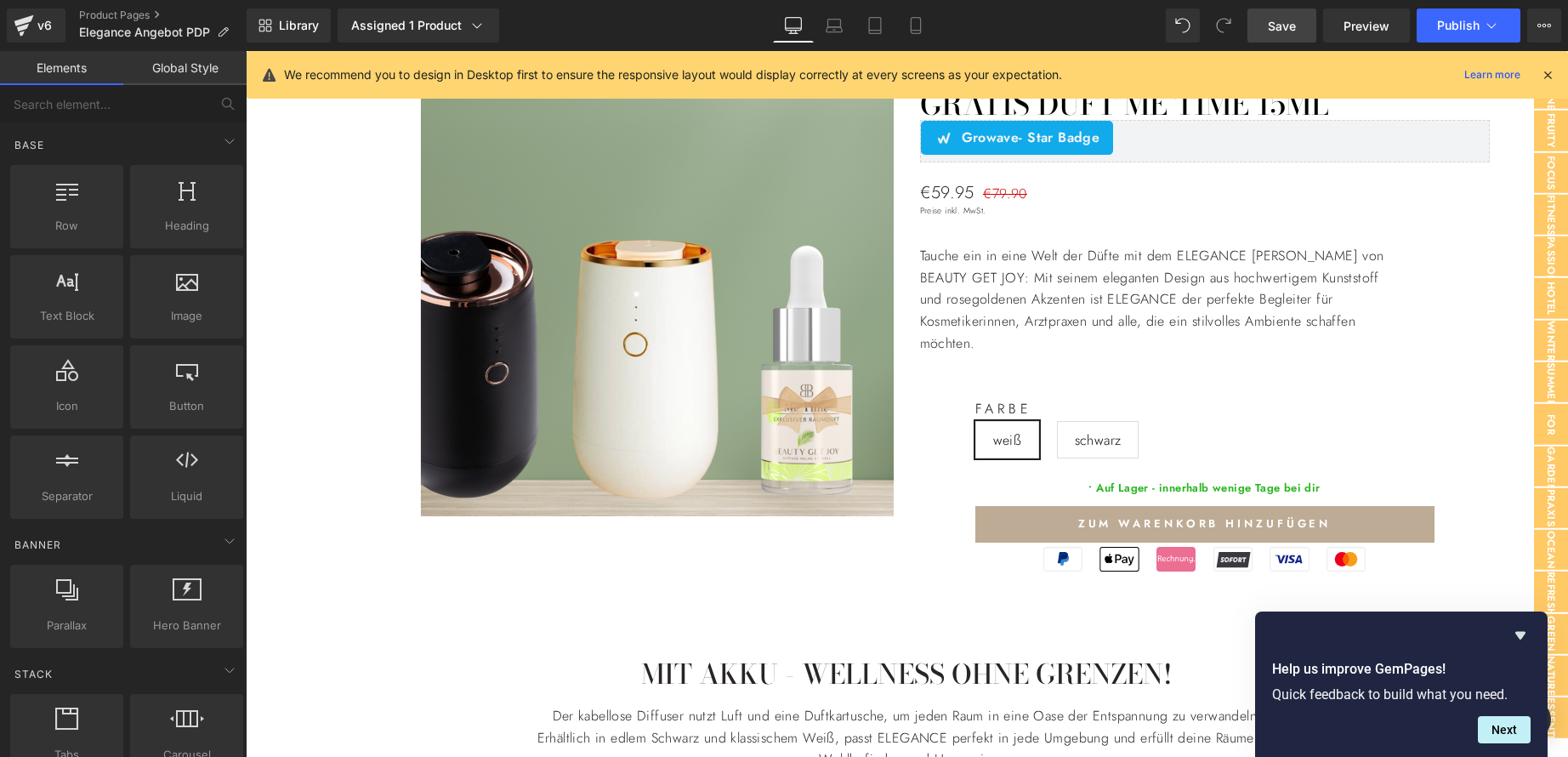
scroll to position [82, 0]
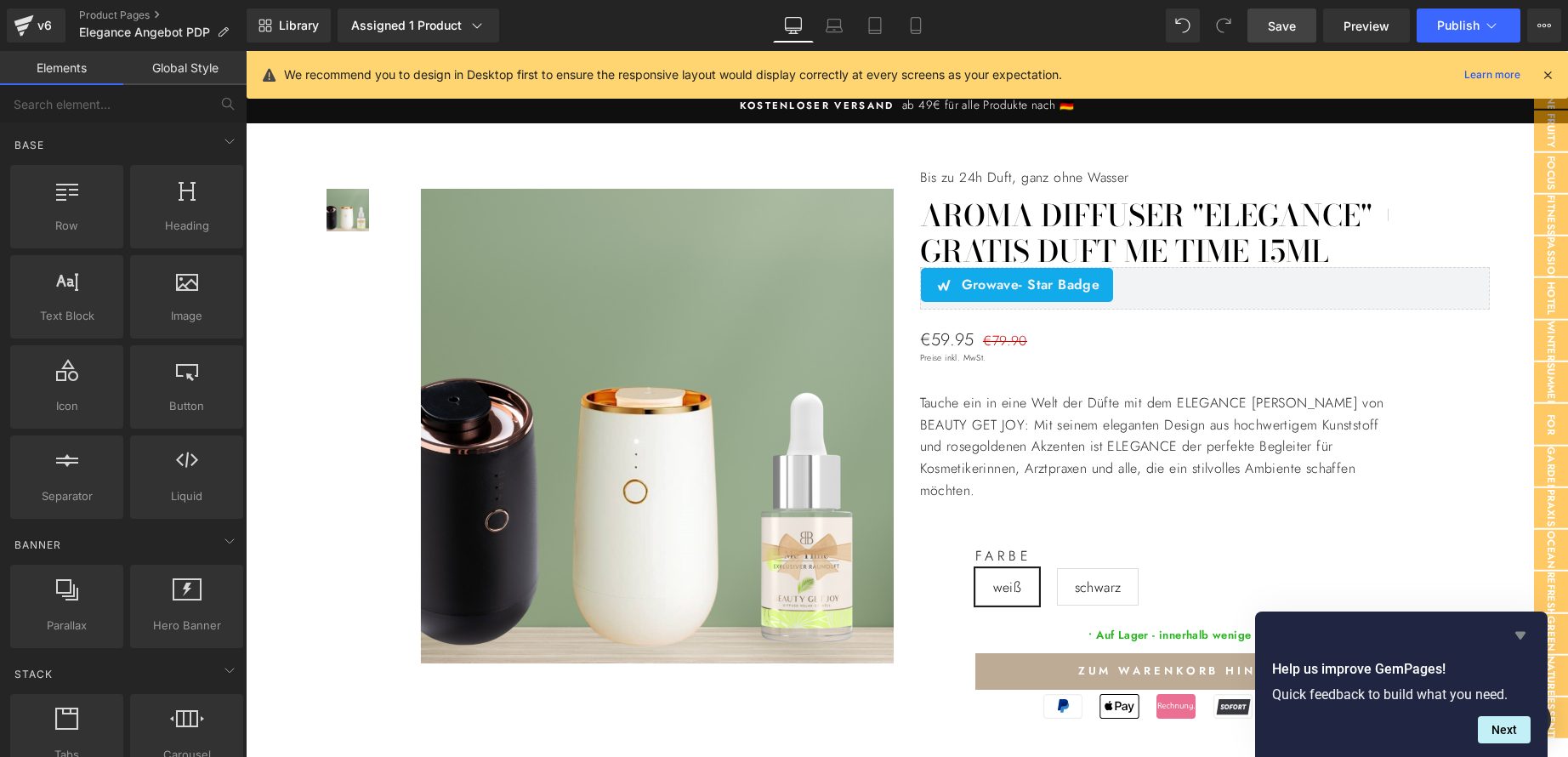
click at [1520, 638] on icon "Hide survey" at bounding box center [1521, 635] width 10 height 8
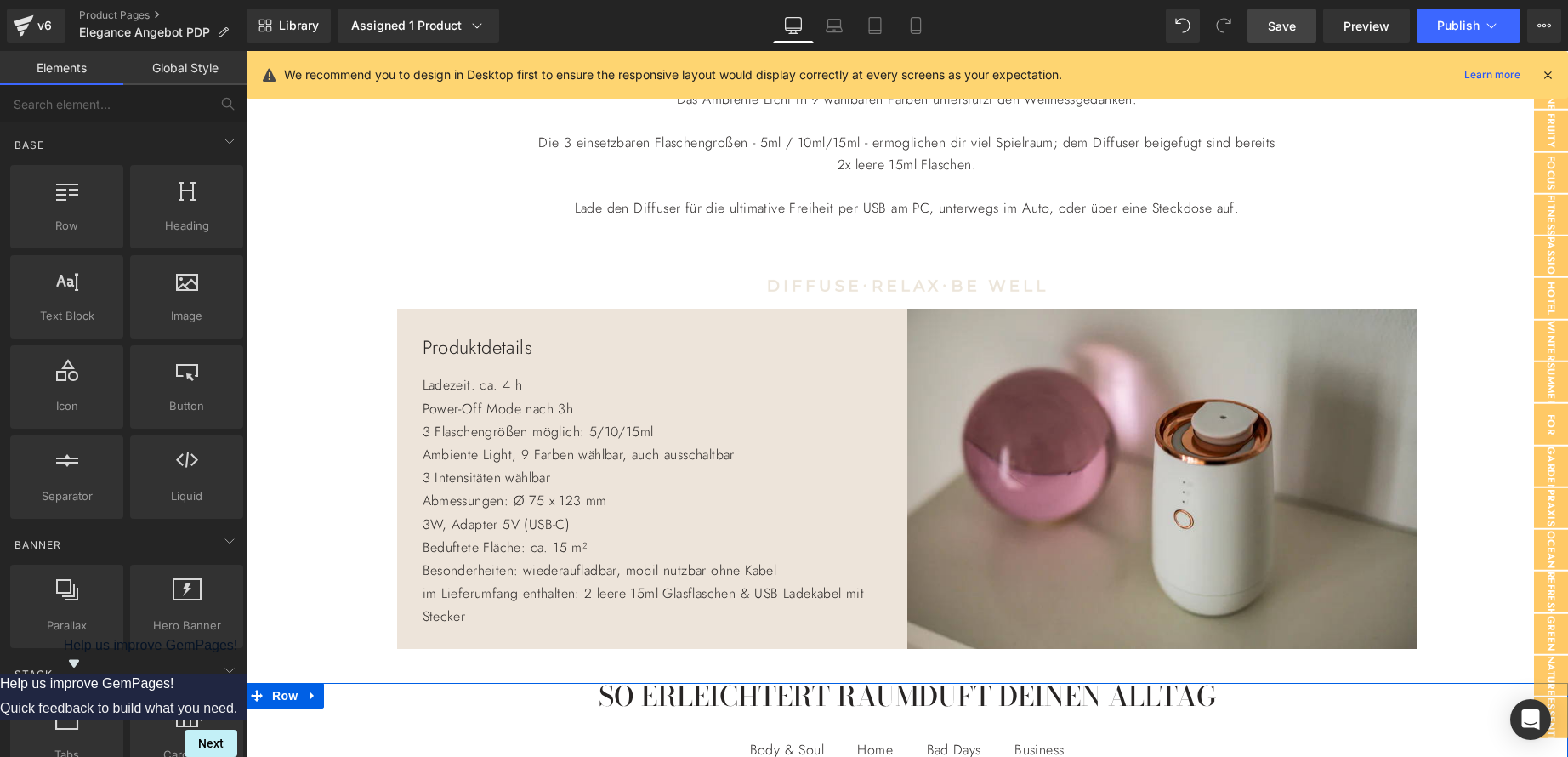
scroll to position [1017, 0]
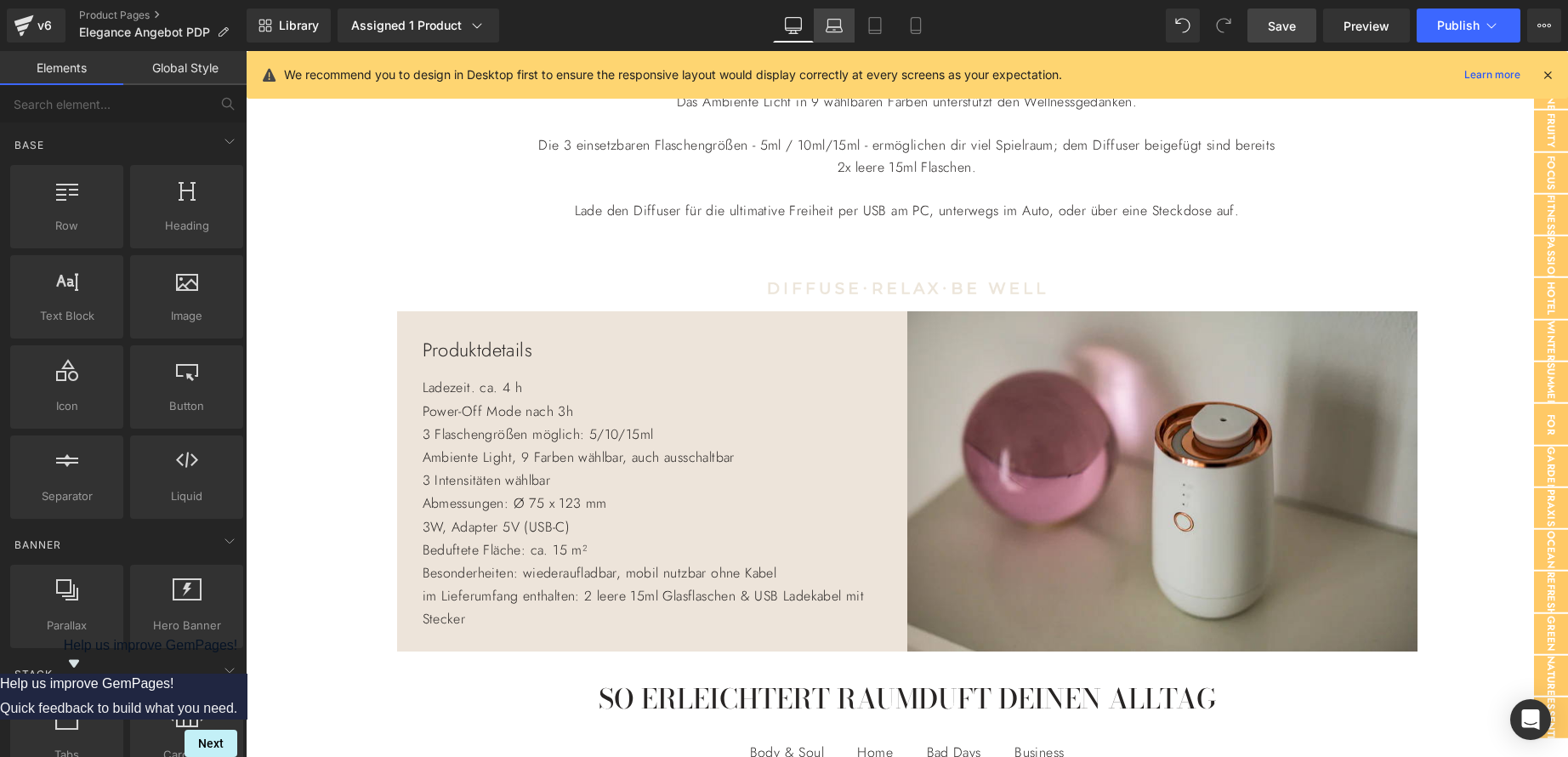
click at [829, 35] on link "Laptop" at bounding box center [834, 25] width 41 height 34
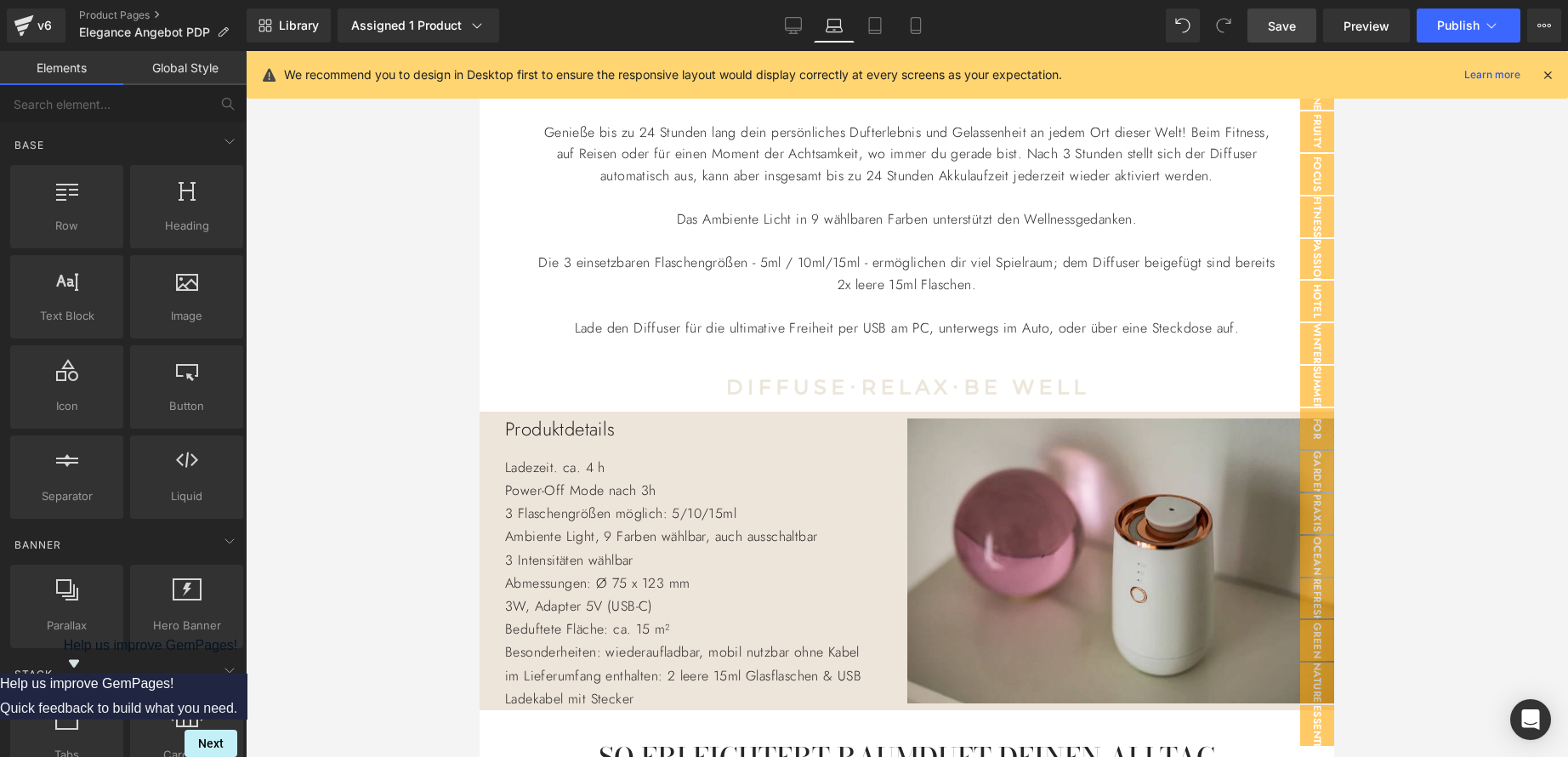
scroll to position [1328, 0]
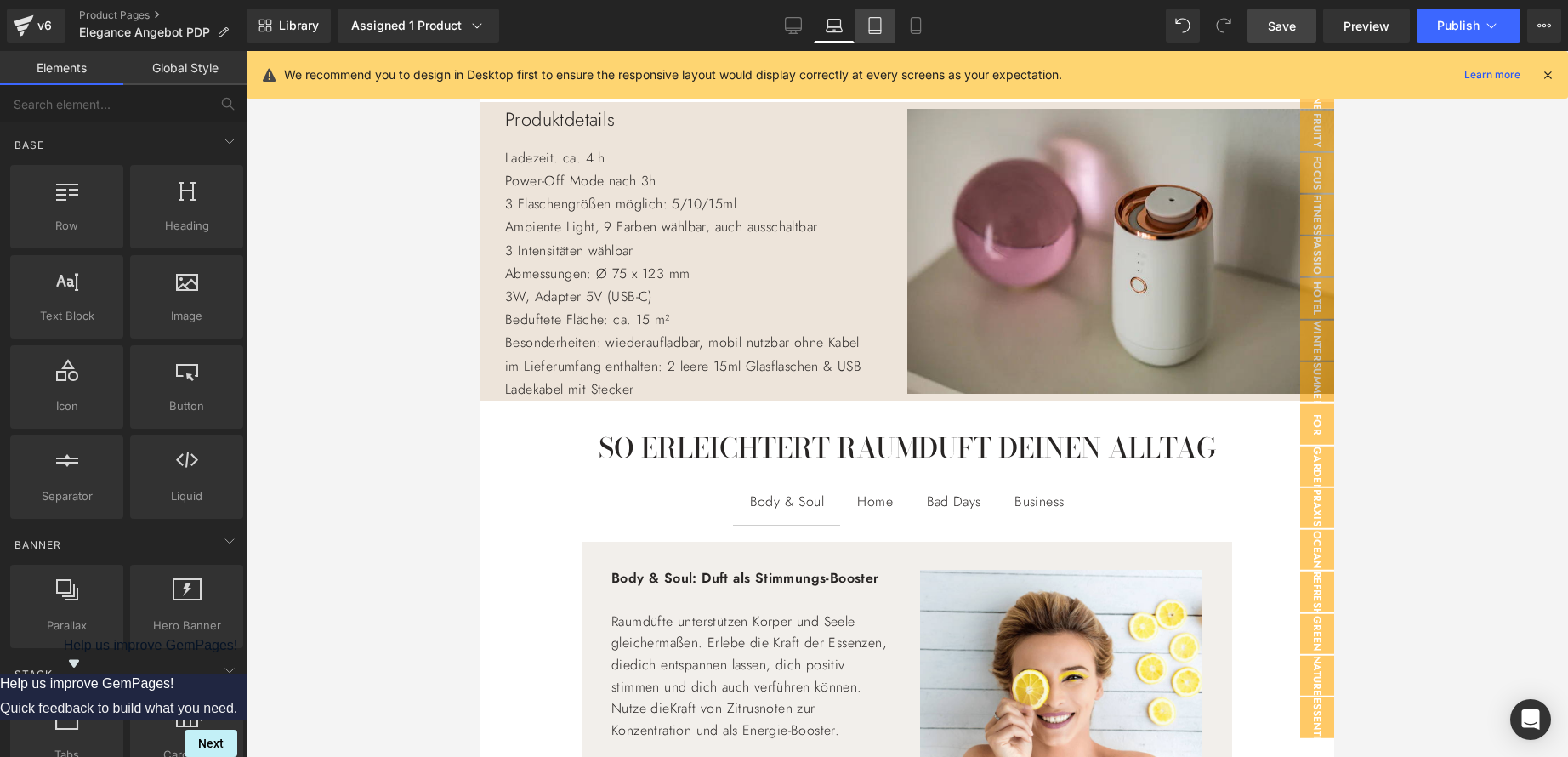
click at [878, 29] on icon at bounding box center [874, 24] width 17 height 17
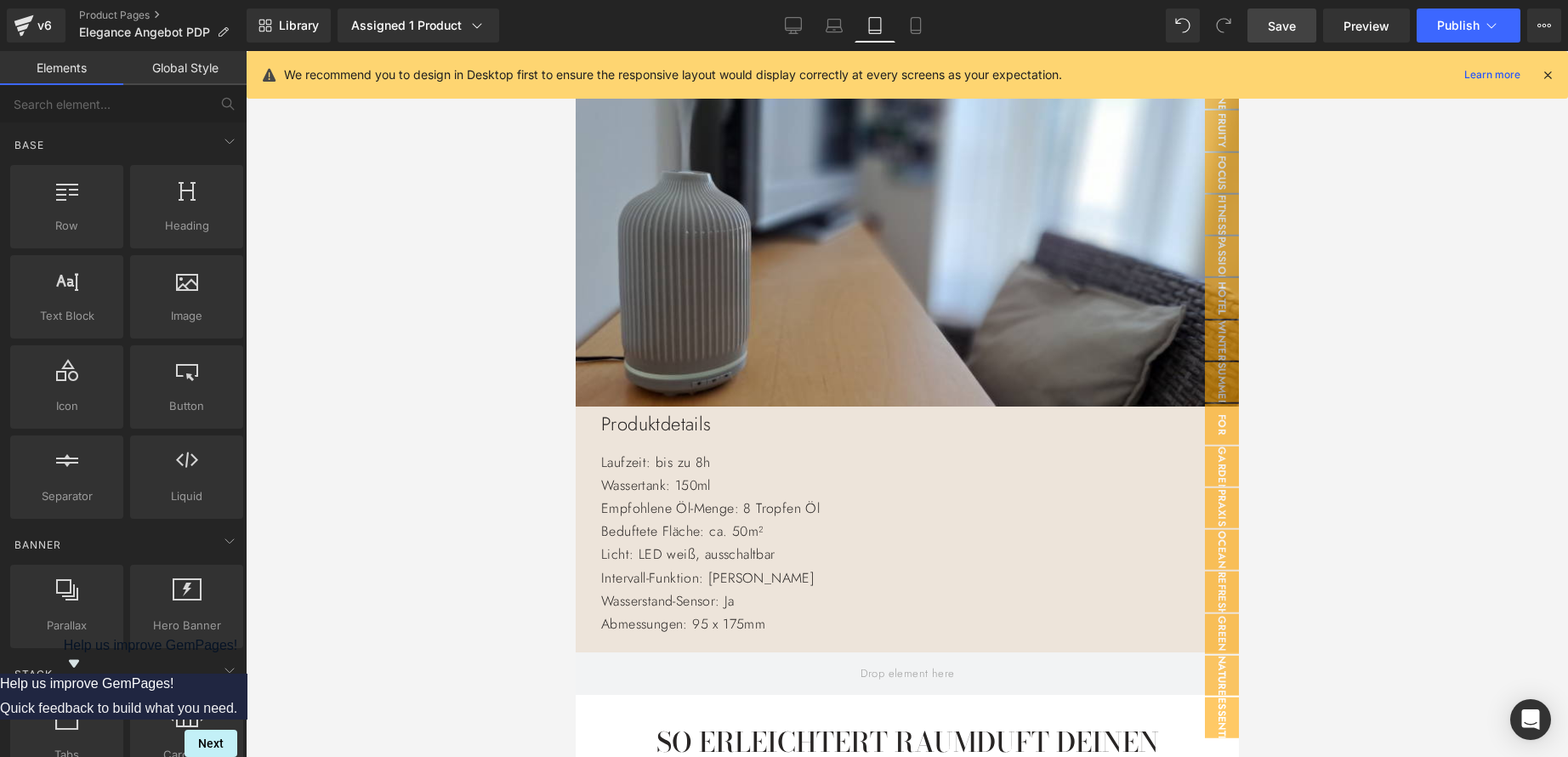
scroll to position [1714, 0]
click at [918, 31] on icon at bounding box center [915, 31] width 10 height 0
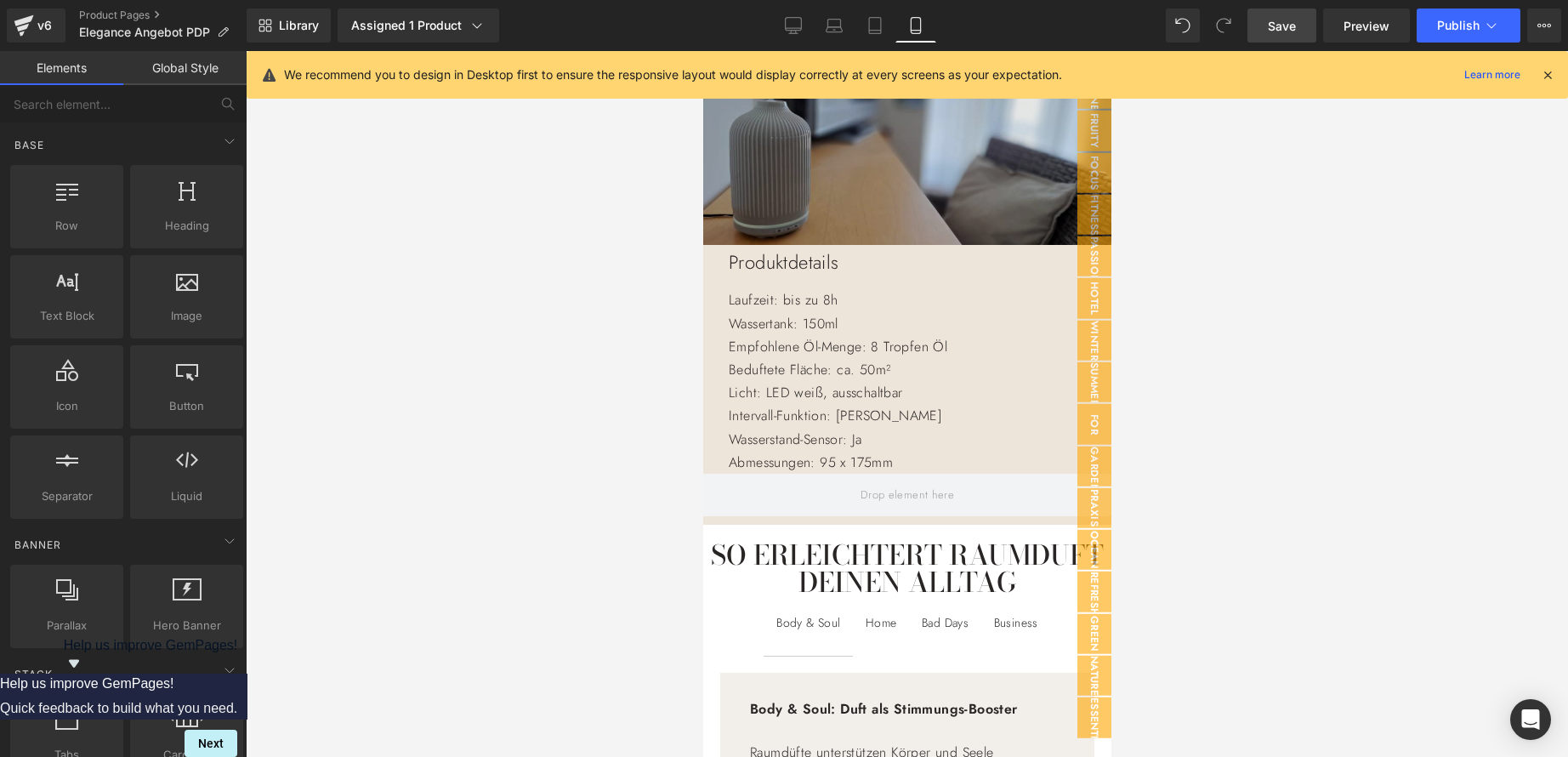
scroll to position [1823, 0]
